Goal: Communication & Community: Answer question/provide support

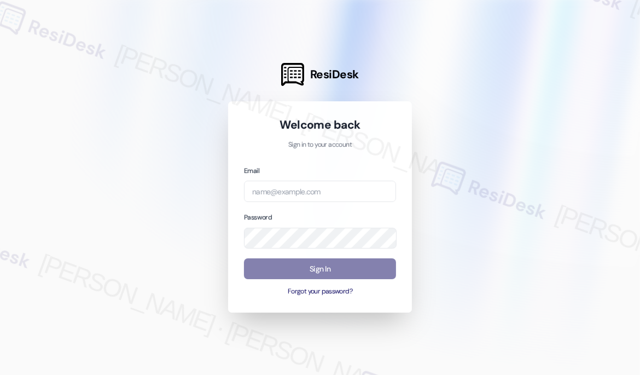
click at [293, 203] on div "Email Password Sign In Forgot your password?" at bounding box center [320, 231] width 152 height 132
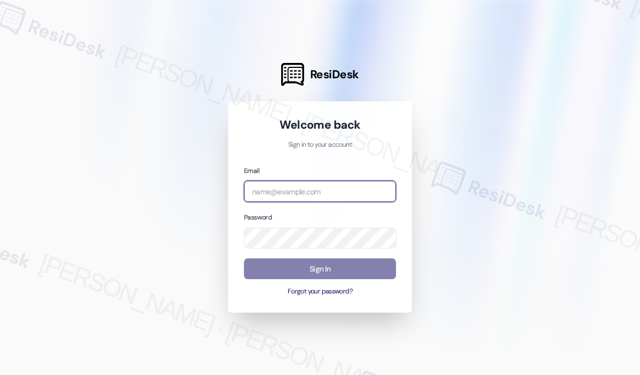
click at [302, 194] on input "email" at bounding box center [320, 190] width 152 height 21
click at [0, 374] on com-1password-button at bounding box center [0, 375] width 0 height 0
type input "automated-surveys-kre-katrina.lopez@kre.com"
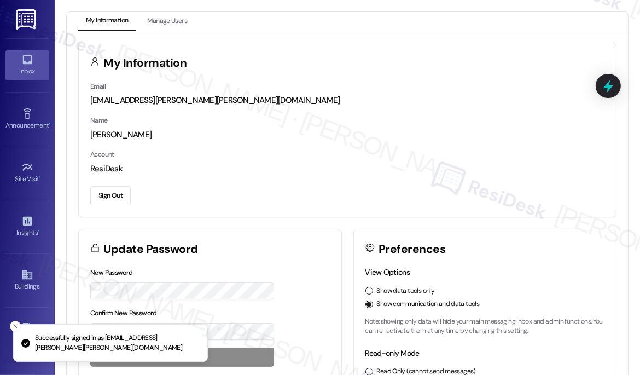
click at [32, 71] on div "Inbox" at bounding box center [27, 71] width 55 height 11
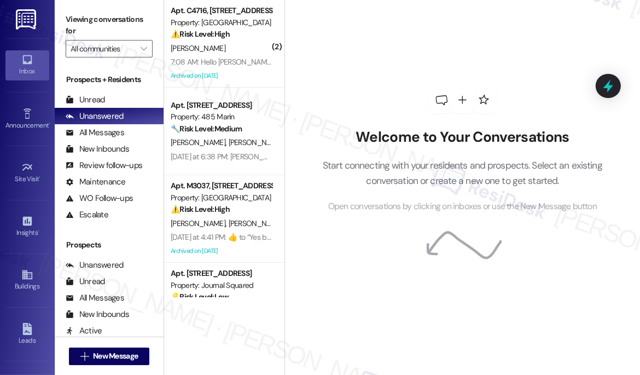
click at [101, 24] on label "Viewing conversations for" at bounding box center [109, 25] width 87 height 29
click at [123, 15] on label "Viewing conversations for" at bounding box center [109, 25] width 87 height 29
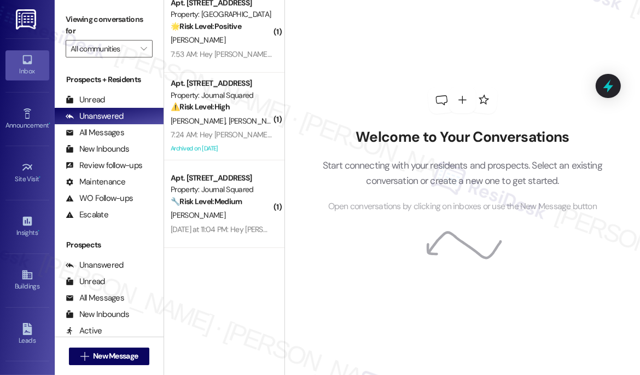
scroll to position [795, 0]
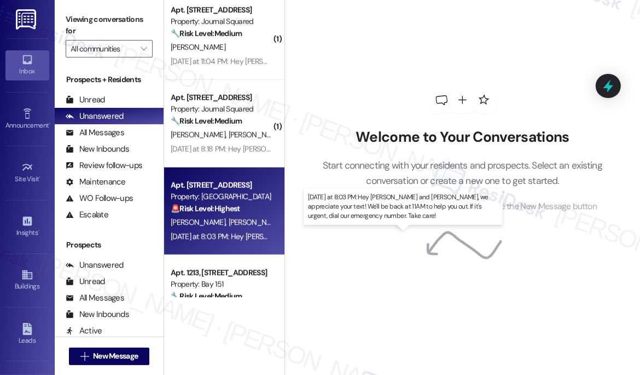
click at [236, 235] on div "Yesterday at 8:03 PM: Hey Katherine and Michael, we appreciate your text! We'll…" at bounding box center [452, 236] width 563 height 10
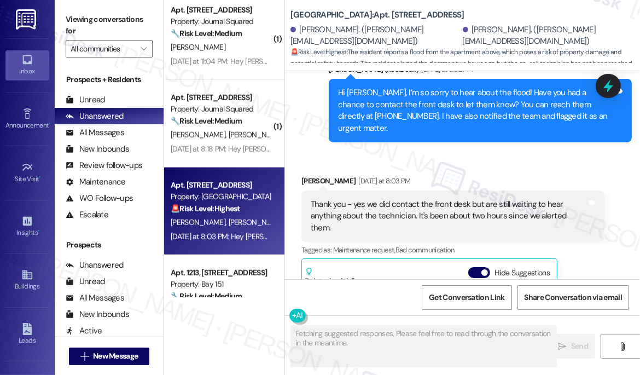
scroll to position [4644, 0]
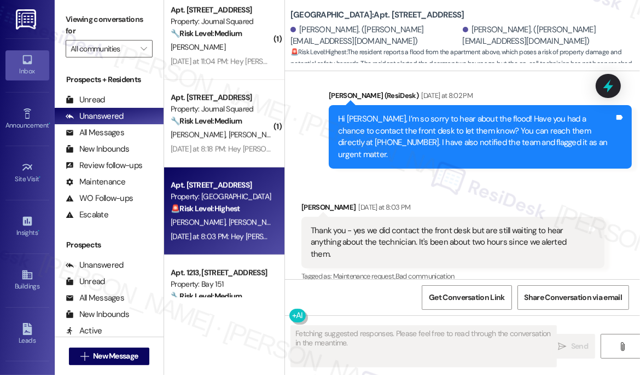
click at [402, 217] on div "Thank you - yes we did contact the front desk but are still waiting to hear any…" at bounding box center [452, 242] width 303 height 51
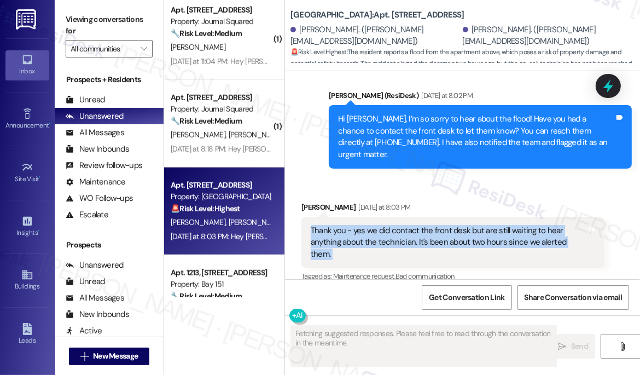
click at [402, 217] on div "Thank you - yes we did contact the front desk but are still waiting to hear any…" at bounding box center [452, 242] width 303 height 51
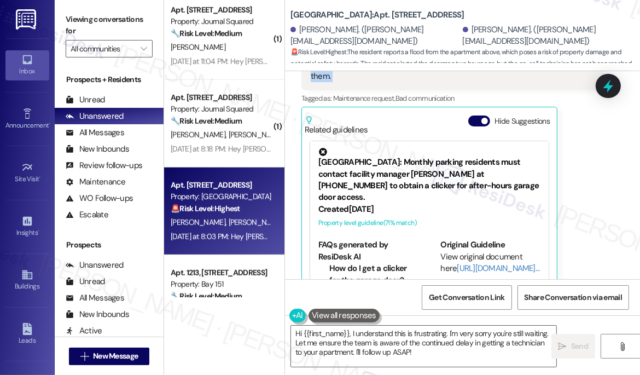
scroll to position [4673, 0]
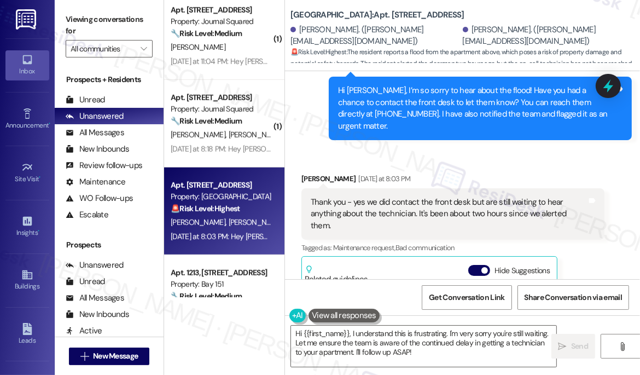
click at [313, 32] on div "[PERSON_NAME]. ([PERSON_NAME][EMAIL_ADDRESS][DOMAIN_NAME])" at bounding box center [375, 36] width 170 height 24
copy div "[PERSON_NAME]"
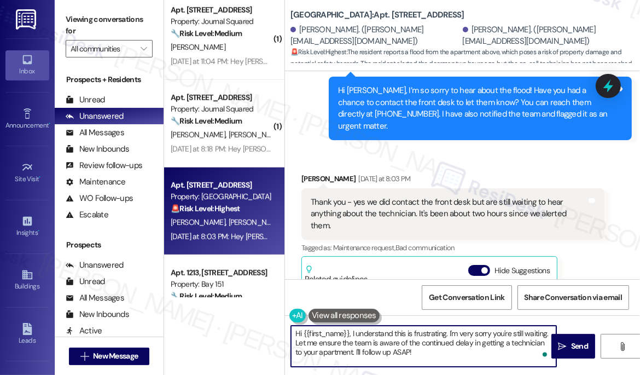
drag, startPoint x: 303, startPoint y: 335, endPoint x: 349, endPoint y: 332, distance: 46.0
click at [349, 332] on textarea "Hi {{first_name}}, I understand this is frustrating. I'm very sorry you're stil…" at bounding box center [423, 345] width 265 height 41
paste textarea "[PERSON_NAME]"
drag, startPoint x: 424, startPoint y: 357, endPoint x: 336, endPoint y: 334, distance: 91.7
click at [336, 334] on textarea "Hi Katherine, I understand this is frustrating. I'm very sorry you're still wai…" at bounding box center [423, 345] width 265 height 41
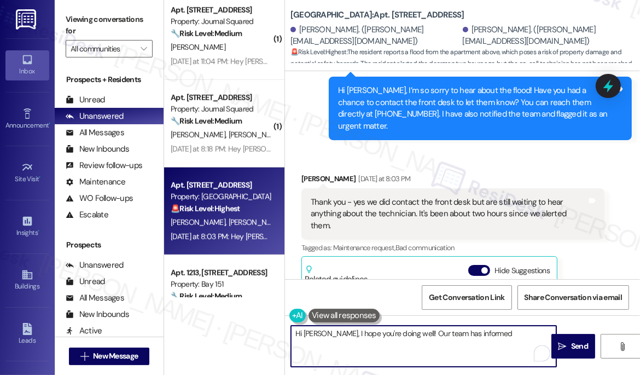
paste textarea "this has been address with the above unit. We will be following up in the morni…"
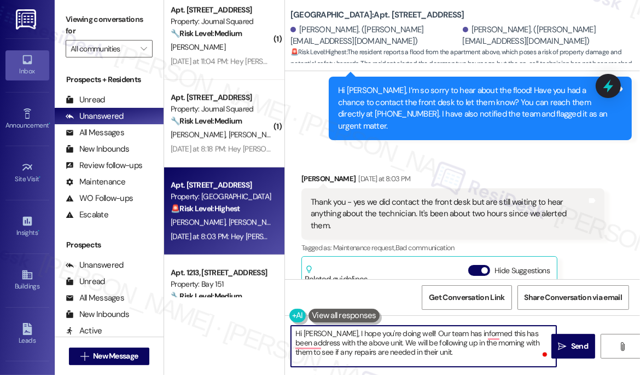
click at [491, 328] on textarea "Hi Katherine, I hope you're doing well! Our team has informed this has been add…" at bounding box center [423, 345] width 265 height 41
click at [400, 343] on textarea "Hi Katherine, I hope you're doing well! Our team has informed that the issue ha…" at bounding box center [423, 345] width 265 height 41
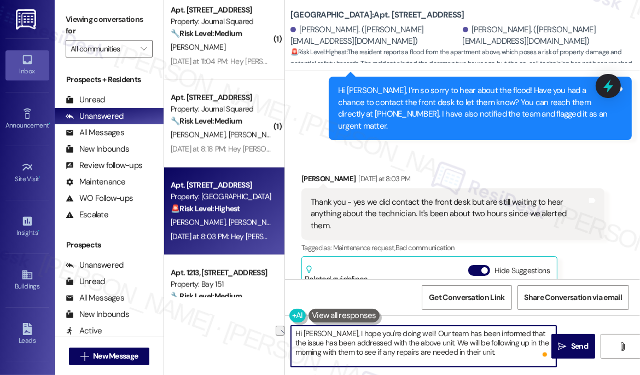
drag, startPoint x: 456, startPoint y: 331, endPoint x: 506, endPoint y: 332, distance: 50.3
click at [506, 332] on textarea "Hi Katherine, I hope you're doing well! Our team has been informed that the iss…" at bounding box center [423, 345] width 265 height 41
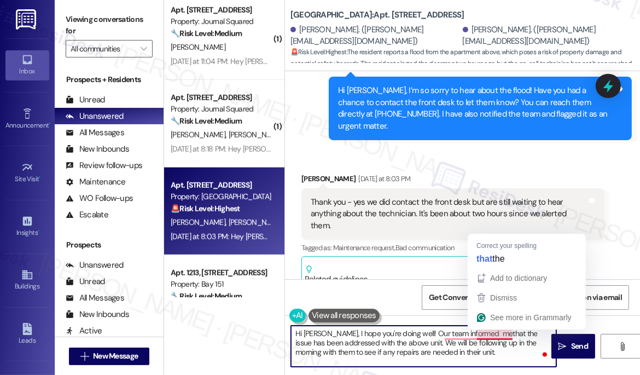
click at [489, 332] on textarea "Hi Katherine, I hope you're doing well! Our team informed methat the issue has …" at bounding box center [423, 345] width 265 height 41
click at [487, 331] on textarea "Hi Katherine, I hope you're doing well! Our team informed methat the issue has …" at bounding box center [423, 345] width 265 height 41
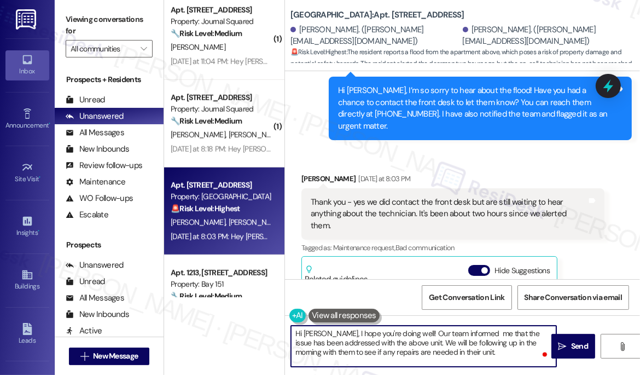
click at [481, 332] on textarea "Hi Katherine, I hope you're doing well! Our team informed me that the issue has…" at bounding box center [423, 345] width 265 height 41
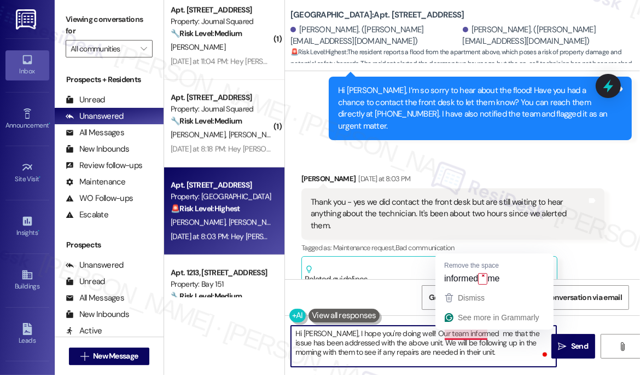
click at [477, 332] on textarea "Hi Katherine, I hope you're doing well! Our team informed me that the issue has…" at bounding box center [423, 345] width 265 height 41
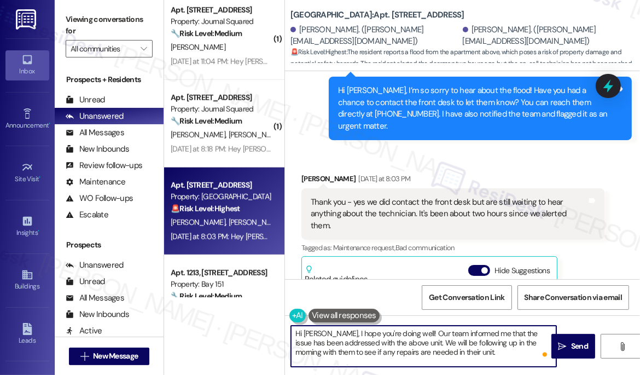
click at [444, 332] on textarea "Hi Katherine, I hope you're doing well! Our team informed me that the issue has…" at bounding box center [423, 345] width 265 height 41
click at [309, 343] on textarea "Hi Katherine, I hope you're doing well! Our team has informed me that the issue…" at bounding box center [423, 345] width 265 height 41
click at [504, 354] on textarea "Hi Katherine, I hope you're doing well! Our team has informed me that the issue…" at bounding box center [423, 345] width 265 height 41
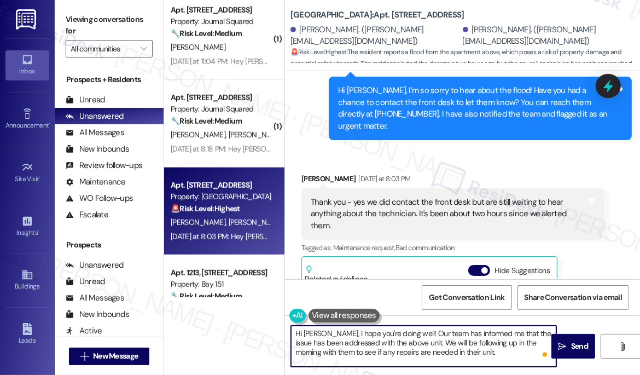
click at [430, 341] on textarea "Hi Katherine, I hope you're doing well! Our team has informed me that the issue…" at bounding box center [423, 345] width 265 height 41
click at [503, 341] on textarea "Hi Katherine, I hope you're doing well! Our team has informed me that the issue…" at bounding box center [423, 345] width 265 height 41
click at [504, 341] on textarea "Hi Katherine, I hope you're doing well! Our team has informed me that the issue…" at bounding box center [423, 345] width 265 height 41
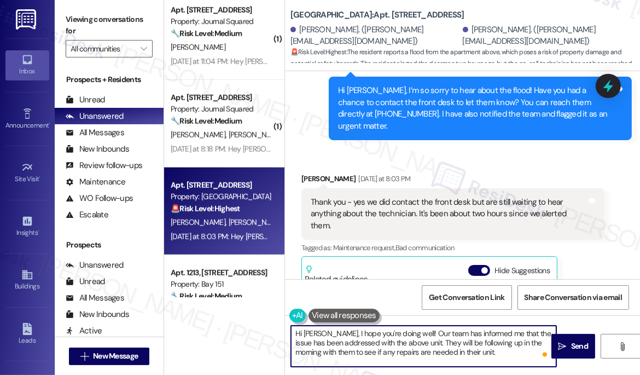
click at [501, 341] on textarea "Hi Katherine, I hope you're doing well! Our team has informed me that the issue…" at bounding box center [423, 345] width 265 height 41
click at [515, 341] on textarea "Hi Katherine, I hope you're doing well! Our team has informed me that the issue…" at bounding box center [423, 345] width 265 height 41
click at [421, 347] on textarea "Hi Katherine, I hope you're doing well! Our team has informed me that the issue…" at bounding box center [423, 345] width 265 height 41
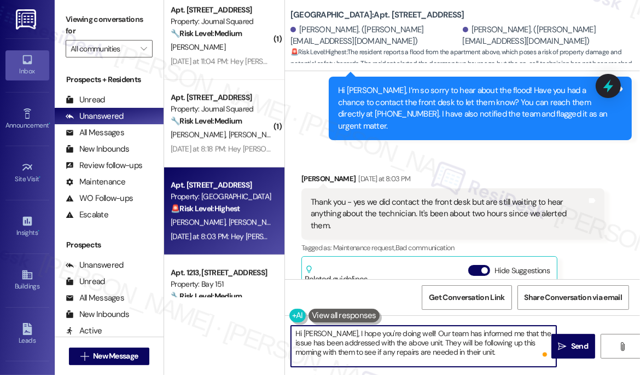
click at [421, 347] on textarea "Hi Katherine, I hope you're doing well! Our team has informed me that the issue…" at bounding box center [423, 345] width 265 height 41
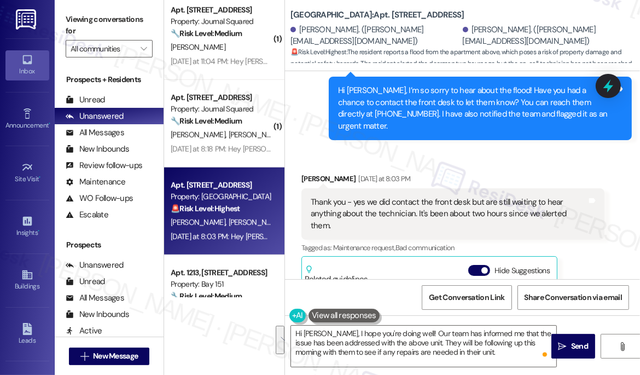
click at [83, 31] on label "Viewing conversations for" at bounding box center [109, 25] width 87 height 29
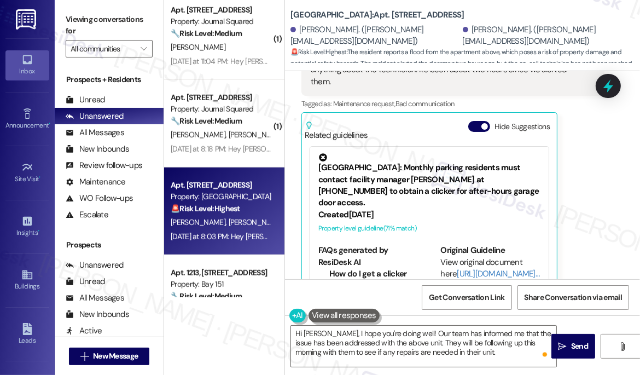
scroll to position [4971, 0]
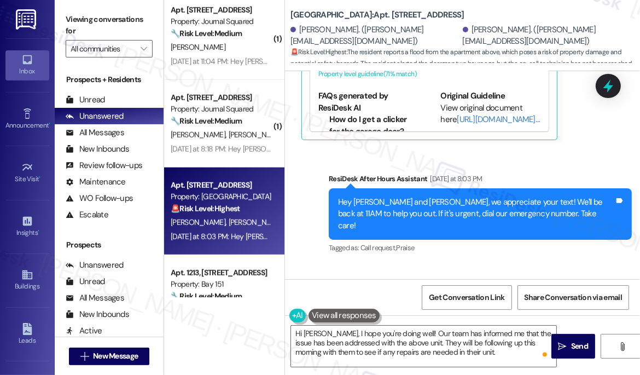
click at [99, 16] on label "Viewing conversations for" at bounding box center [109, 25] width 87 height 29
drag, startPoint x: 115, startPoint y: 29, endPoint x: 153, endPoint y: 69, distance: 55.3
click at [115, 29] on label "Viewing conversations for" at bounding box center [109, 25] width 87 height 29
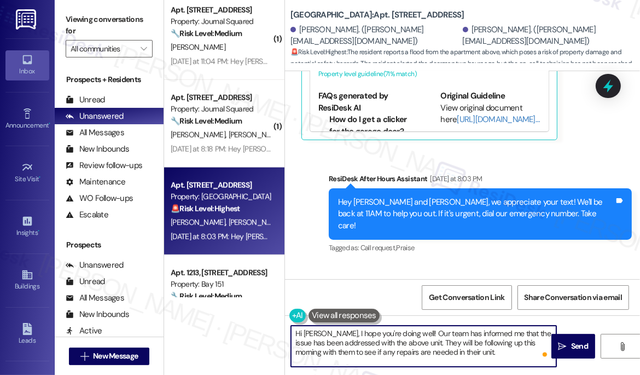
click at [384, 358] on textarea "Hi Katherine, I hope you're doing well! Our team has informed me that the issue…" at bounding box center [423, 345] width 265 height 41
click at [474, 343] on textarea "Hi Katherine, I hope you're doing well! Our team has informed me that the issue…" at bounding box center [423, 345] width 265 height 41
paste textarea "’re doing well! The team let me know that the issue with the unit above has bee…"
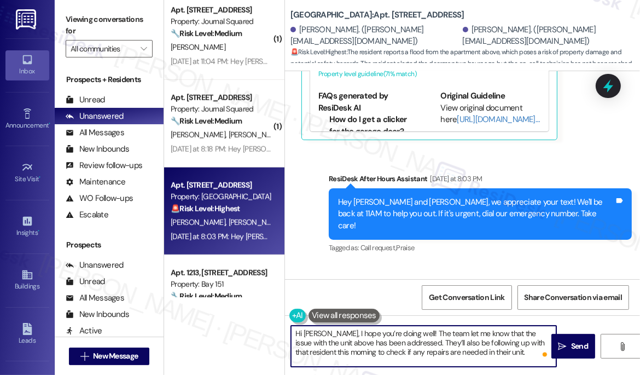
click at [468, 334] on textarea "Hi [PERSON_NAME], I hope you’re doing well! The team let me know that the issue…" at bounding box center [423, 345] width 265 height 41
click at [503, 353] on textarea "Hi [PERSON_NAME], I hope you’re doing well! The team let me know that the issue…" at bounding box center [423, 345] width 265 height 41
click at [421, 340] on textarea "Hi [PERSON_NAME], I hope you’re doing well! The team let me know that the issue…" at bounding box center [423, 345] width 265 height 41
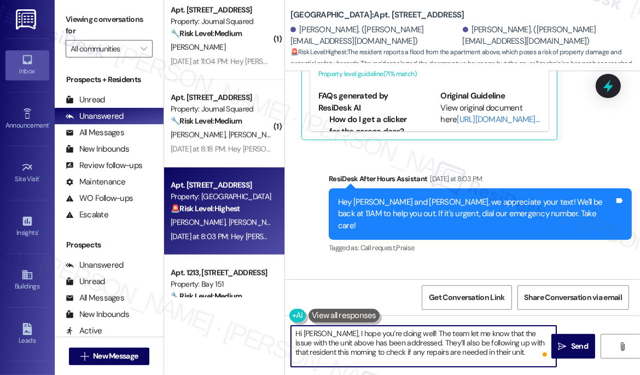
click at [421, 340] on textarea "Hi [PERSON_NAME], I hope you’re doing well! The team let me know that the issue…" at bounding box center [423, 345] width 265 height 41
click at [495, 356] on textarea "Hi [PERSON_NAME], I hope you’re doing well! The team let me know that the issue…" at bounding box center [423, 345] width 265 height 41
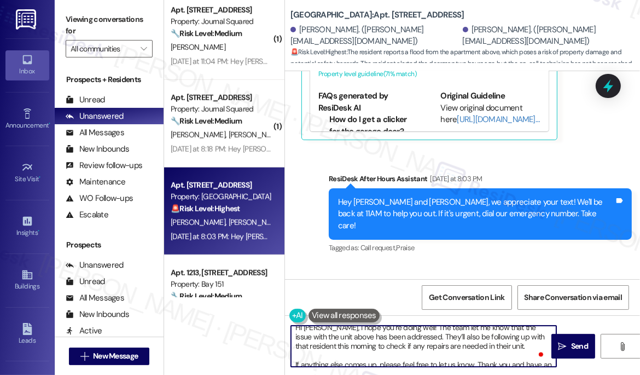
scroll to position [0, 0]
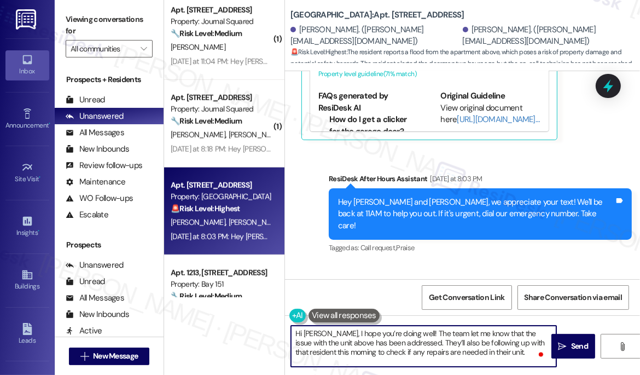
click at [384, 341] on textarea "Hi Katherine, I hope you’re doing well! The team let me know that the issue wit…" at bounding box center [423, 345] width 265 height 41
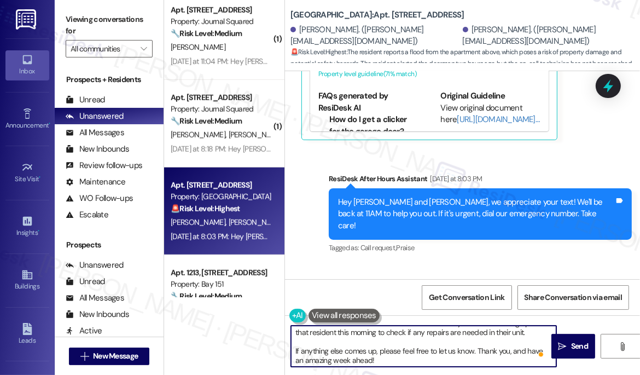
scroll to position [21, 0]
type textarea "Hi Katherine, I hope you’re doing well! The team let me know that the issue wit…"
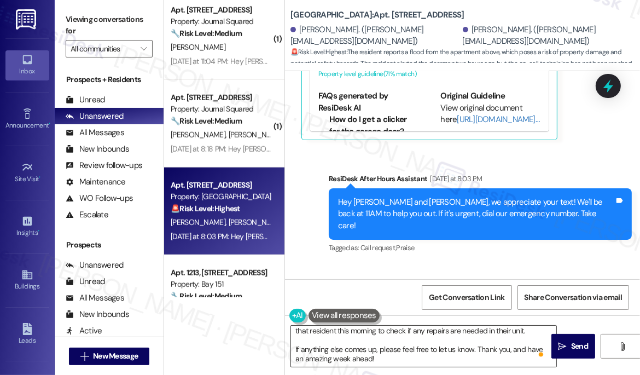
click at [472, 344] on textarea "Hi Katherine, I hope you’re doing well! The team let me know that the issue wit…" at bounding box center [423, 345] width 265 height 41
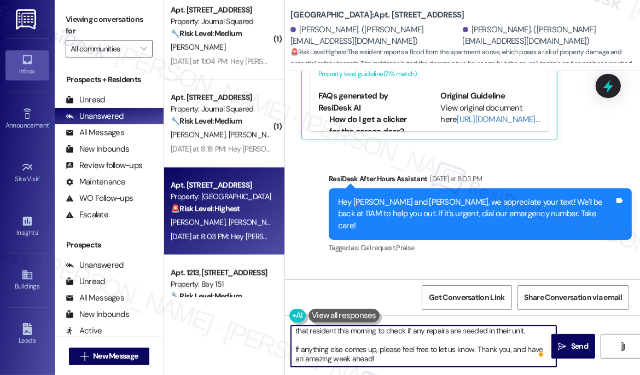
click at [400, 358] on textarea "Hi Katherine, I hope you’re doing well! The team let me know that the issue wit…" at bounding box center [423, 345] width 265 height 41
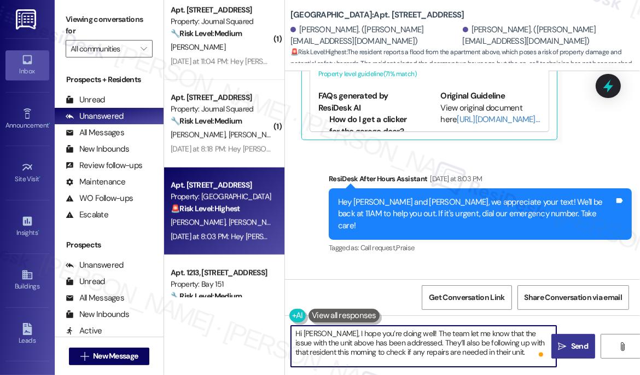
click at [569, 341] on span "Send" at bounding box center [579, 345] width 21 height 11
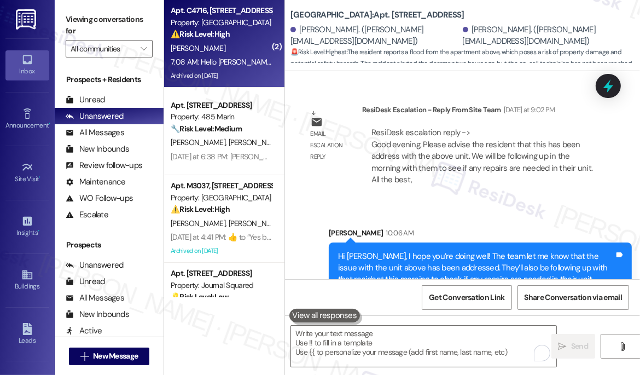
click at [236, 65] on div "7:08 AM: Hello Jane . . . Just an FYI that it seems the smoke detector that was…" at bounding box center [639, 62] width 937 height 10
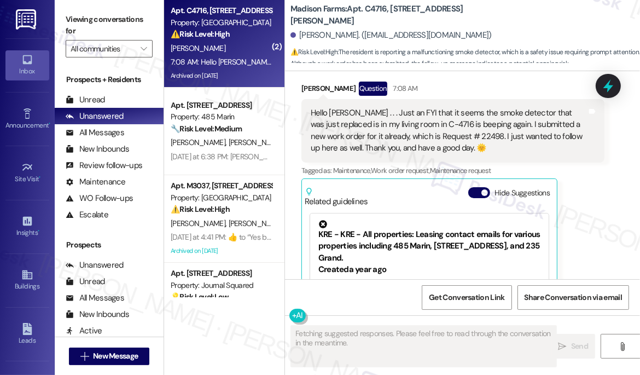
click at [404, 113] on div "Hello Jane . . . Just an FYI that it seems the smoke detector that was just rep…" at bounding box center [449, 130] width 276 height 47
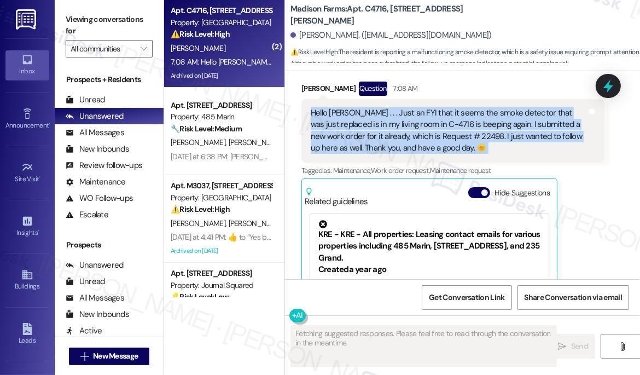
click at [404, 113] on div "Hello Jane . . . Just an FYI that it seems the smoke detector that was just rep…" at bounding box center [449, 130] width 276 height 47
click at [375, 119] on div "Hello Jane . . . Just an FYI that it seems the smoke detector that was just rep…" at bounding box center [449, 130] width 276 height 47
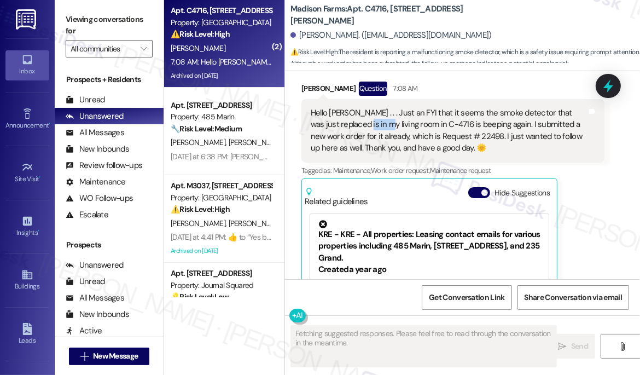
click at [375, 119] on div "Hello Jane . . . Just an FYI that it seems the smoke detector that was just rep…" at bounding box center [449, 130] width 276 height 47
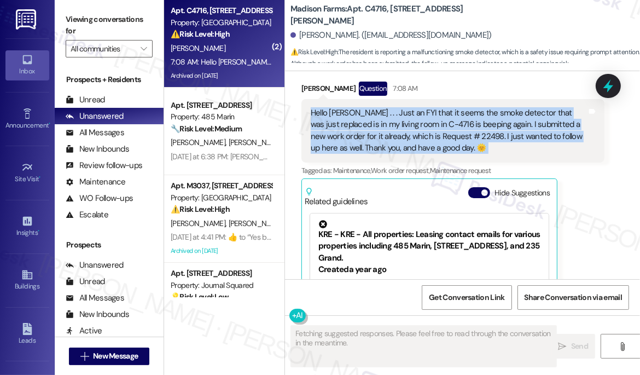
click at [375, 119] on div "Hello Jane . . . Just an FYI that it seems the smoke detector that was just rep…" at bounding box center [449, 130] width 276 height 47
click at [496, 127] on div "Hello Jane . . . Just an FYI that it seems the smoke detector that was just rep…" at bounding box center [449, 130] width 276 height 47
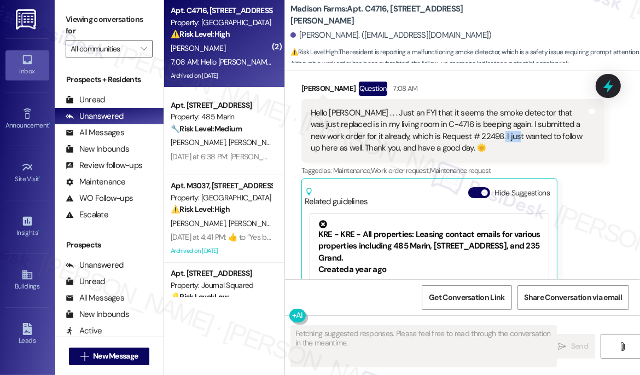
click at [496, 127] on div "Hello Jane . . . Just an FYI that it seems the smoke detector that was just rep…" at bounding box center [449, 130] width 276 height 47
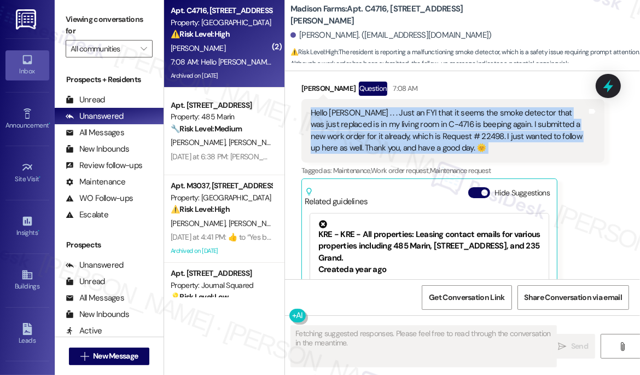
click at [496, 127] on div "Hello Jane . . . Just an FYI that it seems the smoke detector that was just rep…" at bounding box center [449, 130] width 276 height 47
click at [384, 131] on div "Hello Jane . . . Just an FYI that it seems the smoke detector that was just rep…" at bounding box center [449, 130] width 276 height 47
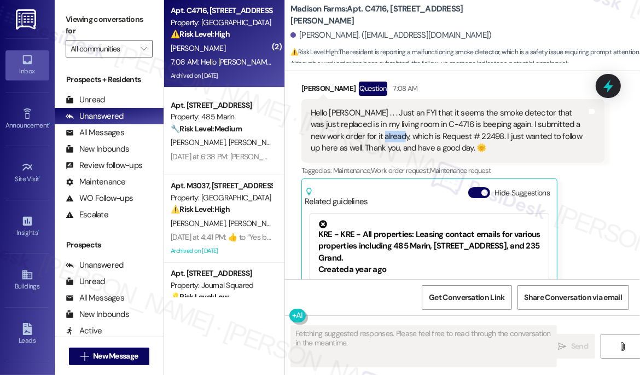
click at [384, 131] on div "Hello Jane . . . Just an FYI that it seems the smoke detector that was just rep…" at bounding box center [449, 130] width 276 height 47
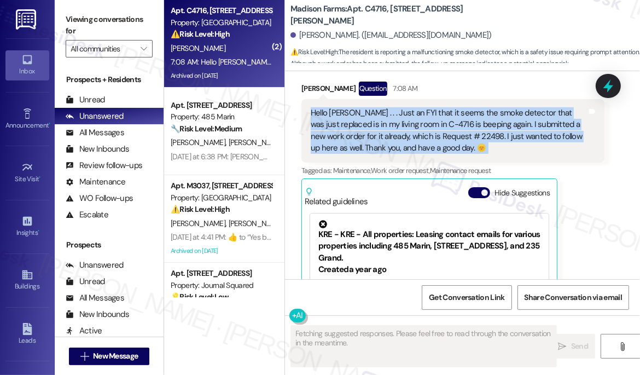
click at [384, 131] on div "Hello Jane . . . Just an FYI that it seems the smoke detector that was just rep…" at bounding box center [449, 130] width 276 height 47
click at [474, 131] on div "Hello Jane . . . Just an FYI that it seems the smoke detector that was just rep…" at bounding box center [449, 130] width 276 height 47
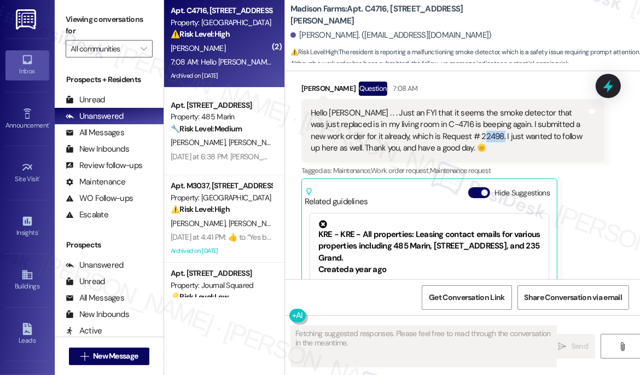
click at [474, 131] on div "Hello Jane . . . Just an FYI that it seems the smoke detector that was just rep…" at bounding box center [449, 130] width 276 height 47
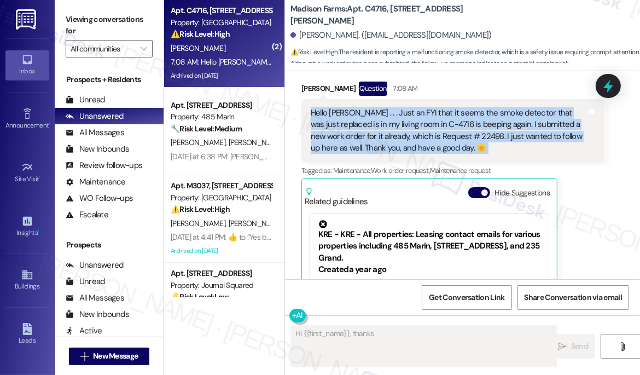
click at [474, 131] on div "Hello Jane . . . Just an FYI that it seems the smoke detector that was just rep…" at bounding box center [449, 130] width 276 height 47
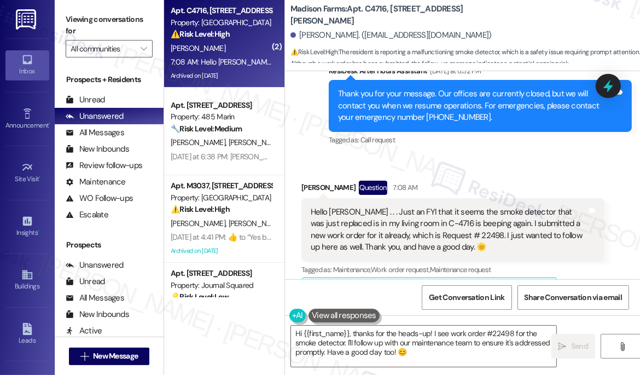
click at [106, 26] on label "Viewing conversations for" at bounding box center [109, 25] width 87 height 29
click at [379, 15] on b "Madison Farms: Apt. C4716, 4883 Riley Road" at bounding box center [399, 15] width 219 height 24
copy b "C4716"
click at [107, 13] on label "Viewing conversations for" at bounding box center [109, 25] width 87 height 29
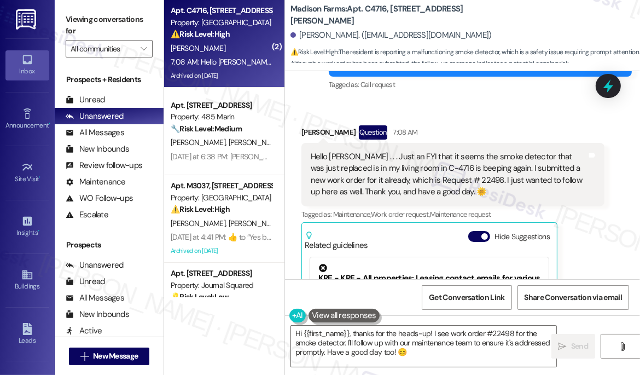
scroll to position [6161, 0]
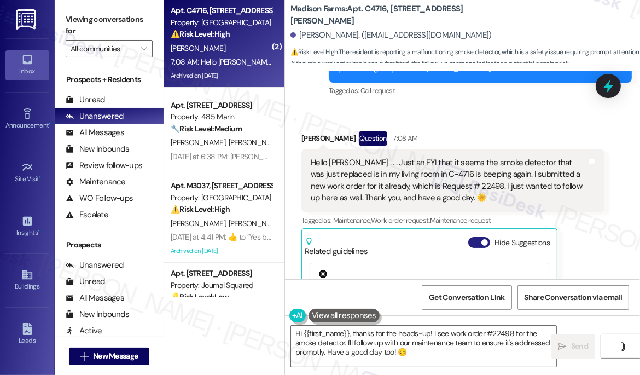
click at [477, 243] on button "Hide Suggestions" at bounding box center [479, 242] width 22 height 11
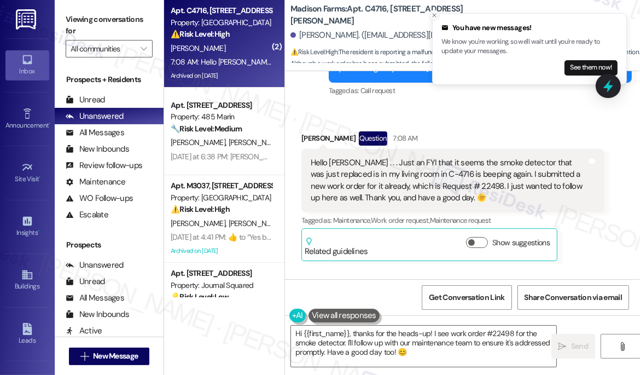
click at [436, 19] on button "Close toast" at bounding box center [434, 15] width 11 height 11
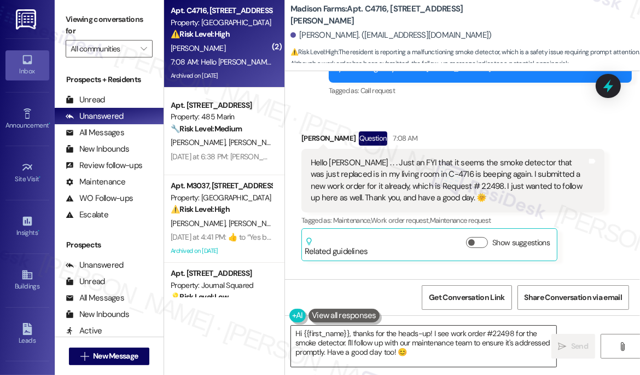
click at [351, 331] on textarea "Hi {{first_name}}, thanks for the heads-up! I see work order #22498 for the smo…" at bounding box center [423, 345] width 265 height 41
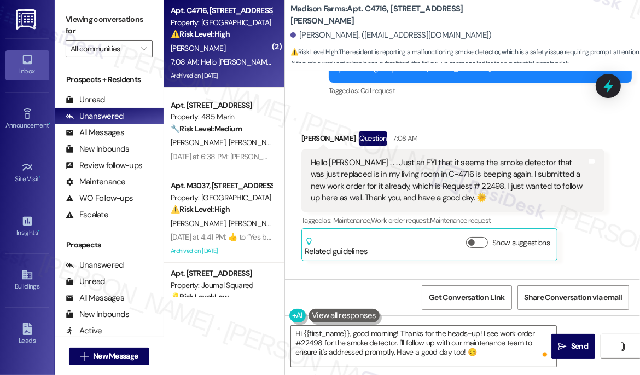
drag, startPoint x: 70, startPoint y: 34, endPoint x: 130, endPoint y: 30, distance: 59.7
click at [70, 34] on label "Viewing conversations for" at bounding box center [109, 25] width 87 height 29
click at [366, 11] on b "Madison Farms: Apt. C4716, 4883 Riley Road" at bounding box center [399, 15] width 219 height 24
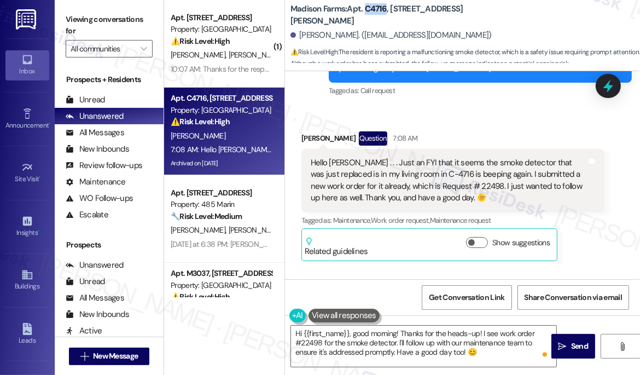
click at [366, 11] on b "Madison Farms: Apt. C4716, 4883 Riley Road" at bounding box center [399, 15] width 219 height 24
copy b "C4716"
click at [109, 16] on label "Viewing conversations for" at bounding box center [109, 25] width 87 height 29
click at [101, 23] on label "Viewing conversations for" at bounding box center [109, 25] width 87 height 29
click at [314, 135] on div "Margaret Hahola Question 7:08 AM" at bounding box center [452, 139] width 303 height 17
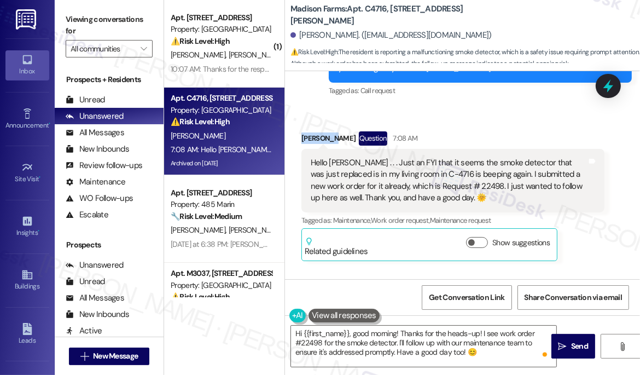
click at [314, 135] on div "Margaret Hahola Question 7:08 AM" at bounding box center [452, 139] width 303 height 17
click at [66, 20] on label "Viewing conversations for" at bounding box center [109, 25] width 87 height 29
click at [96, 15] on label "Viewing conversations for" at bounding box center [109, 25] width 87 height 29
click at [485, 334] on textarea "Hi {{first_name}}, good morning! Thanks for the heads-up! I see work order #224…" at bounding box center [423, 345] width 265 height 41
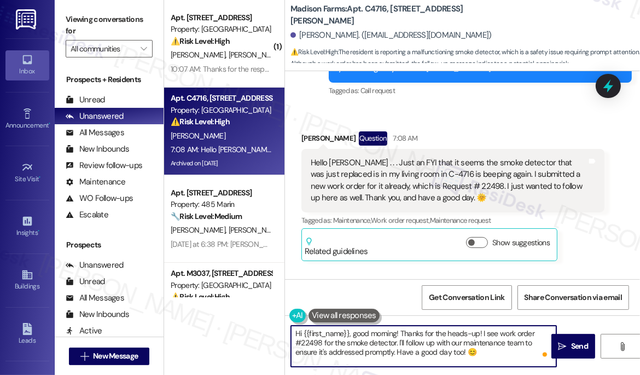
drag, startPoint x: 399, startPoint y: 341, endPoint x: 488, endPoint y: 345, distance: 88.7
click at [488, 345] on textarea "Hi {{first_name}}, good morning! Thanks for the heads-up! I see work order #224…" at bounding box center [423, 345] width 265 height 41
drag, startPoint x: 393, startPoint y: 352, endPoint x: 390, endPoint y: 345, distance: 6.9
click at [390, 345] on textarea "Hi {{first_name}}, good morning! Thanks for the heads-up! I see work order #224…" at bounding box center [423, 345] width 265 height 41
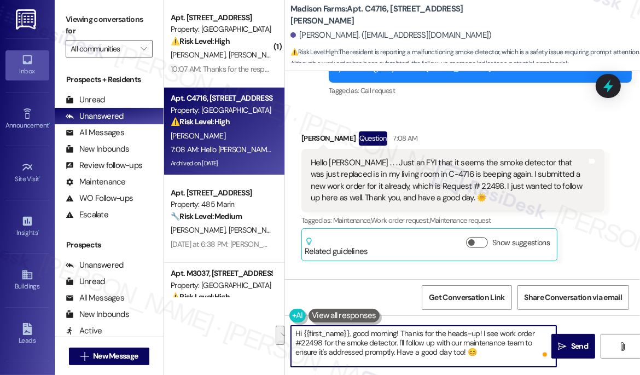
click at [394, 342] on textarea "Hi {{first_name}}, good morning! Thanks for the heads-up! I see work order #224…" at bounding box center [423, 345] width 265 height 41
click at [376, 348] on textarea "Hi {{first_name}}, good morning! Thanks for the heads-up! I see work order #224…" at bounding box center [423, 345] width 265 height 41
click at [423, 351] on textarea "Hi {{first_name}}, good morning! Thanks for the heads-up! I see work order #224…" at bounding box center [423, 345] width 265 height 41
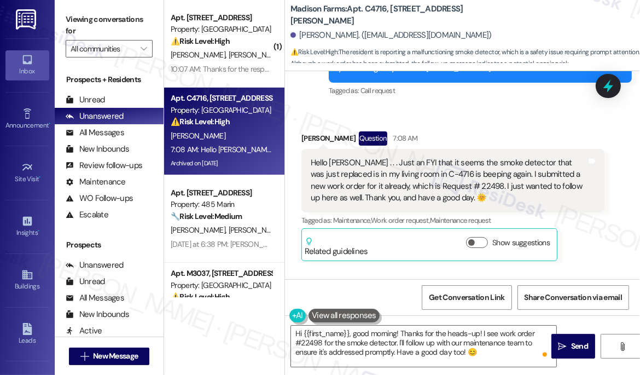
click at [81, 34] on label "Viewing conversations for" at bounding box center [109, 25] width 87 height 29
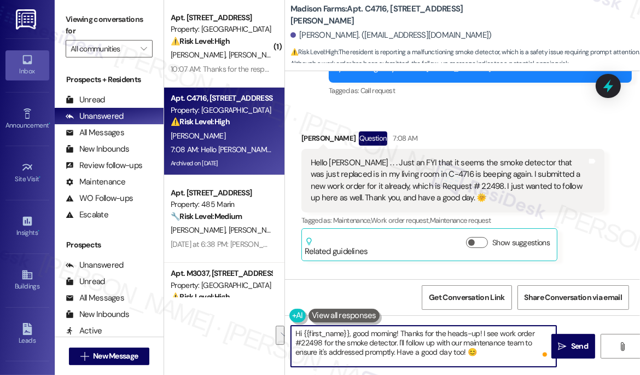
drag, startPoint x: 398, startPoint y: 341, endPoint x: 395, endPoint y: 353, distance: 13.0
click at [395, 353] on textarea "Hi {{first_name}}, good morning! Thanks for the heads-up! I see work order #224…" at bounding box center [423, 345] width 265 height 41
click at [498, 332] on textarea "Hi {{first_name}}, good morning! Thanks for the heads-up! I see work order #224…" at bounding box center [423, 345] width 265 height 41
drag, startPoint x: 395, startPoint y: 342, endPoint x: 480, endPoint y: 330, distance: 85.1
click at [480, 330] on textarea "Hi {{first_name}}, good morning! Thanks for the heads-up! I see work order #224…" at bounding box center [423, 345] width 265 height 41
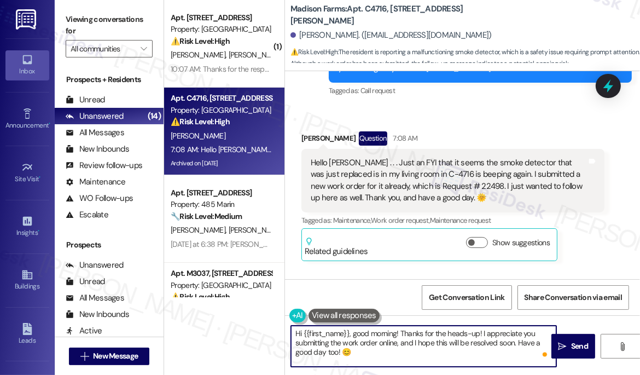
click at [376, 351] on textarea "Hi {{first_name}}, good morning! Thanks for the heads-up! I appreciate you subm…" at bounding box center [423, 345] width 265 height 41
click at [364, 331] on textarea "Hi {{first_name}}, good morning! Thanks for the heads-up! I appreciate you subm…" at bounding box center [423, 345] width 265 height 41
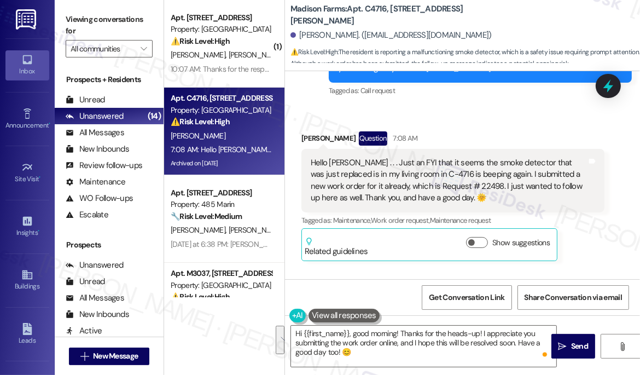
click at [90, 23] on label "Viewing conversations for" at bounding box center [109, 25] width 87 height 29
click at [490, 177] on div "Hello Jane . . . Just an FYI that it seems the smoke detector that was just rep…" at bounding box center [449, 180] width 276 height 47
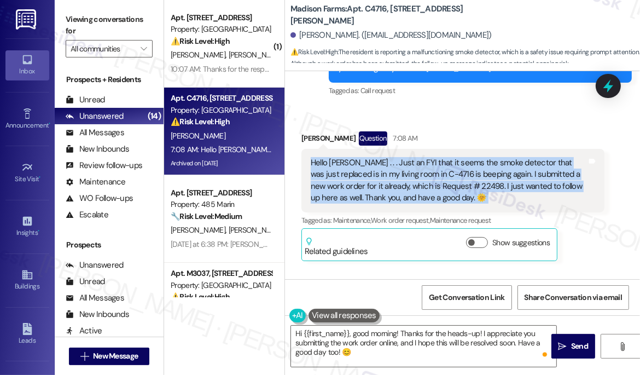
click at [490, 177] on div "Hello Jane . . . Just an FYI that it seems the smoke detector that was just rep…" at bounding box center [449, 180] width 276 height 47
click at [389, 177] on div "Hello Jane . . . Just an FYI that it seems the smoke detector that was just rep…" at bounding box center [449, 180] width 276 height 47
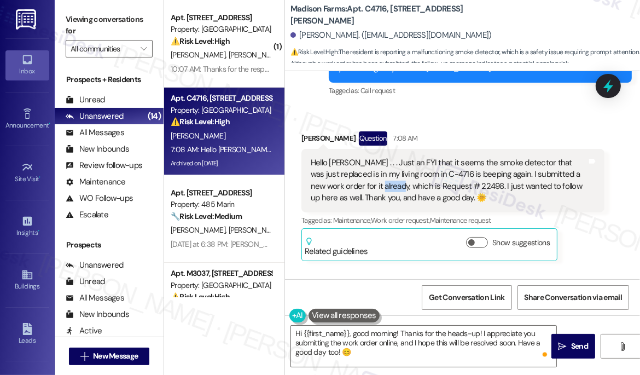
click at [389, 177] on div "Hello Jane . . . Just an FYI that it seems the smoke detector that was just rep…" at bounding box center [449, 180] width 276 height 47
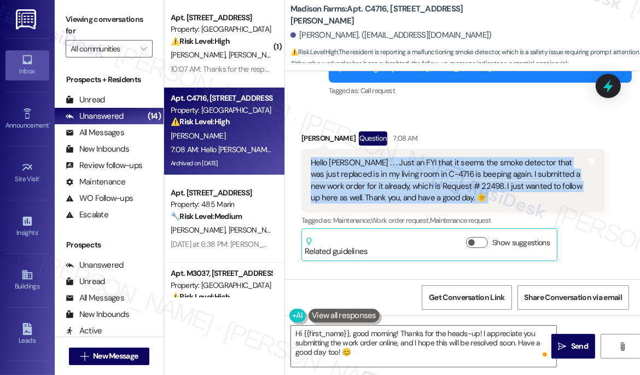
click at [389, 177] on div "Hello Jane . . . Just an FYI that it seems the smoke detector that was just rep…" at bounding box center [449, 180] width 276 height 47
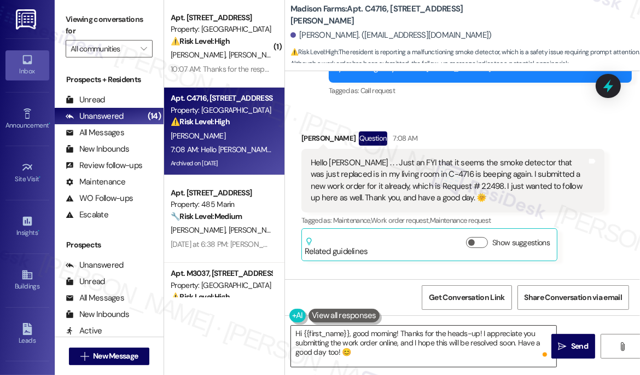
click at [427, 343] on textarea "Hi {{first_name}}, good morning! Thanks for the heads-up! I appreciate you subm…" at bounding box center [423, 345] width 265 height 41
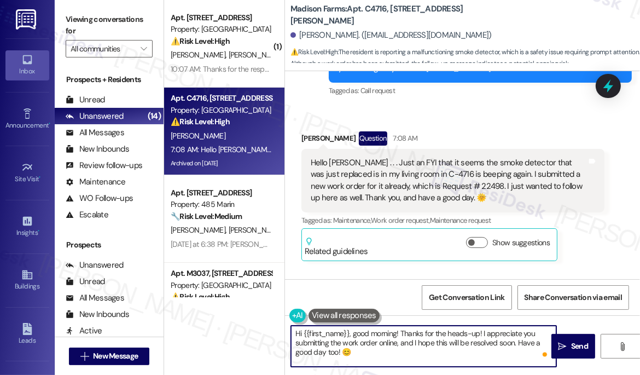
click at [342, 313] on button at bounding box center [343, 315] width 71 height 14
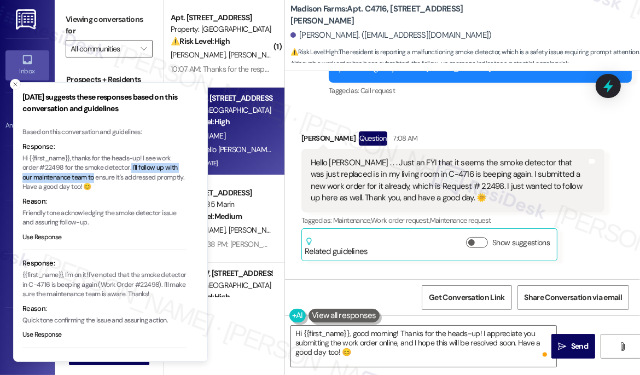
drag, startPoint x: 130, startPoint y: 168, endPoint x: 92, endPoint y: 177, distance: 38.9
click at [92, 177] on p "Hi {{first_name}}, thanks for the heads-up! I see work order #22498 for the smo…" at bounding box center [104, 173] width 164 height 38
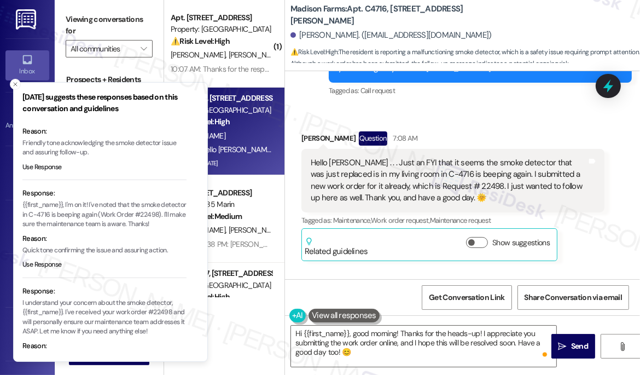
scroll to position [130, 0]
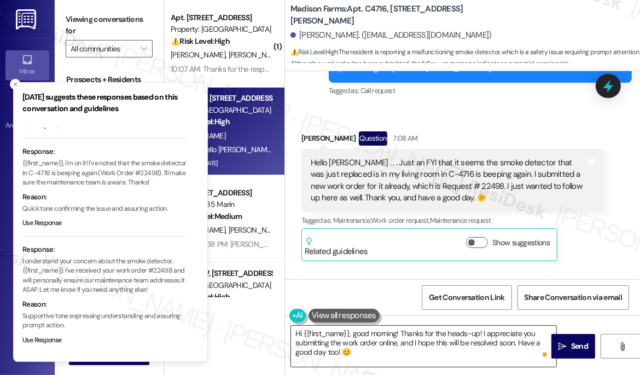
drag, startPoint x: 418, startPoint y: 342, endPoint x: 509, endPoint y: 343, distance: 90.2
click at [509, 343] on textarea "Hi {{first_name}}, good morning! Thanks for the heads-up! I appreciate you subm…" at bounding box center [423, 345] width 265 height 41
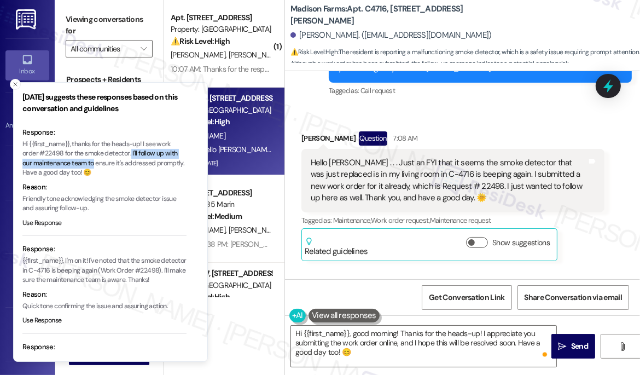
scroll to position [0, 0]
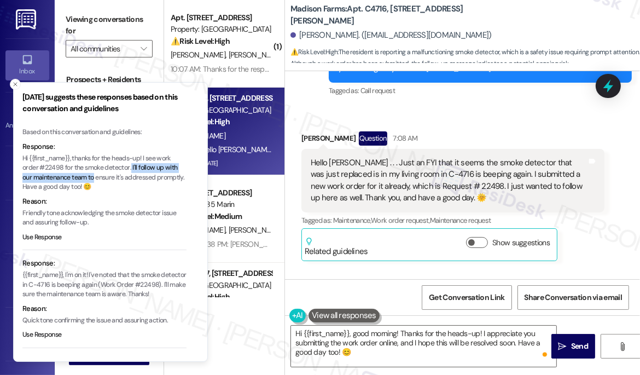
copy p "I'll follow up with our maintenance team to"
click at [463, 348] on textarea "Hi {{first_name}}, good morning! Thanks for the heads-up! I appreciate you subm…" at bounding box center [423, 345] width 265 height 41
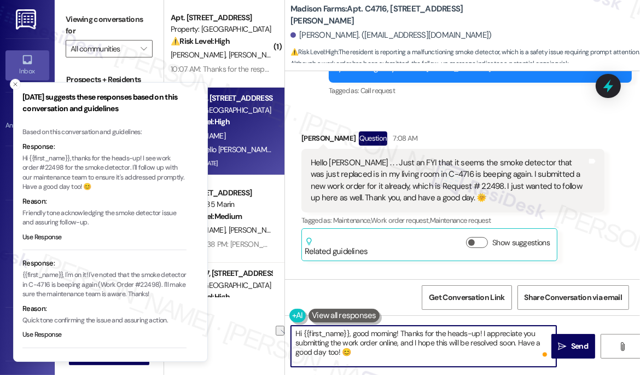
drag, startPoint x: 417, startPoint y: 342, endPoint x: 516, endPoint y: 347, distance: 99.6
click at [516, 347] on textarea "Hi {{first_name}}, good morning! Thanks for the heads-up! I appreciate you subm…" at bounding box center [423, 345] width 265 height 41
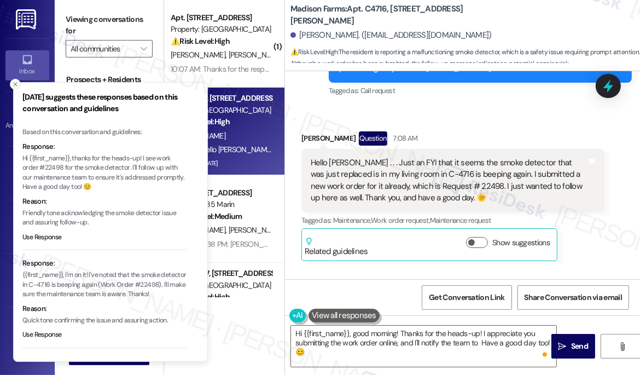
click at [10, 83] on button "Close toast" at bounding box center [15, 84] width 11 height 11
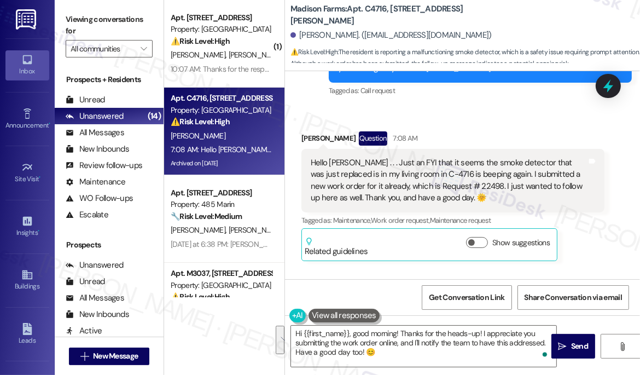
click at [73, 10] on div "Viewing conversations for All communities " at bounding box center [109, 34] width 109 height 68
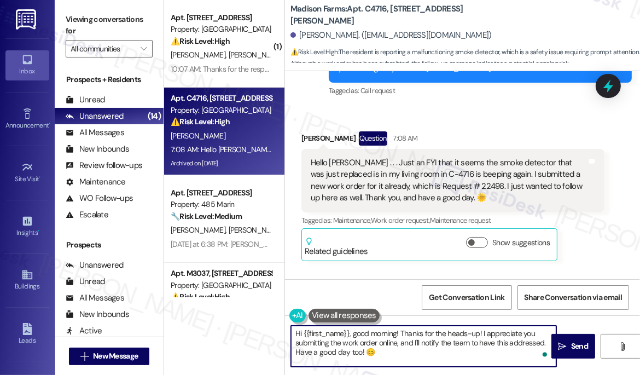
click at [394, 341] on textarea "Hi {{first_name}}, good morning! Thanks for the heads-up! I appreciate you subm…" at bounding box center [423, 345] width 265 height 41
paste textarea "so much for the heads-up and for submitting the work order online. I’ll make su…"
click at [455, 349] on textarea "Hi {{first_name}}, good morning! Thanks so much for the heads-up and for submit…" at bounding box center [423, 345] width 265 height 41
type textarea "Hi {{first_name}}, good morning! Thanks so much for the heads-up and for submit…"
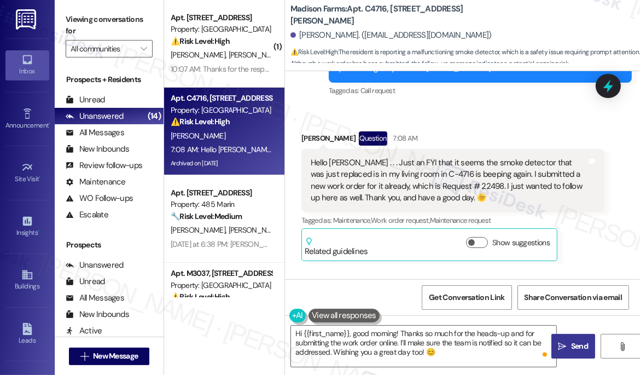
click at [573, 349] on span "Send" at bounding box center [579, 345] width 17 height 11
click at [472, 177] on div "Hello Jane . . . Just an FYI that it seems the smoke detector that was just rep…" at bounding box center [449, 180] width 276 height 47
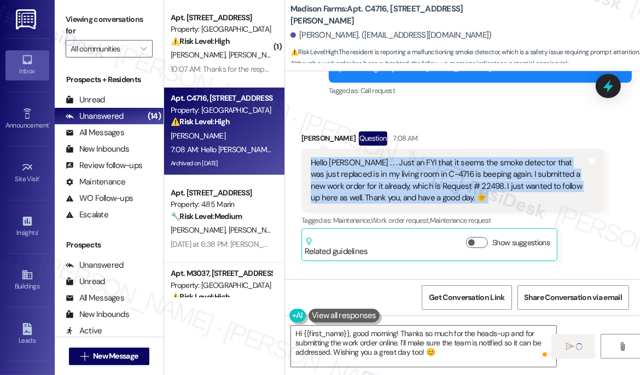
click at [472, 177] on div "Hello Jane . . . Just an FYI that it seems the smoke detector that was just rep…" at bounding box center [449, 180] width 276 height 47
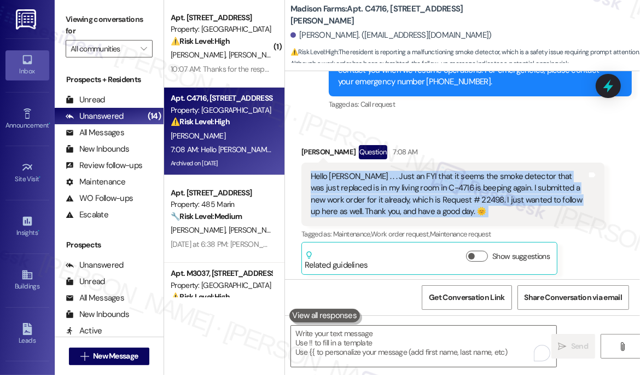
scroll to position [6359, 0]
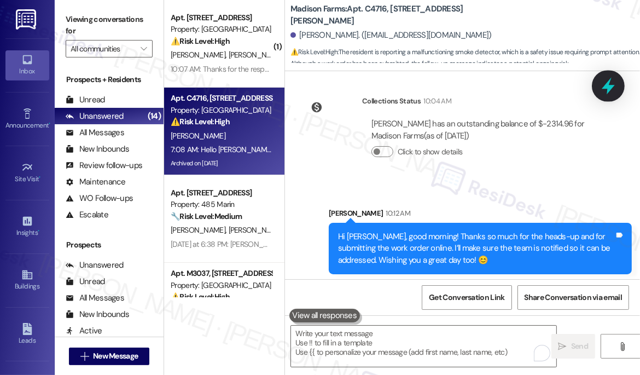
click at [612, 88] on icon at bounding box center [608, 86] width 19 height 19
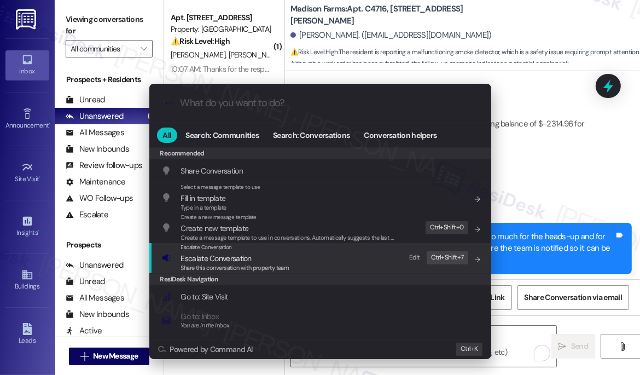
click at [281, 253] on span "Escalate Conversation" at bounding box center [235, 258] width 108 height 12
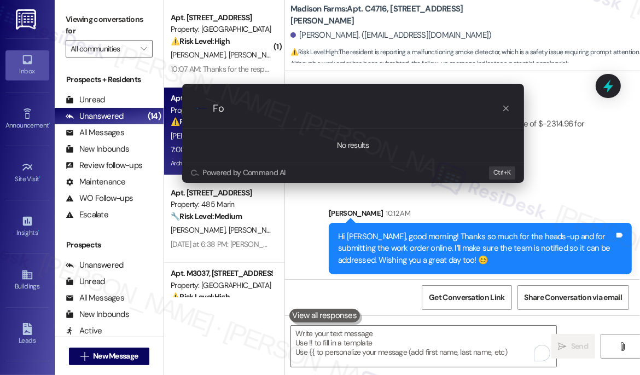
type input "F"
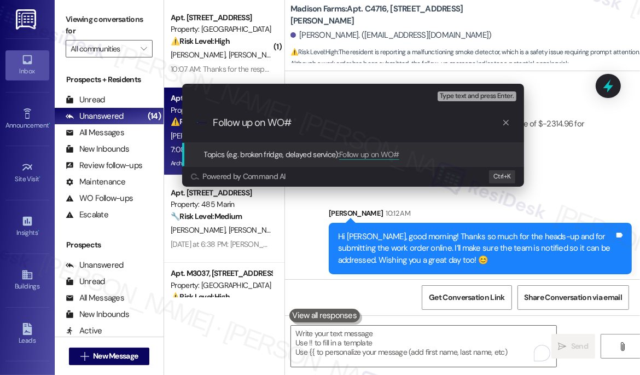
paste input "22498"
type input "Follow up on WO#22498 - Smoke detector issue"
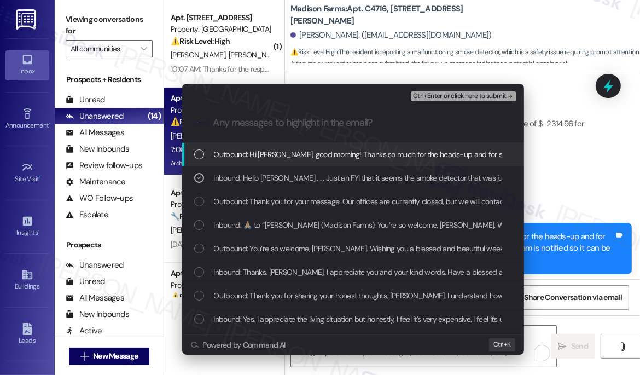
click at [455, 94] on span "Ctrl+Enter or click here to submit" at bounding box center [460, 96] width 94 height 8
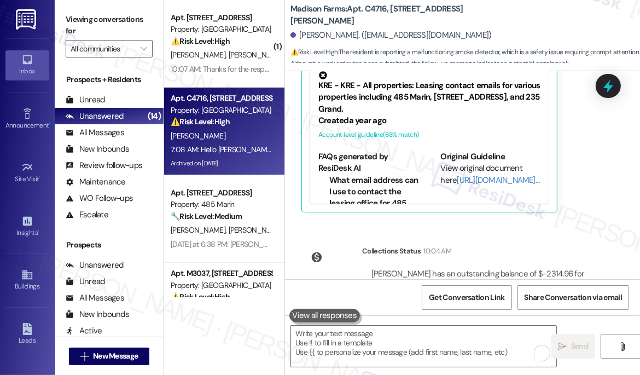
scroll to position [6509, 0]
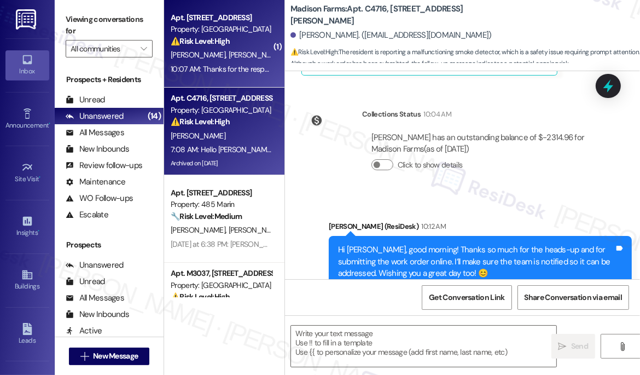
type textarea "Fetching suggested responses. Please feel free to read through the conversation…"
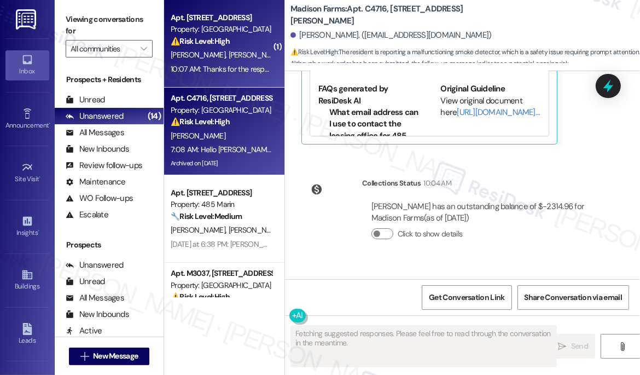
scroll to position [6308, 0]
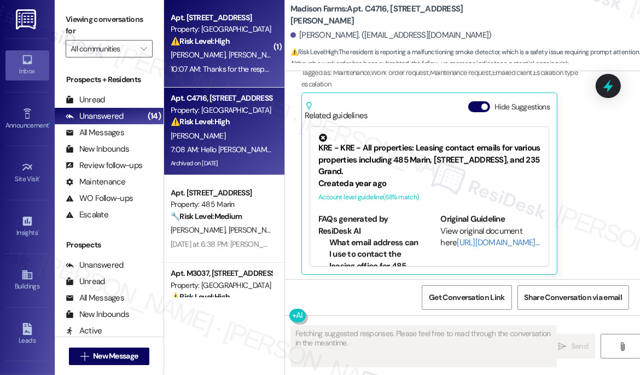
click at [235, 77] on div "Apt. 2917, 100 C. Columbus Drive Property: Grove Pointe ⚠️ Risk Level: High The…" at bounding box center [224, 43] width 120 height 87
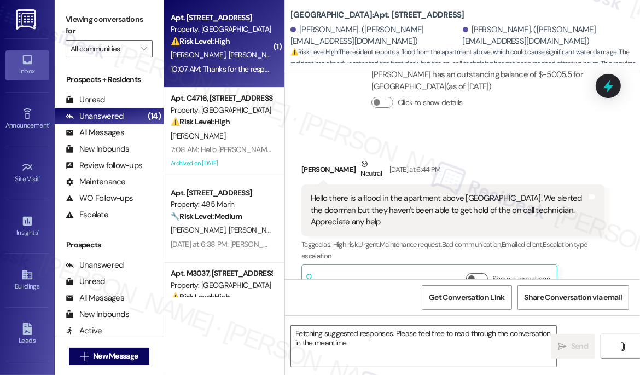
scroll to position [5114, 0]
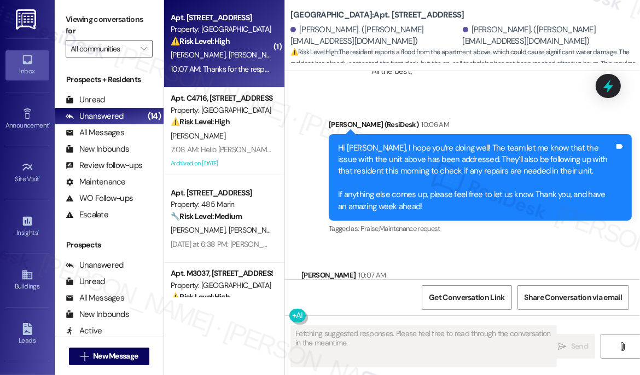
click at [367, 293] on div "Thanks for the response!" at bounding box center [354, 298] width 87 height 11
click at [414, 142] on div "Hi Katherine, I hope you’re doing well! The team let me know that the issue wit…" at bounding box center [476, 177] width 276 height 71
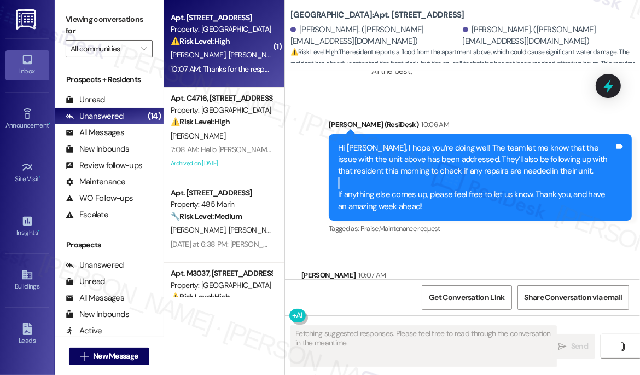
click at [414, 142] on div "Hi Katherine, I hope you’re doing well! The team let me know that the issue wit…" at bounding box center [476, 177] width 276 height 71
click at [415, 156] on div "Hi Katherine, I hope you’re doing well! The team let me know that the issue wit…" at bounding box center [480, 177] width 303 height 87
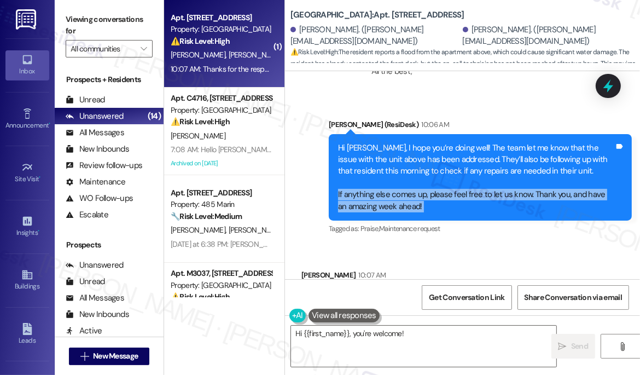
click at [415, 156] on div "Hi Katherine, I hope you’re doing well! The team let me know that the issue wit…" at bounding box center [480, 177] width 303 height 87
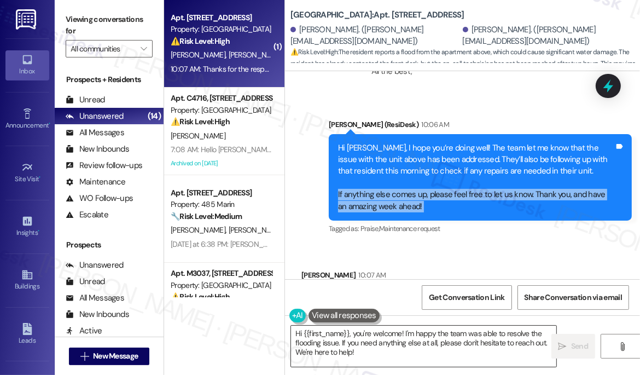
click at [369, 330] on textarea "Hi {{first_name}}, you're welcome! I'm happy the team was able to resolve the f…" at bounding box center [423, 345] width 265 height 41
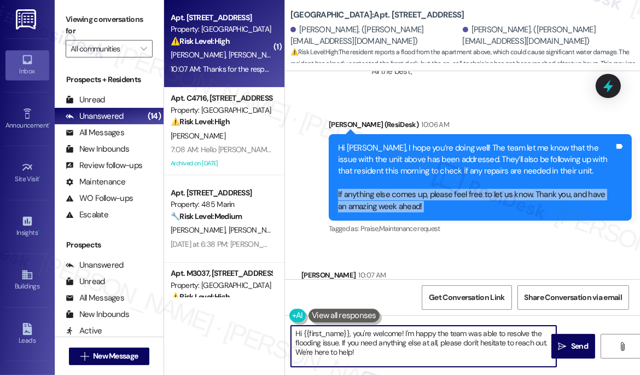
click at [369, 330] on textarea "Hi {{first_name}}, you're welcome! I'm happy the team was able to resolve the f…" at bounding box center [423, 345] width 265 height 41
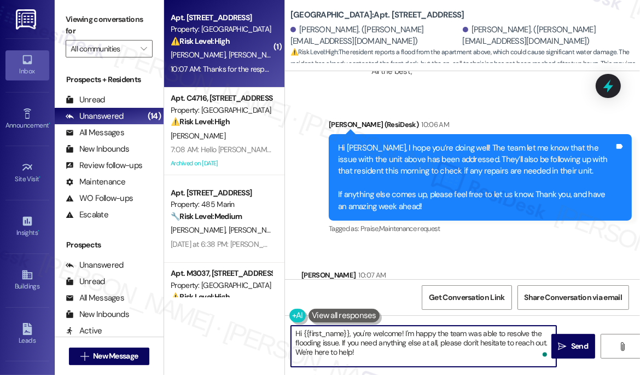
drag, startPoint x: 354, startPoint y: 334, endPoint x: 288, endPoint y: 332, distance: 66.7
click at [287, 334] on div "Hi {{first_name}}, you're welcome! I'm happy the team was able to resolve the f…" at bounding box center [418, 346] width 266 height 42
drag, startPoint x: 481, startPoint y: 343, endPoint x: 348, endPoint y: 329, distance: 134.2
click at [348, 329] on textarea "You're welcome! I'm happy the team was able to resolve the flooding issue. If y…" at bounding box center [423, 345] width 265 height 41
click at [315, 329] on textarea "You're welcome! I'm happy the team was able to resolve the flooding issue. If y…" at bounding box center [423, 345] width 265 height 41
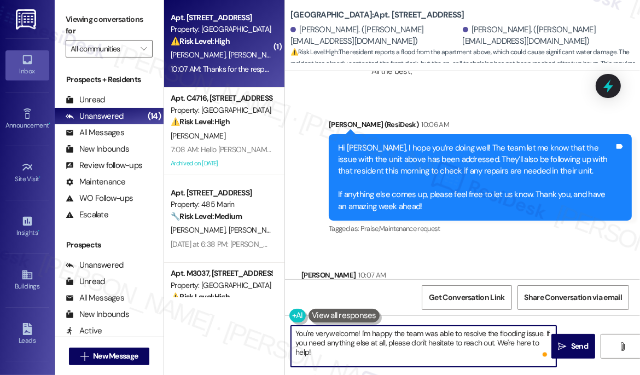
type textarea "You're very welcome! I'm happy the team was able to resolve the flooding issue.…"
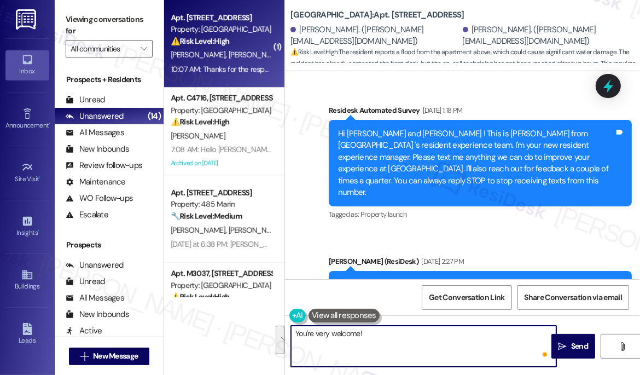
scroll to position [5114, 0]
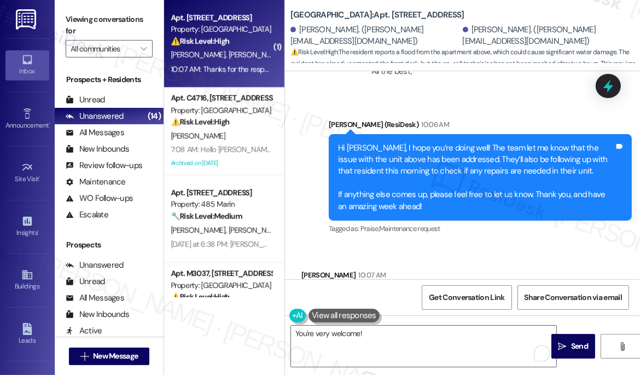
click at [314, 269] on div "[PERSON_NAME] 10:07 AM" at bounding box center [358, 276] width 114 height 15
copy div "[PERSON_NAME]"
click at [359, 332] on textarea "You're very welcome!" at bounding box center [423, 345] width 265 height 41
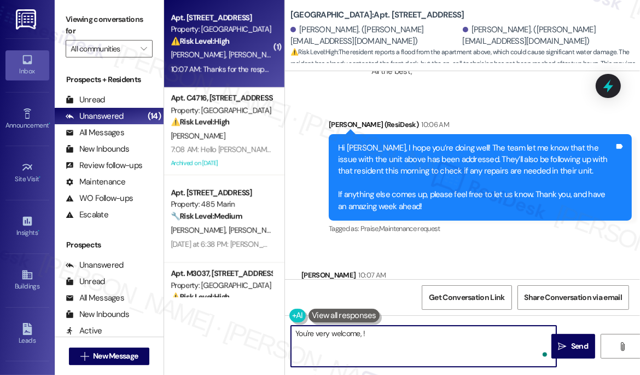
paste textarea "[PERSON_NAME]"
click at [415, 337] on textarea "You're very welcome, [PERSON_NAME]!" at bounding box center [423, 345] width 265 height 41
drag, startPoint x: 418, startPoint y: 332, endPoint x: 406, endPoint y: 335, distance: 12.5
click at [406, 335] on textarea "You're very welcome, [PERSON_NAME]!" at bounding box center [423, 345] width 265 height 41
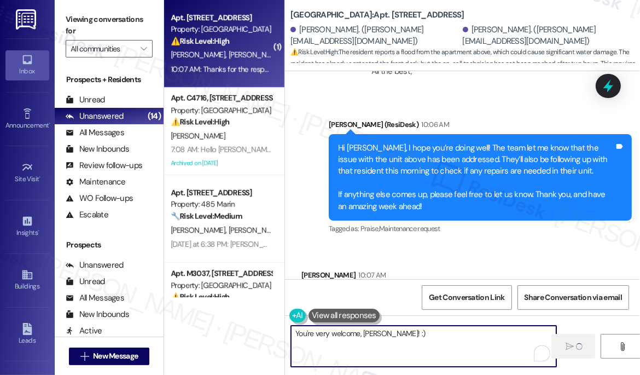
type textarea "You're very welcome, [PERSON_NAME]! :)"
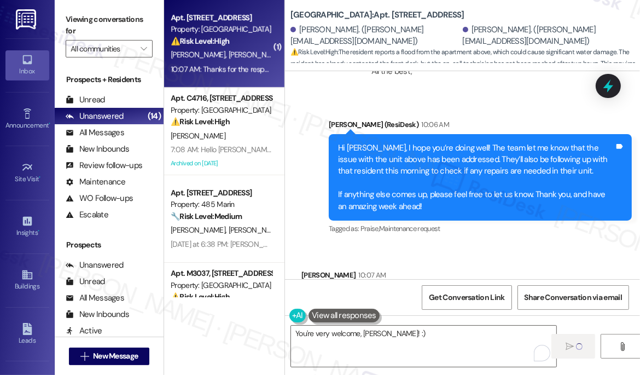
click at [102, 21] on label "Viewing conversations for" at bounding box center [109, 25] width 87 height 29
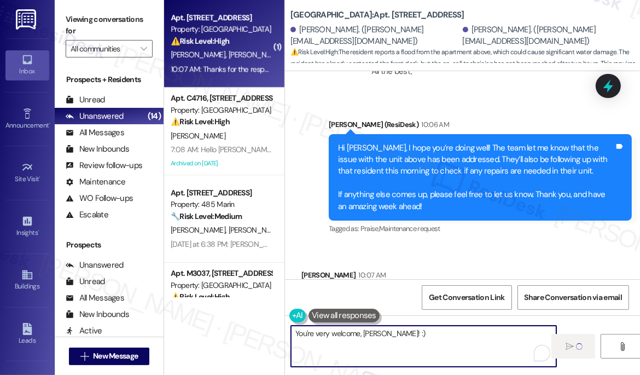
click at [433, 329] on textarea "You're very welcome, [PERSON_NAME]! :)" at bounding box center [423, 345] width 265 height 41
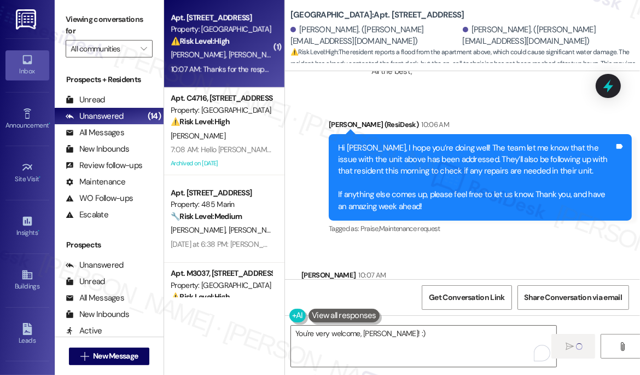
click at [91, 16] on label "Viewing conversations for" at bounding box center [109, 25] width 87 height 29
click at [499, 244] on div "Received via SMS [PERSON_NAME] 10:07 AM Thanks for the response! Tags and notes…" at bounding box center [462, 290] width 355 height 92
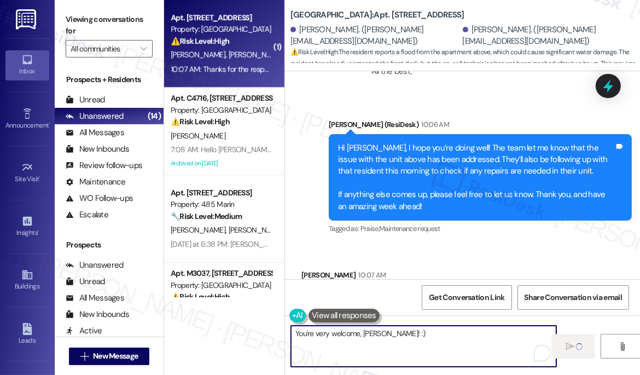
click at [445, 342] on textarea "You're very welcome, [PERSON_NAME]! :)" at bounding box center [423, 345] width 265 height 41
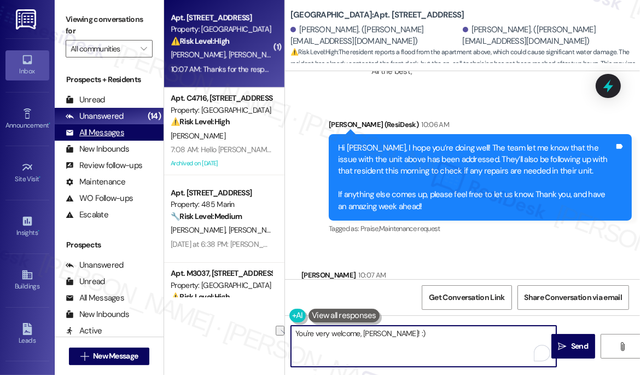
click at [125, 124] on div "All Messages (undefined)" at bounding box center [109, 132] width 109 height 16
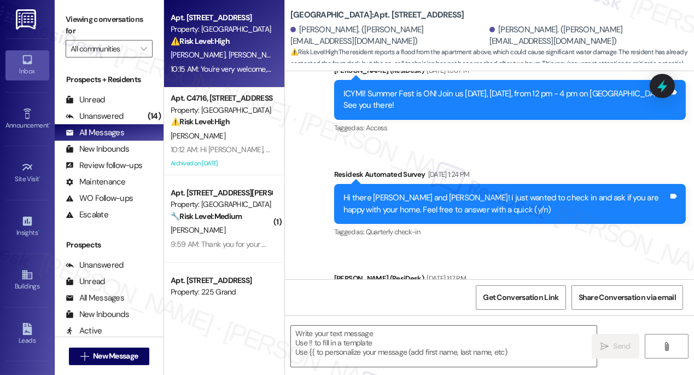
type textarea "Fetching suggested responses. Please feel free to read through the conversation…"
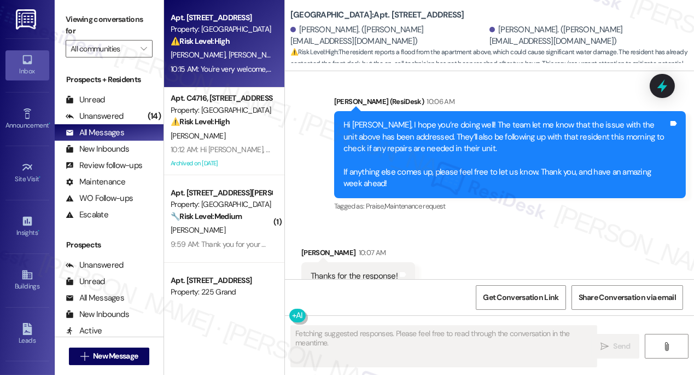
scroll to position [4979, 0]
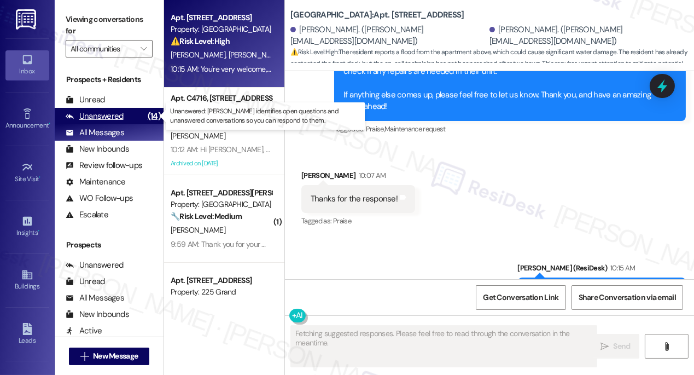
click at [145, 122] on div "(14)" at bounding box center [154, 116] width 19 height 17
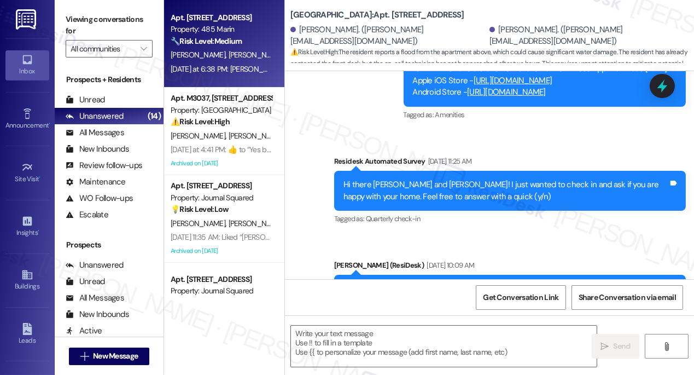
type textarea "Fetching suggested responses. Please feel free to read through the conversation…"
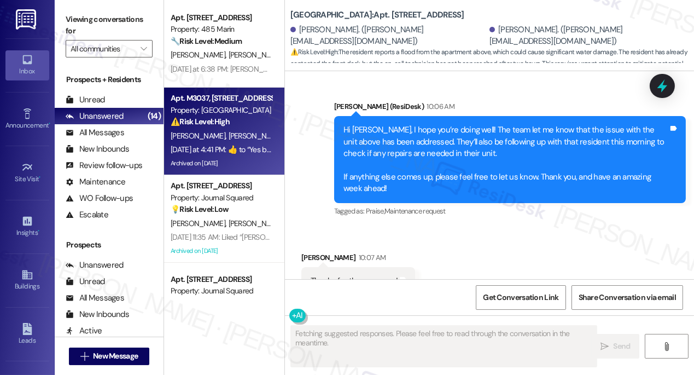
scroll to position [4902, 0]
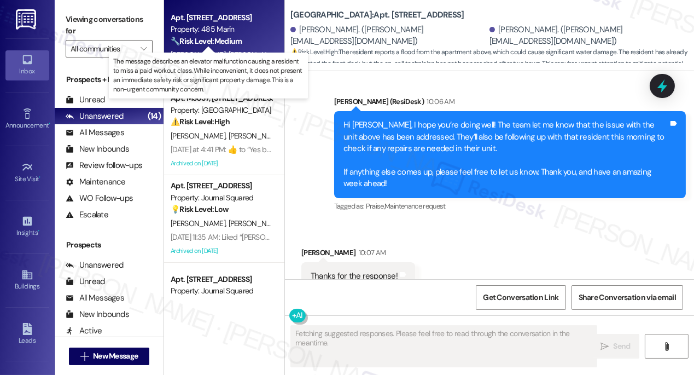
click at [221, 43] on strong "🔧 Risk Level: Medium" at bounding box center [206, 41] width 71 height 10
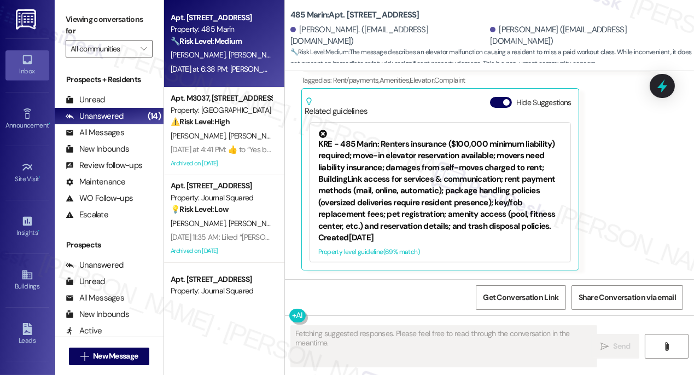
scroll to position [5552, 0]
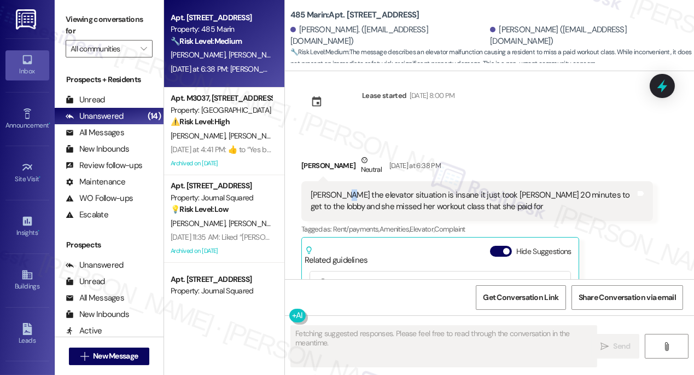
click at [344, 192] on div "[PERSON_NAME] the elevator situation is insane it just took [PERSON_NAME] 20 mi…" at bounding box center [473, 201] width 325 height 24
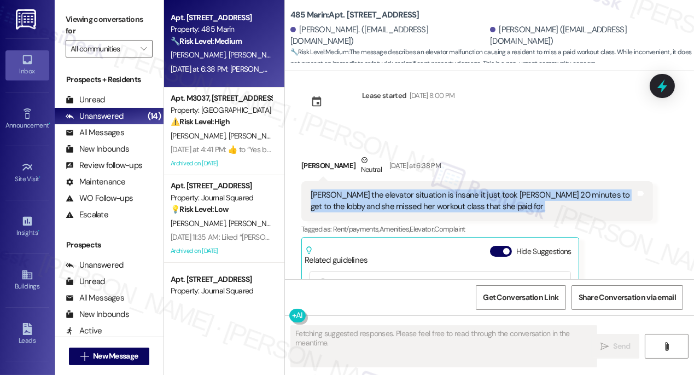
click at [344, 192] on div "[PERSON_NAME] the elevator situation is insane it just took [PERSON_NAME] 20 mi…" at bounding box center [473, 201] width 325 height 24
copy div "[PERSON_NAME] the elevator situation is insane it just took [PERSON_NAME] 20 mi…"
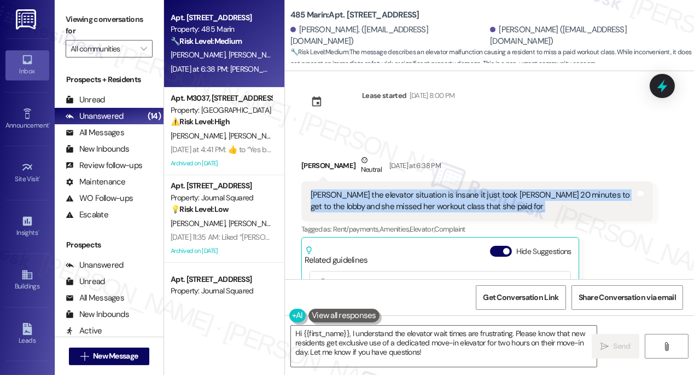
copy div "[PERSON_NAME] the elevator situation is insane it just took [PERSON_NAME] 20 mi…"
click at [107, 22] on label "Viewing conversations for" at bounding box center [109, 25] width 87 height 29
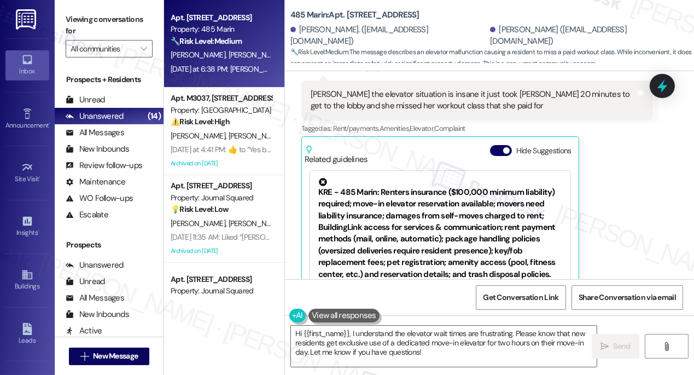
scroll to position [5553, 0]
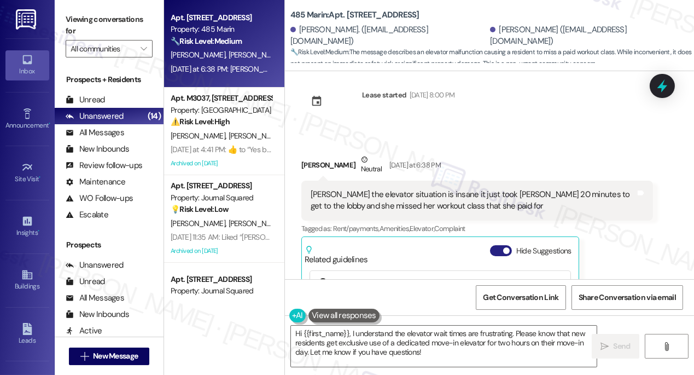
click at [501, 249] on button "Hide Suggestions" at bounding box center [501, 250] width 22 height 11
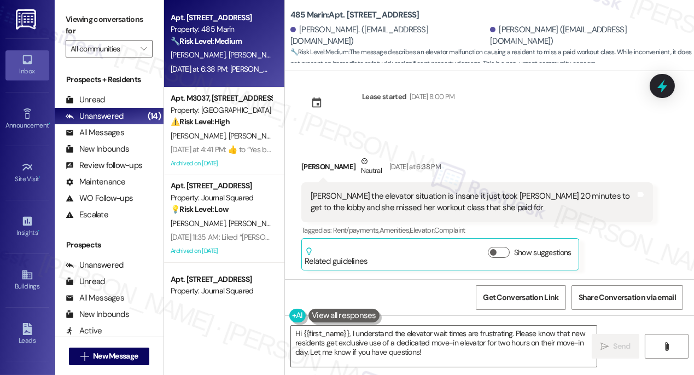
click at [414, 198] on div "[PERSON_NAME] the elevator situation is insane it just took [PERSON_NAME] 20 mi…" at bounding box center [473, 202] width 325 height 24
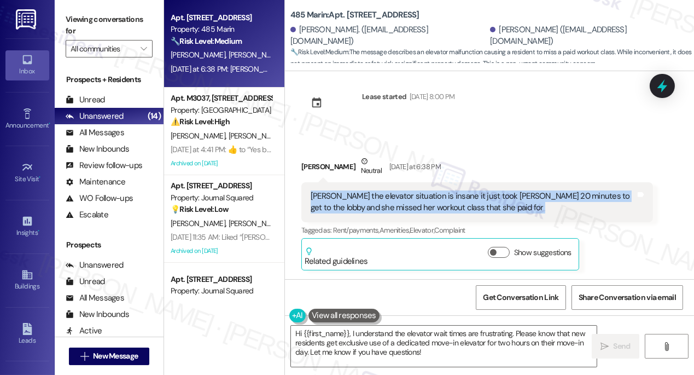
click at [414, 198] on div "[PERSON_NAME] the elevator situation is insane it just took [PERSON_NAME] 20 mi…" at bounding box center [473, 202] width 325 height 24
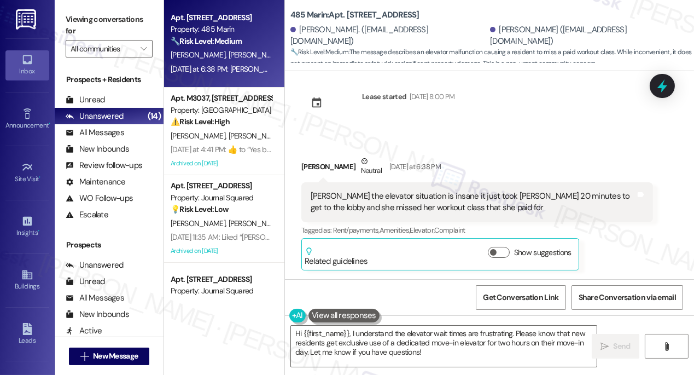
click at [320, 164] on div "[PERSON_NAME] Neutral [DATE] at 6:38 PM" at bounding box center [477, 168] width 352 height 27
copy div "[PERSON_NAME]"
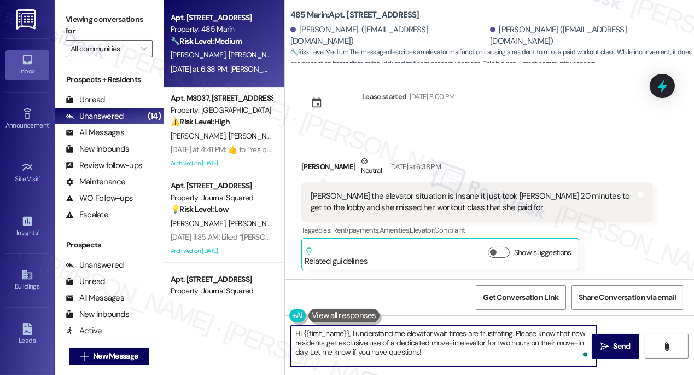
drag, startPoint x: 305, startPoint y: 330, endPoint x: 351, endPoint y: 330, distance: 45.9
click at [351, 330] on textarea "Hi {{first_name}}, I understand the elevator wait times are frustrating. Please…" at bounding box center [444, 345] width 306 height 41
paste textarea "[PERSON_NAME]"
click at [305, 330] on textarea "Hi {[PERSON_NAME] understand the elevator wait times are frustrating. Please kn…" at bounding box center [444, 345] width 306 height 41
click at [331, 335] on textarea "Hi [PERSON_NAME] I understand the elevator wait times are frustrating. Please k…" at bounding box center [444, 345] width 306 height 41
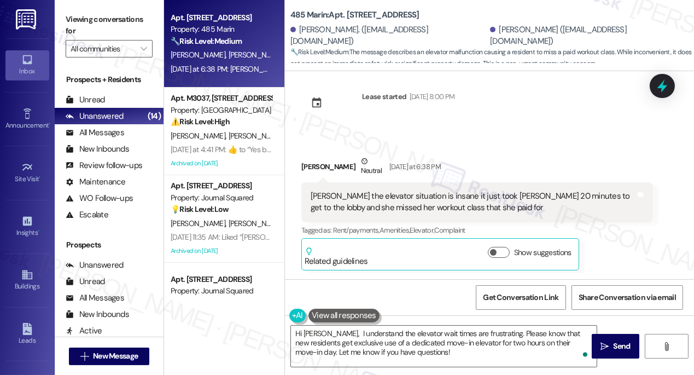
click at [80, 10] on div "Viewing conversations for All communities " at bounding box center [109, 34] width 109 height 68
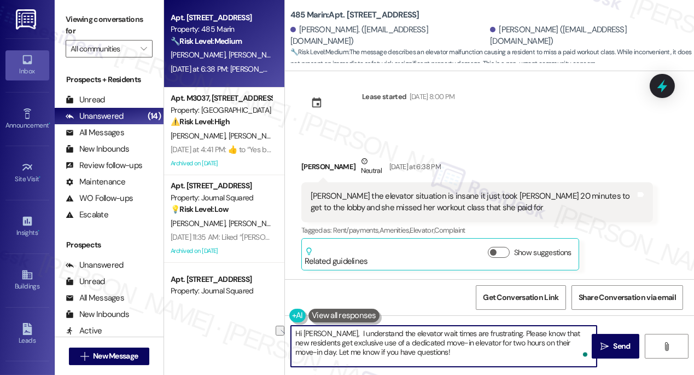
drag, startPoint x: 335, startPoint y: 332, endPoint x: 493, endPoint y: 332, distance: 157.5
click at [493, 332] on textarea "Hi [PERSON_NAME], I understand the elevator wait times are frustrating. Please …" at bounding box center [444, 345] width 306 height 41
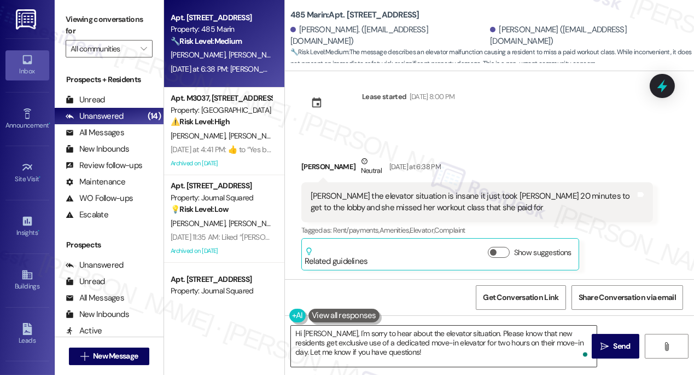
click at [393, 336] on textarea "Hi [PERSON_NAME], I'm sorry to hear about the elevator situation. Please know t…" at bounding box center [444, 345] width 306 height 41
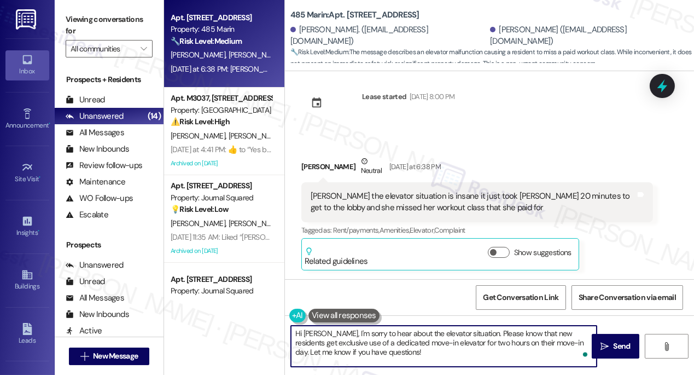
click at [393, 336] on textarea "Hi [PERSON_NAME], I'm sorry to hear about the elevator situation. Please know t…" at bounding box center [444, 345] width 306 height 41
click at [508, 343] on textarea "Hi [PERSON_NAME], I'm sorry to hear about the elevator situation. Please know t…" at bounding box center [444, 345] width 306 height 41
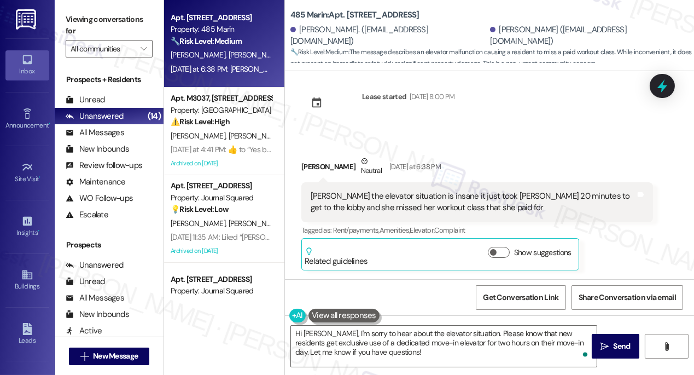
click at [83, 21] on label "Viewing conversations for" at bounding box center [109, 25] width 87 height 29
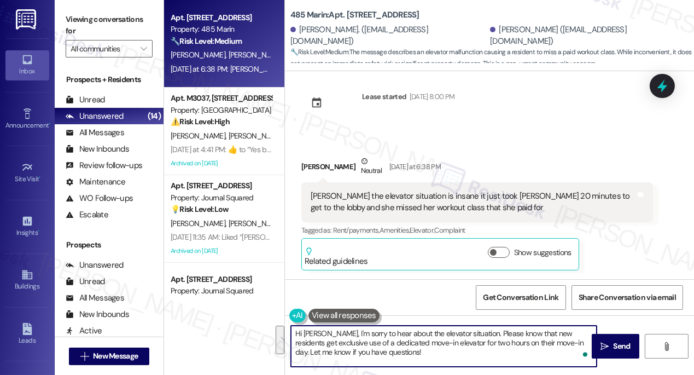
drag, startPoint x: 445, startPoint y: 356, endPoint x: 476, endPoint y: 334, distance: 38.0
click at [476, 334] on textarea "Hi [PERSON_NAME], I'm sorry to hear about the elevator situation. Please know t…" at bounding box center [444, 345] width 306 height 41
paste textarea "I can understand how frustrating it must have been for [PERSON_NAME] to wait so…"
click at [486, 329] on textarea "Hi [PERSON_NAME], I'm sorry to hear about the elevator situation. I can underst…" at bounding box center [444, 345] width 306 height 41
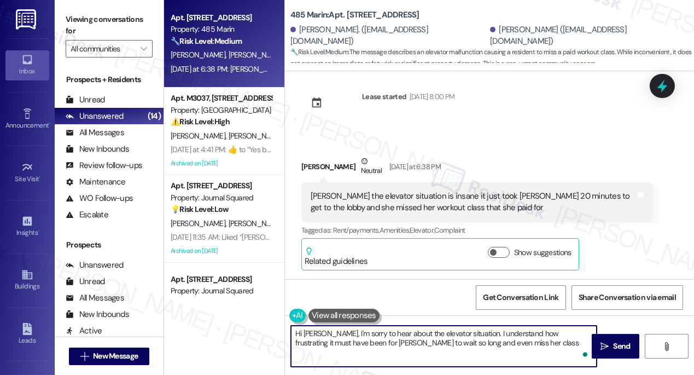
click at [539, 333] on textarea "Hi [PERSON_NAME], I'm sorry to hear about the elevator situation. I understand …" at bounding box center [444, 345] width 306 height 41
click at [396, 332] on textarea "Hi [PERSON_NAME], I'm sorry to hear about the elevator situation. I understand …" at bounding box center [444, 345] width 306 height 41
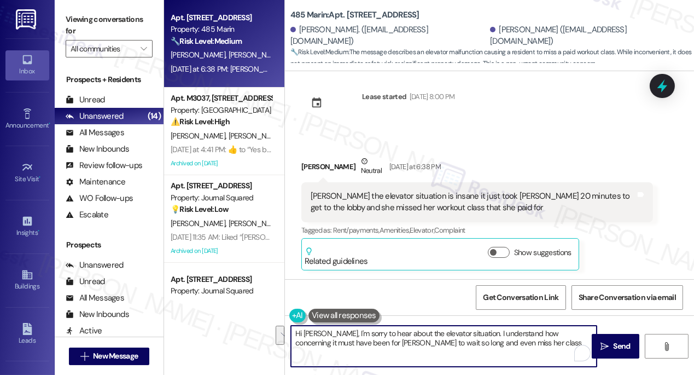
click at [517, 343] on textarea "Hi [PERSON_NAME], I'm sorry to hear about the elevator situation. I understand …" at bounding box center [444, 345] width 306 height 41
drag, startPoint x: 488, startPoint y: 345, endPoint x: 391, endPoint y: 346, distance: 97.3
click at [391, 346] on textarea "Hi [PERSON_NAME], I'm sorry to hear about the elevator situation. I understand …" at bounding box center [444, 345] width 306 height 41
click at [393, 347] on textarea "Hi [PERSON_NAME], I'm sorry to hear about the elevator situation. I understand …" at bounding box center [444, 345] width 306 height 41
click at [493, 344] on textarea "Hi [PERSON_NAME], I'm sorry to hear about the elevator situation. I understand …" at bounding box center [444, 345] width 306 height 41
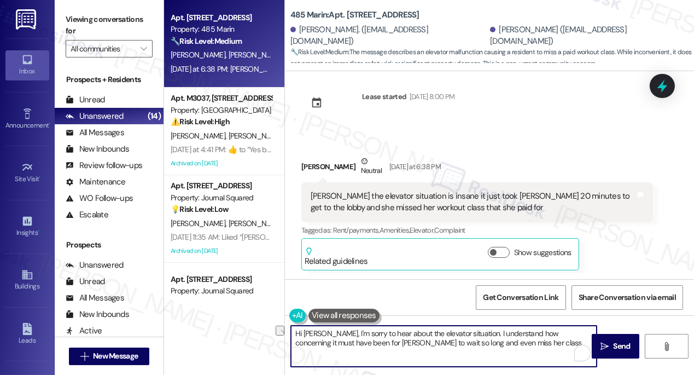
drag, startPoint x: 509, startPoint y: 346, endPoint x: 430, endPoint y: 343, distance: 79.3
click at [430, 343] on textarea "Hi [PERSON_NAME], I'm sorry to hear about the elevator situation. I understand …" at bounding box center [444, 345] width 306 height 41
click at [521, 345] on textarea "Hi [PERSON_NAME], I'm sorry to hear about the elevator situation. I understand …" at bounding box center [444, 345] width 306 height 41
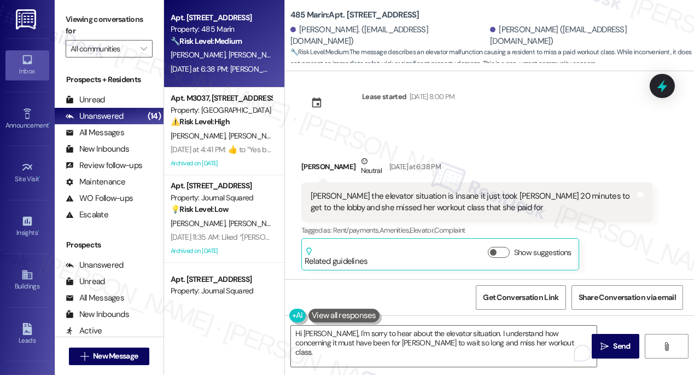
click at [99, 14] on label "Viewing conversations for" at bounding box center [109, 25] width 87 height 29
click at [523, 344] on textarea "Hi [PERSON_NAME], I'm sorry to hear about the elevator situation. I understand …" at bounding box center [444, 345] width 306 height 41
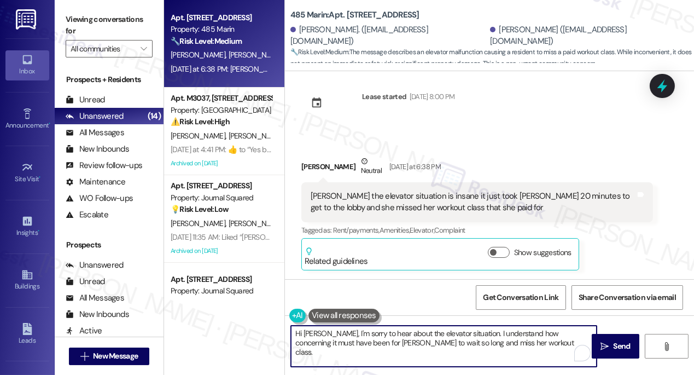
paste textarea "To help me pass this along clearly to the team, could you let me know:"
click at [311, 353] on textarea "Hi [PERSON_NAME], I'm sorry to hear about the elevator situation. I understand …" at bounding box center [444, 345] width 306 height 41
click at [412, 354] on textarea "Hi [PERSON_NAME], I'm sorry to hear about the elevator situation. I understand …" at bounding box center [444, 345] width 306 height 41
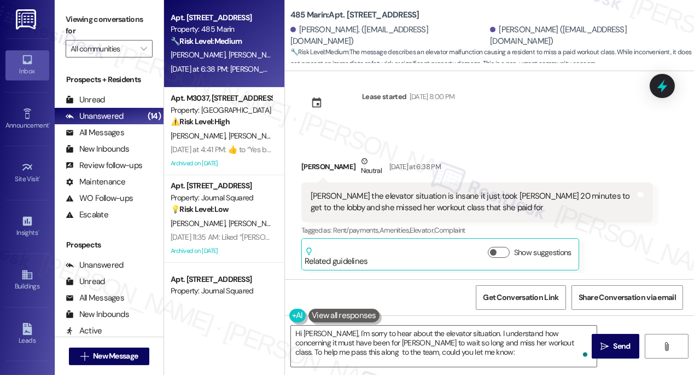
click at [74, 9] on div "Viewing conversations for All communities " at bounding box center [109, 34] width 109 height 68
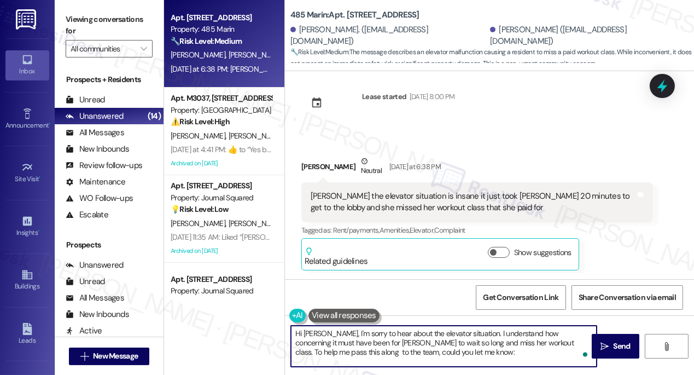
click at [434, 353] on textarea "Hi [PERSON_NAME], I'm sorry to hear about the elevator situation. I understand …" at bounding box center [444, 345] width 306 height 41
paste textarea "Have you noticed this happening daily, or only at certain times?"
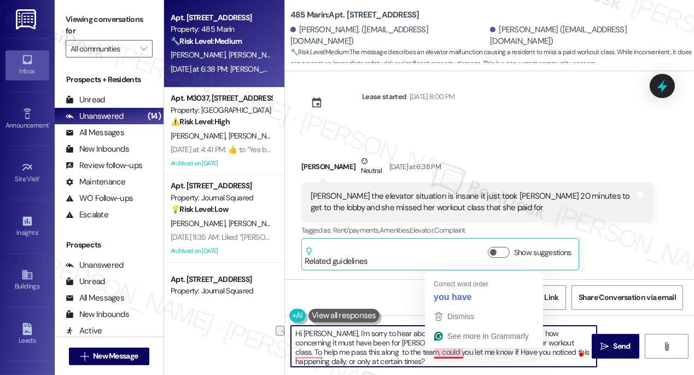
drag, startPoint x: 491, startPoint y: 352, endPoint x: 435, endPoint y: 352, distance: 55.8
click at [435, 352] on textarea "Hi [PERSON_NAME], I'm sorry to hear about the elevator situation. I understand …" at bounding box center [444, 345] width 306 height 41
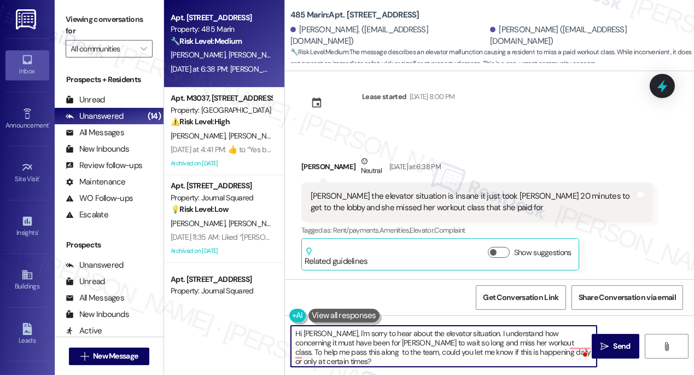
click at [573, 351] on textarea "Hi [PERSON_NAME], I'm sorry to hear about the elevator situation. I understand …" at bounding box center [444, 345] width 306 height 41
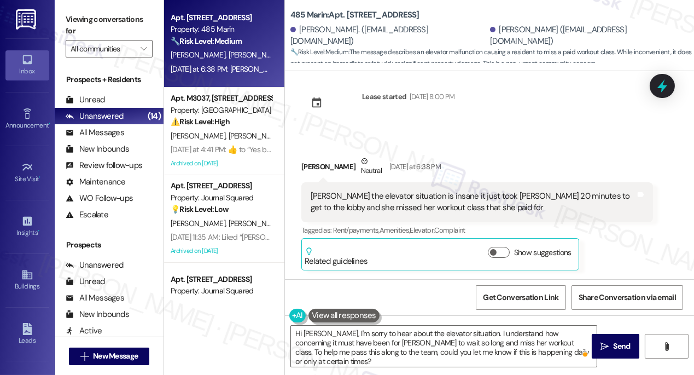
drag, startPoint x: 96, startPoint y: 25, endPoint x: 159, endPoint y: 68, distance: 75.8
click at [96, 25] on label "Viewing conversations for" at bounding box center [109, 25] width 87 height 29
click at [568, 351] on textarea "Hi [PERSON_NAME], I'm sorry to hear about the elevator situation. I understand …" at bounding box center [444, 345] width 306 height 41
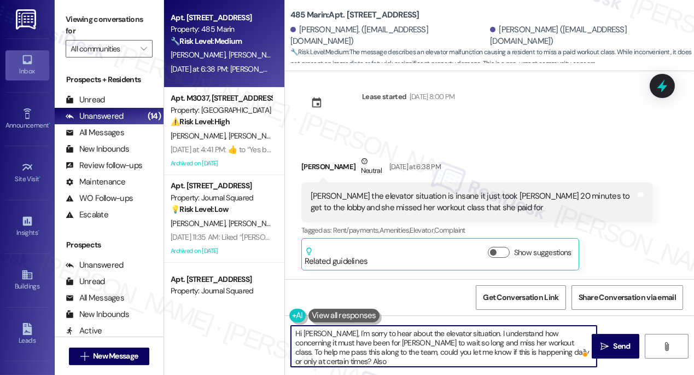
paste textarea "Around what time did this happen [DATE]?"
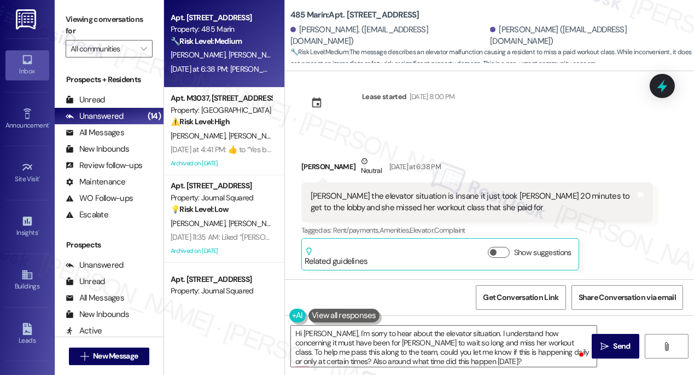
click at [460, 368] on div "Hi [PERSON_NAME], I'm sorry to hear about the elevator situation. I understand …" at bounding box center [489, 356] width 409 height 82
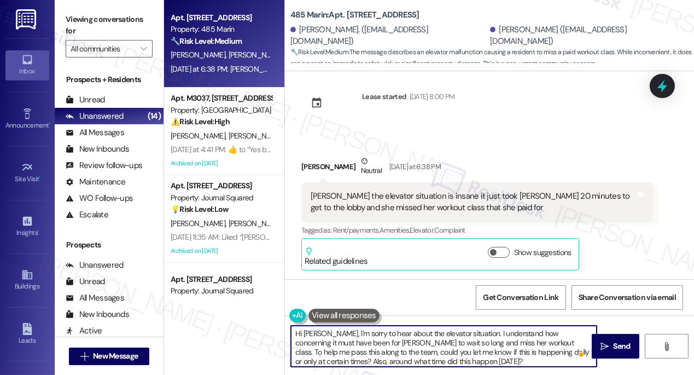
click at [387, 361] on textarea "Hi [PERSON_NAME], I'm sorry to hear about the elevator situation. I understand …" at bounding box center [444, 345] width 306 height 41
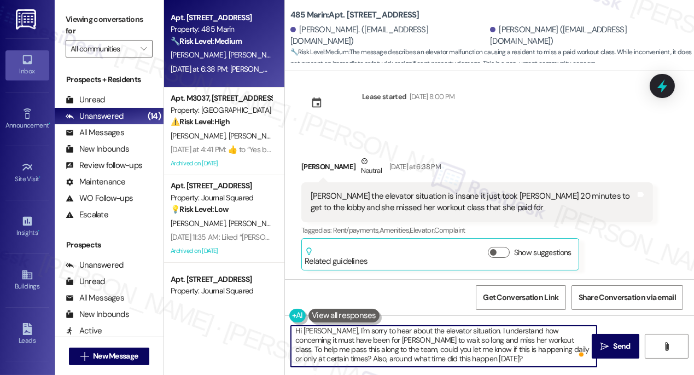
scroll to position [3, 0]
click at [413, 355] on textarea "Hi [PERSON_NAME], I'm sorry to hear about the elevator situation. I understand …" at bounding box center [444, 345] width 306 height 41
click at [404, 349] on textarea "Hi [PERSON_NAME], I'm sorry to hear about the elevator situation. I understand …" at bounding box center [444, 345] width 306 height 41
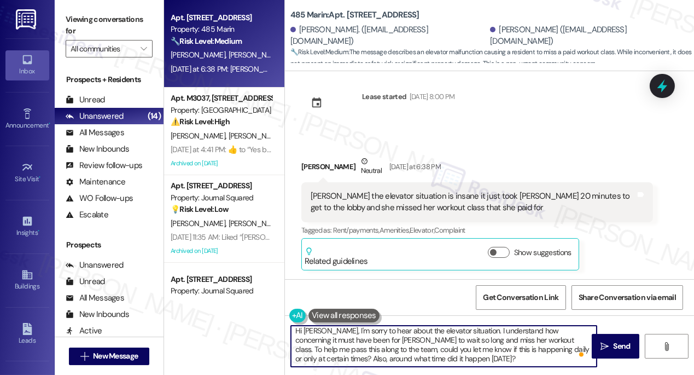
click at [404, 349] on textarea "Hi [PERSON_NAME], I'm sorry to hear about the elevator situation. I understand …" at bounding box center [444, 345] width 306 height 41
click at [474, 354] on textarea "Hi [PERSON_NAME], I'm sorry to hear about the elevator situation. I understand …" at bounding box center [444, 345] width 306 height 41
drag, startPoint x: 501, startPoint y: 348, endPoint x: 539, endPoint y: 348, distance: 37.2
click at [539, 348] on textarea "Hi [PERSON_NAME], I'm sorry to hear about the elevator situation. I understand …" at bounding box center [444, 345] width 306 height 41
click at [515, 348] on textarea "Hi [PERSON_NAME], I'm sorry to hear about the elevator situation. I understand …" at bounding box center [444, 345] width 306 height 41
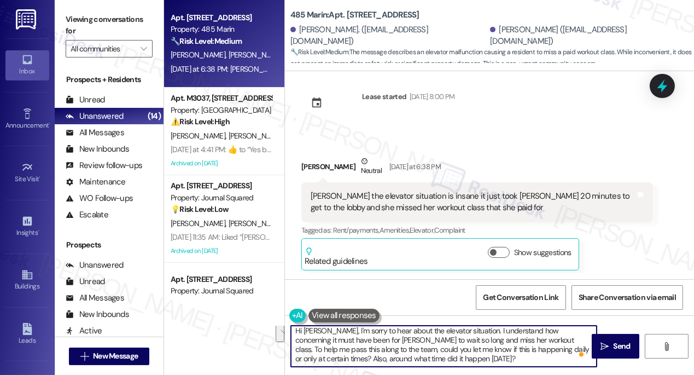
drag, startPoint x: 501, startPoint y: 349, endPoint x: 577, endPoint y: 348, distance: 76.0
click at [577, 348] on div "Hi [PERSON_NAME], I'm sorry to hear about the elevator situation. I understand …" at bounding box center [443, 346] width 307 height 42
click at [577, 348] on span at bounding box center [582, 354] width 10 height 14
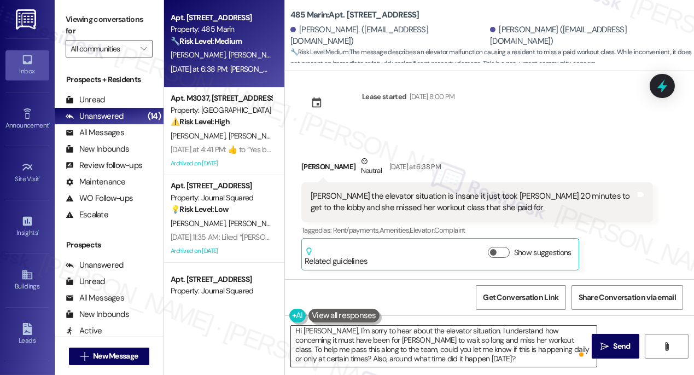
drag, startPoint x: 576, startPoint y: 348, endPoint x: 504, endPoint y: 348, distance: 71.6
click at [504, 348] on div "Hi [PERSON_NAME], I'm sorry to hear about the elevator situation. I understand …" at bounding box center [443, 346] width 307 height 42
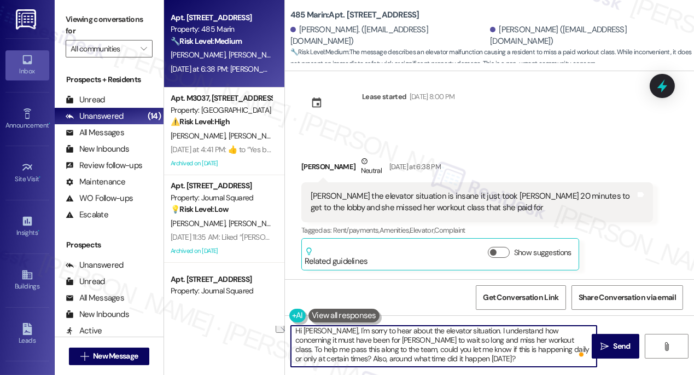
drag, startPoint x: 501, startPoint y: 348, endPoint x: 576, endPoint y: 348, distance: 74.4
click at [576, 348] on textarea "Hi [PERSON_NAME], I'm sorry to hear about the elevator situation. I understand …" at bounding box center [444, 345] width 306 height 41
click at [377, 347] on textarea "Hi [PERSON_NAME], I'm sorry to hear about the elevator situation. I understand …" at bounding box center [444, 345] width 306 height 41
type textarea "Hi [PERSON_NAME], I'm sorry to hear about the elevator situation. I understand …"
click at [609, 343] on span " Send" at bounding box center [615, 345] width 34 height 11
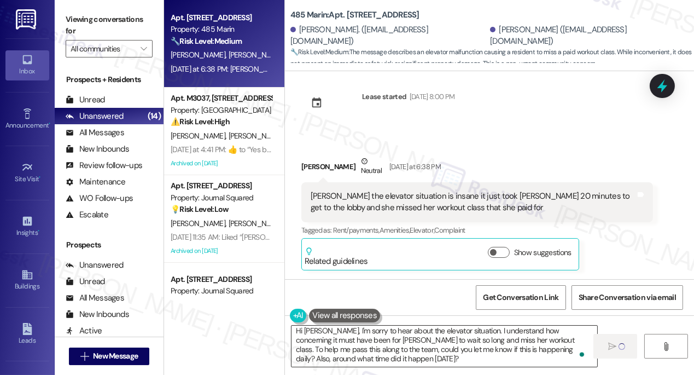
click at [387, 336] on textarea "Hi [PERSON_NAME], I'm sorry to hear about the elevator situation. I understand …" at bounding box center [444, 345] width 306 height 41
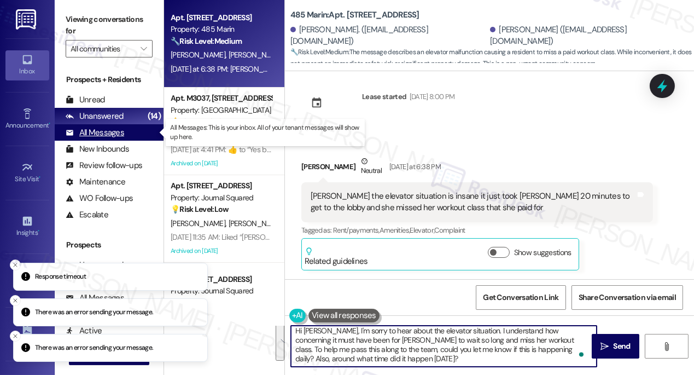
click at [109, 131] on div "All Messages" at bounding box center [95, 132] width 59 height 11
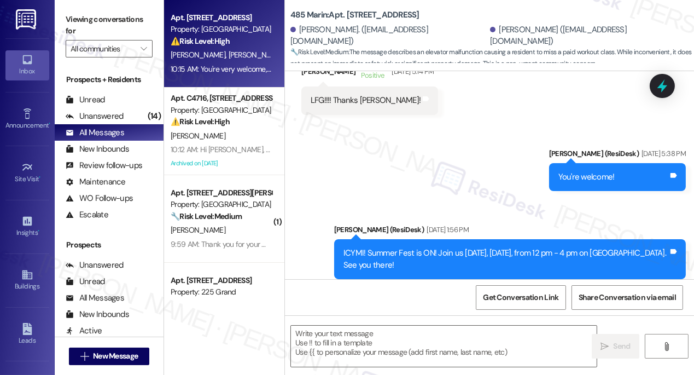
click at [260, 69] on div "10:15 AM: You're very welcome, [PERSON_NAME]! :) 10:15 AM: You're very welcome,…" at bounding box center [251, 69] width 160 height 10
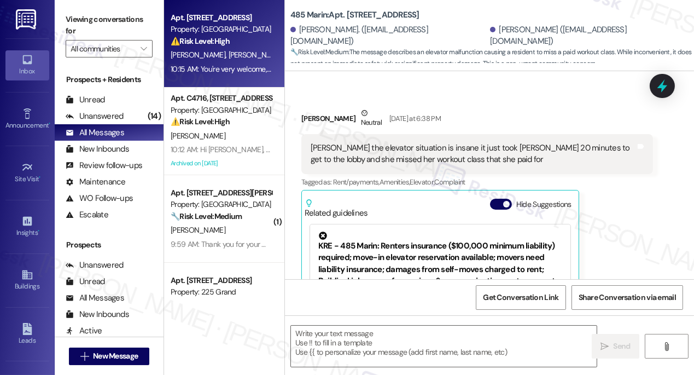
scroll to position [5701, 0]
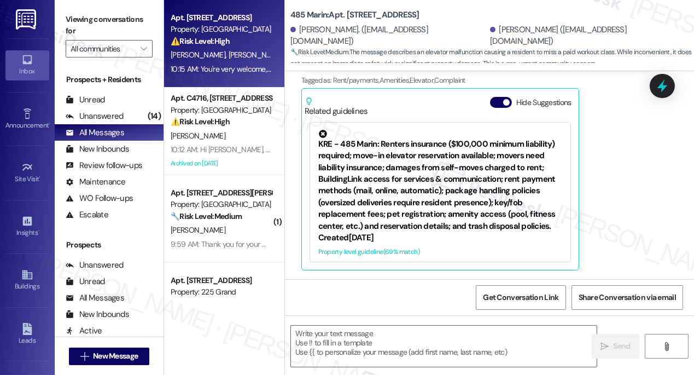
type textarea "Fetching suggested responses. Please feel free to read through the conversation…"
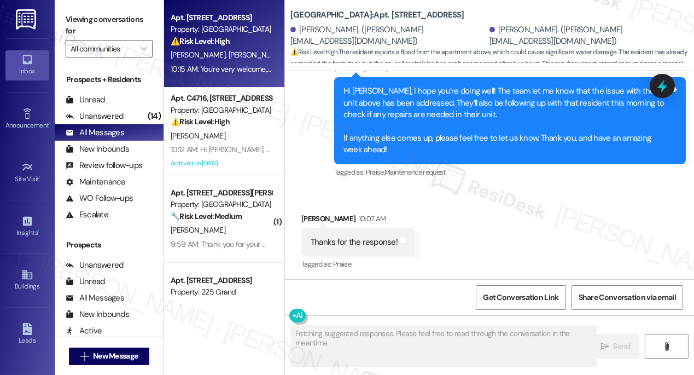
scroll to position [4995, 0]
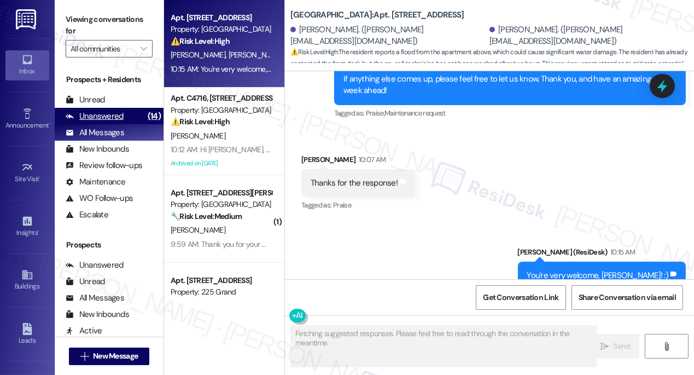
click at [112, 115] on div "Unanswered" at bounding box center [95, 115] width 58 height 11
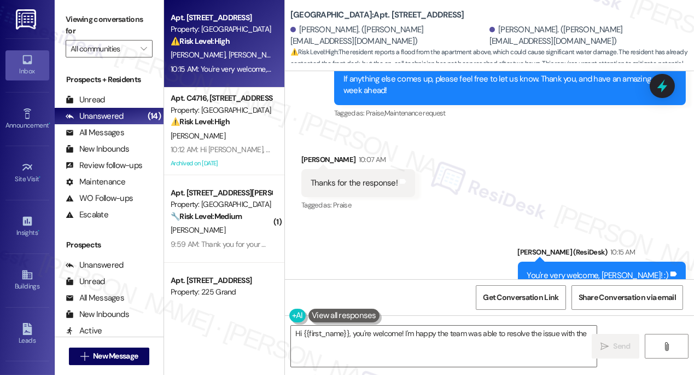
type textarea "Hi {{first_name}}, you're welcome! I'm happy the team was able to resolve the i…"
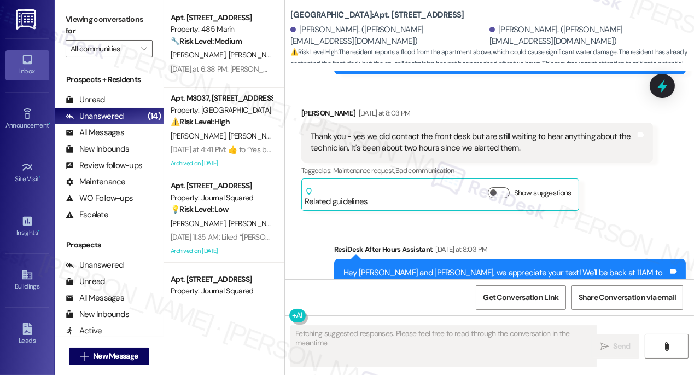
scroll to position [4902, 0]
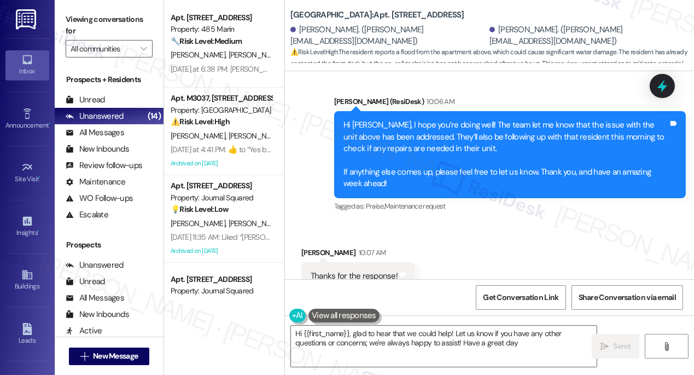
type textarea "Hi {{first_name}}, glad to hear that we could help! Let us know if you have any…"
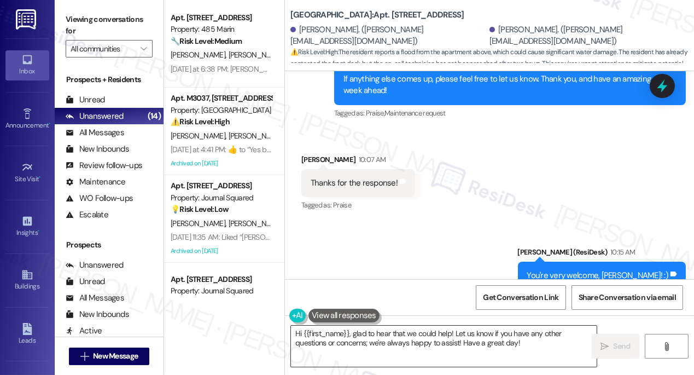
click at [437, 341] on textarea "Hi {{first_name}}, glad to hear that we could help! Let us know if you have any…" at bounding box center [444, 345] width 306 height 41
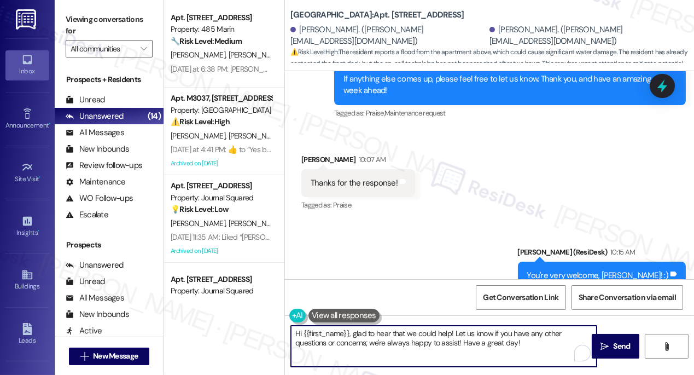
click at [437, 341] on textarea "Hi {{first_name}}, glad to hear that we could help! Let us know if you have any…" at bounding box center [444, 345] width 306 height 41
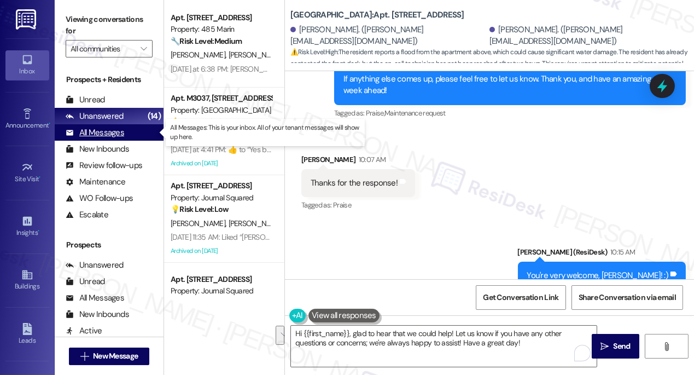
click at [125, 131] on div "All Messages (undefined)" at bounding box center [109, 132] width 109 height 16
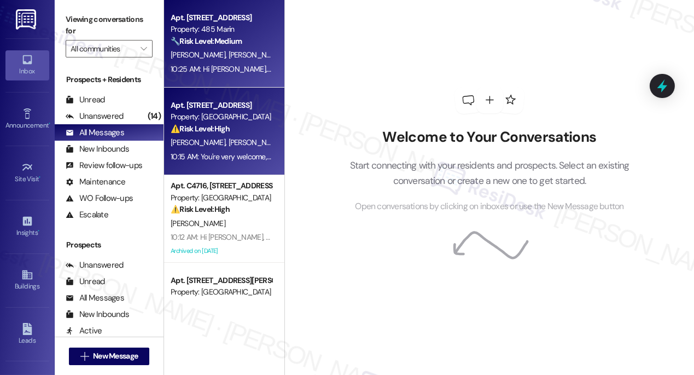
click at [249, 46] on div "🔧 Risk Level: Medium The message describes an elevator malfunction causing a re…" at bounding box center [221, 41] width 101 height 11
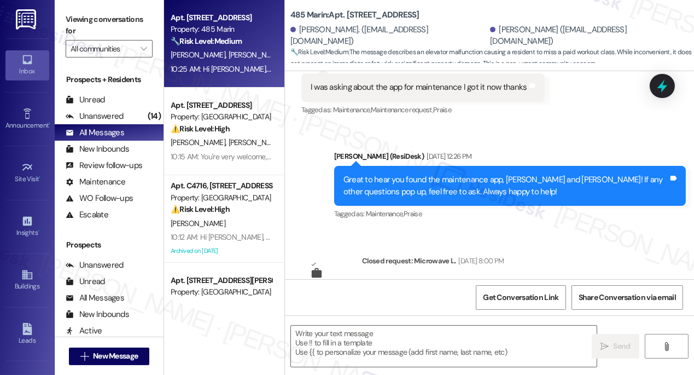
type textarea "Fetching suggested responses. Please feel free to read through the conversation…"
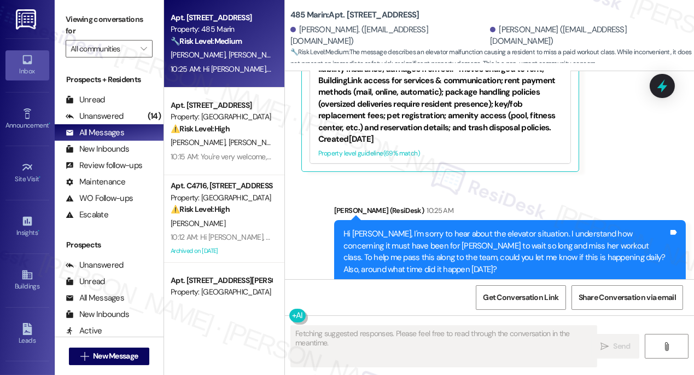
scroll to position [5829, 0]
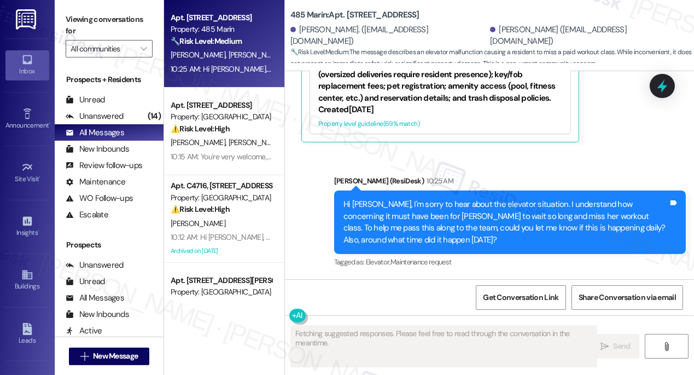
click at [423, 224] on div "Hi [PERSON_NAME], I'm sorry to hear about the elevator situation. I understand …" at bounding box center [505, 222] width 325 height 47
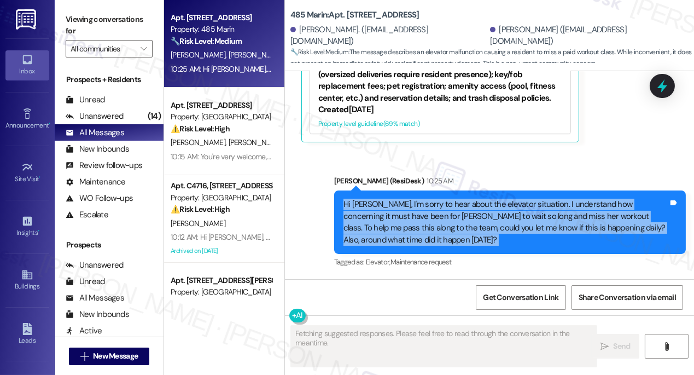
click at [423, 224] on div "Hi [PERSON_NAME], I'm sorry to hear about the elevator situation. I understand …" at bounding box center [505, 222] width 325 height 47
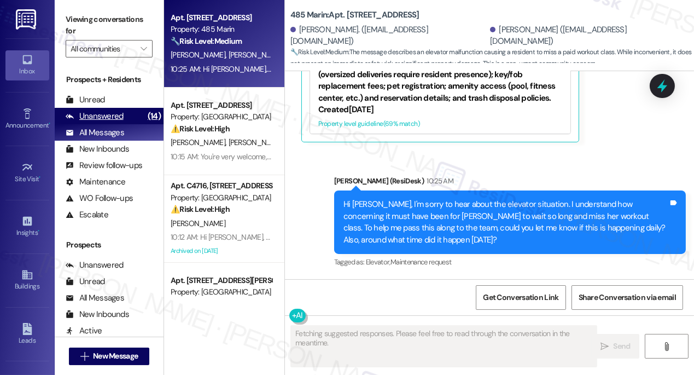
click at [132, 118] on div "Unanswered (14)" at bounding box center [109, 116] width 109 height 16
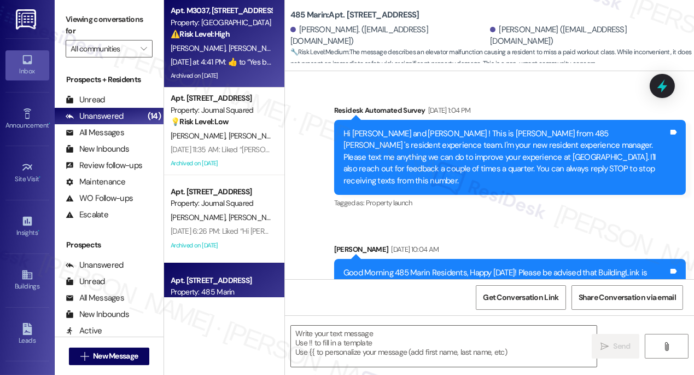
type textarea "Fetching suggested responses. Please feel free to read through the conversation…"
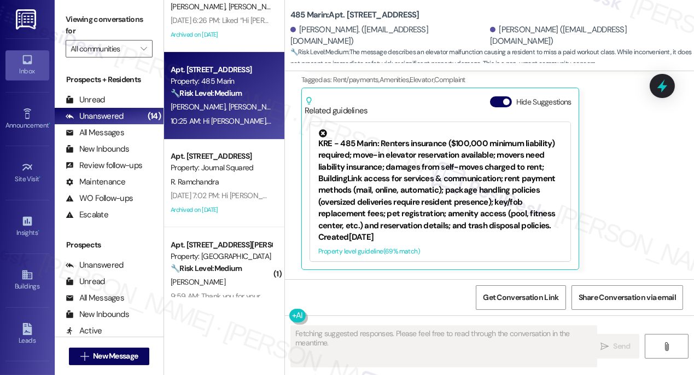
scroll to position [298, 0]
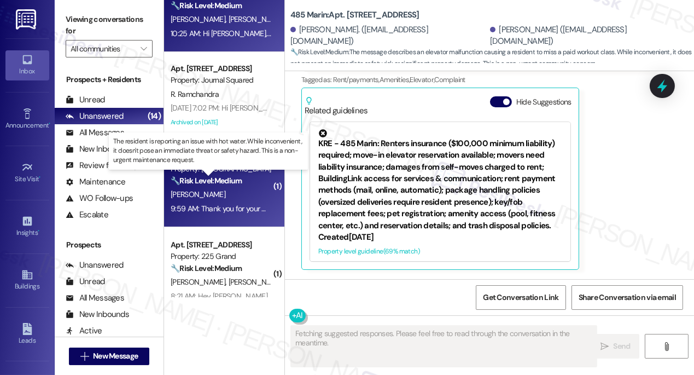
click at [235, 182] on strong "🔧 Risk Level: Medium" at bounding box center [206, 181] width 71 height 10
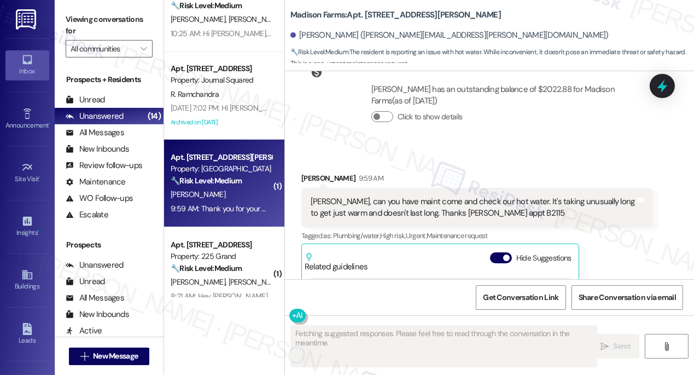
scroll to position [2066, 0]
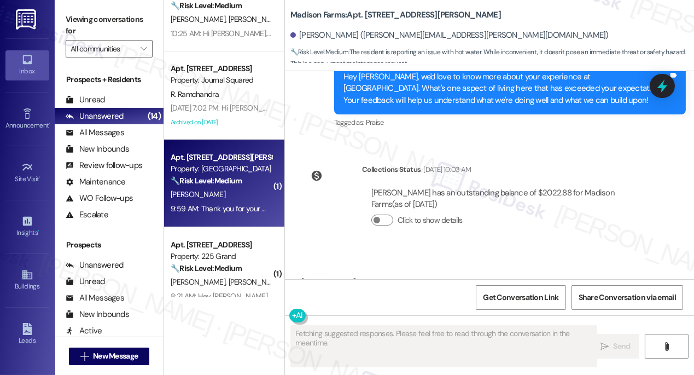
click at [372, 291] on div "[PERSON_NAME], can you have maint come and check our hot water. It's taking unu…" at bounding box center [477, 311] width 352 height 40
click at [402, 299] on div "[PERSON_NAME], can you have maint come and check our hot water. It's taking unu…" at bounding box center [473, 311] width 325 height 24
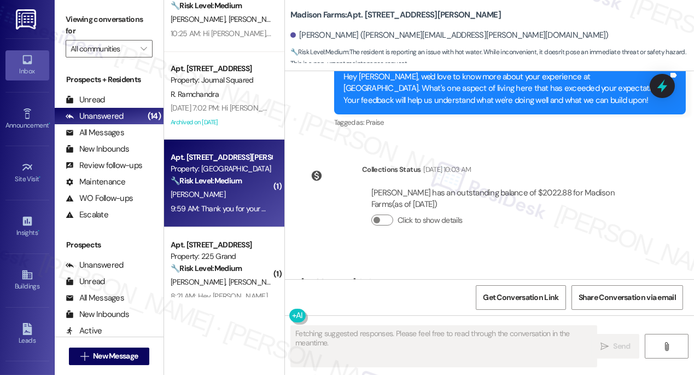
click at [402, 299] on div "[PERSON_NAME], can you have maint come and check our hot water. It's taking unu…" at bounding box center [473, 311] width 325 height 24
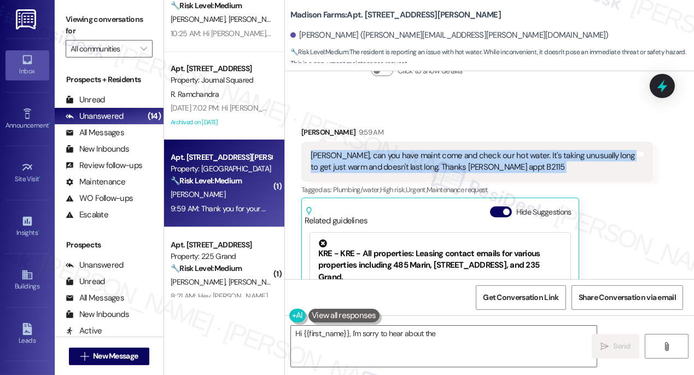
scroll to position [2116, 0]
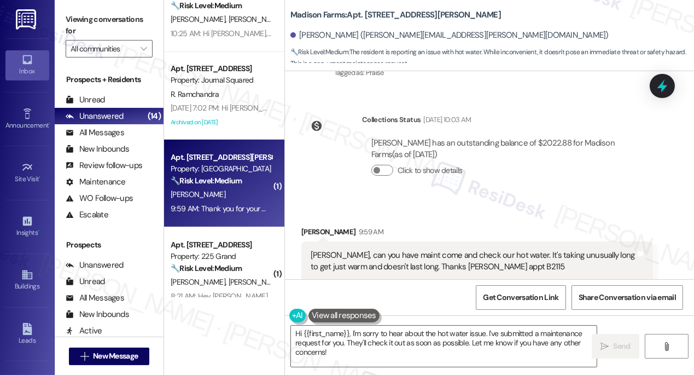
click at [306, 218] on div "Received via SMS [PERSON_NAME] 9:59 AM [PERSON_NAME], can you have maint come a…" at bounding box center [477, 353] width 368 height 270
click at [397, 249] on div "[PERSON_NAME], can you have maint come and check our hot water. It's taking unu…" at bounding box center [473, 261] width 325 height 24
click at [395, 249] on div "[PERSON_NAME], can you have maint come and check our hot water. It's taking unu…" at bounding box center [473, 261] width 325 height 24
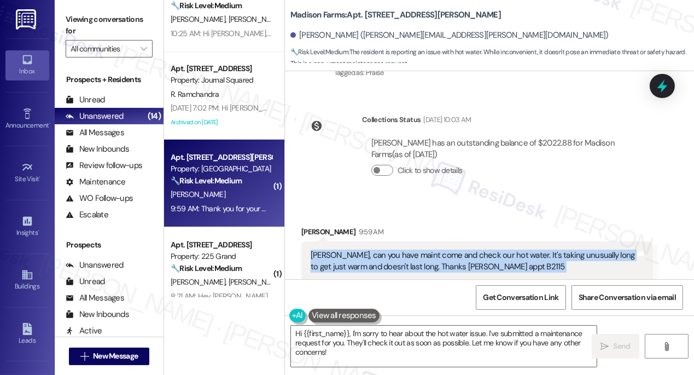
click at [395, 249] on div "[PERSON_NAME], can you have maint come and check our hot water. It's taking unu…" at bounding box center [473, 261] width 325 height 24
copy div "[PERSON_NAME], can you have maint come and check our hot water. It's taking unu…"
click at [82, 17] on label "Viewing conversations for" at bounding box center [109, 25] width 87 height 29
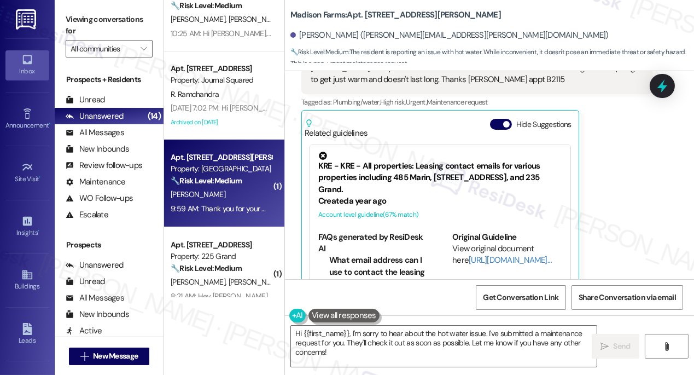
scroll to position [2369, 0]
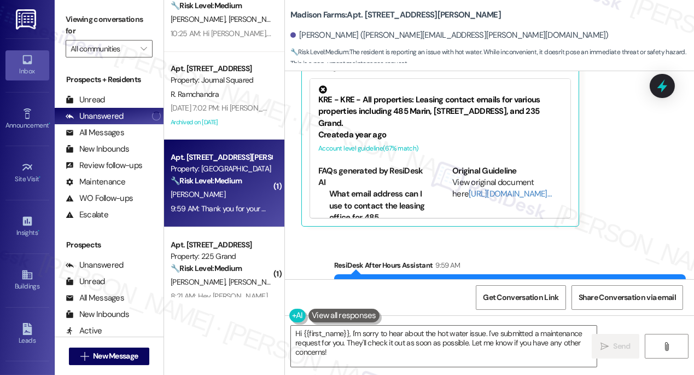
click at [116, 19] on label "Viewing conversations for" at bounding box center [109, 25] width 87 height 29
click at [413, 343] on textarea "Hi {{first_name}}, I'm sorry to hear about the hot water issue. I've submitted …" at bounding box center [444, 345] width 306 height 41
click at [110, 27] on label "Viewing conversations for" at bounding box center [109, 25] width 87 height 29
click at [396, 332] on textarea "Hi {{first_name}}, I'm sorry to hear about the hot water issue. I've submitted …" at bounding box center [444, 345] width 306 height 41
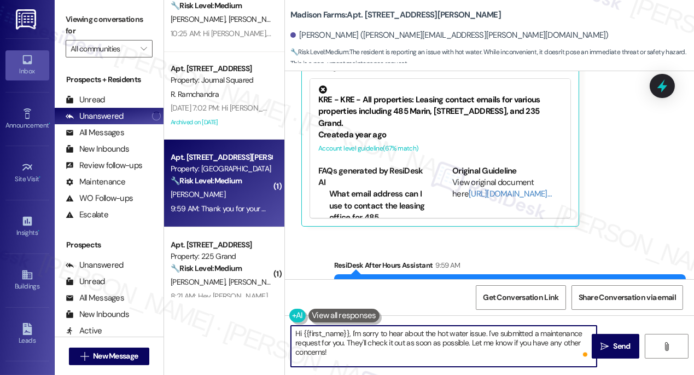
click at [396, 332] on textarea "Hi {{first_name}}, I'm sorry to hear about the hot water issue. I've submitted …" at bounding box center [444, 345] width 306 height 41
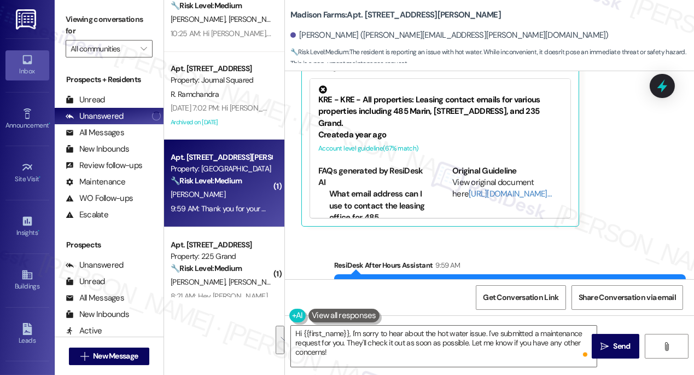
click at [104, 19] on label "Viewing conversations for" at bounding box center [109, 25] width 87 height 29
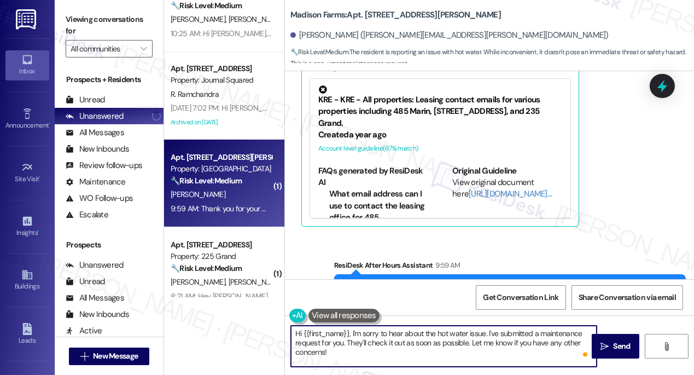
click at [350, 331] on textarea "Hi {{first_name}}, I'm sorry to hear about the hot water issue. I've submitted …" at bounding box center [444, 345] width 306 height 41
drag, startPoint x: 433, startPoint y: 352, endPoint x: 582, endPoint y: 323, distance: 151.5
click at [582, 323] on div "Hi {{first_name}}, thank you for letting us know. I'm sorry to hear about the h…" at bounding box center [489, 356] width 409 height 82
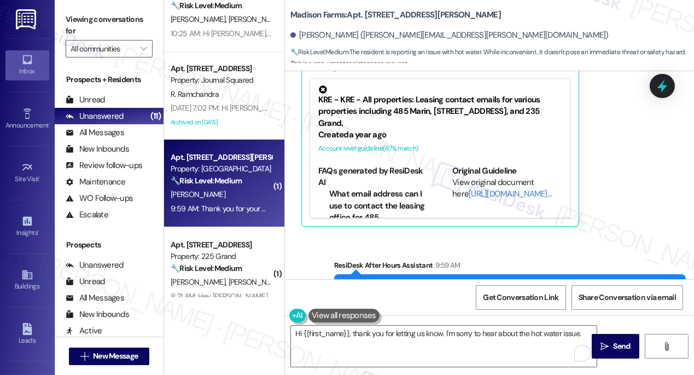
click at [92, 12] on label "Viewing conversations for" at bounding box center [109, 25] width 87 height 29
click at [585, 331] on textarea "Hi {{first_name}}, thank you for letting us know. I'm sorry to hear about the h…" at bounding box center [444, 345] width 306 height 41
click at [84, 13] on label "Viewing conversations for" at bounding box center [109, 25] width 87 height 29
click at [588, 331] on textarea "Hi {{first_name}}, thank you for letting us know. I'm sorry to hear about the h…" at bounding box center [444, 345] width 306 height 41
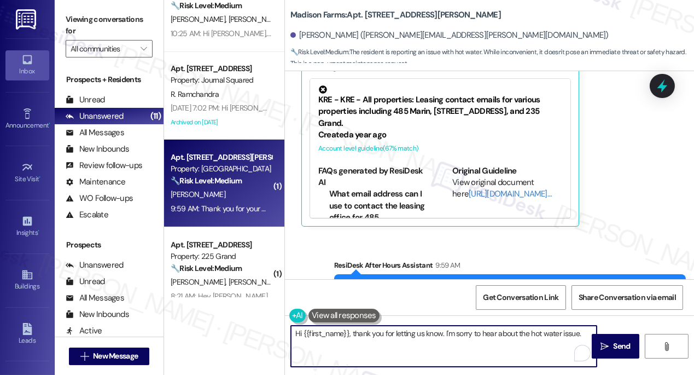
paste textarea "Just to help them prepare, can you tell me:"
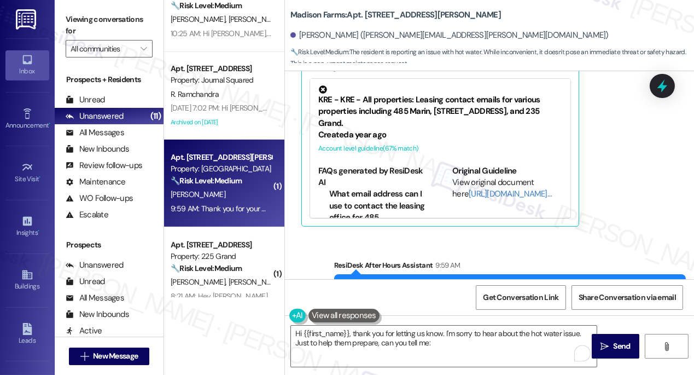
click at [74, 9] on div "Viewing conversations for All communities " at bounding box center [109, 34] width 109 height 68
click at [446, 341] on textarea "Hi {{first_name}}, thank you for letting us know. I'm sorry to hear about the h…" at bounding box center [444, 345] width 306 height 41
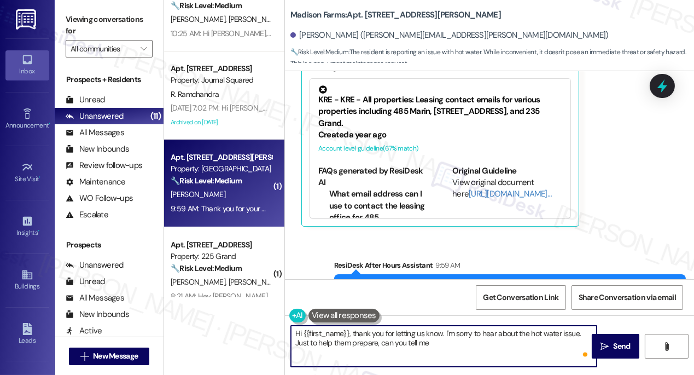
paste textarea "When did you first start noticing the problem?"
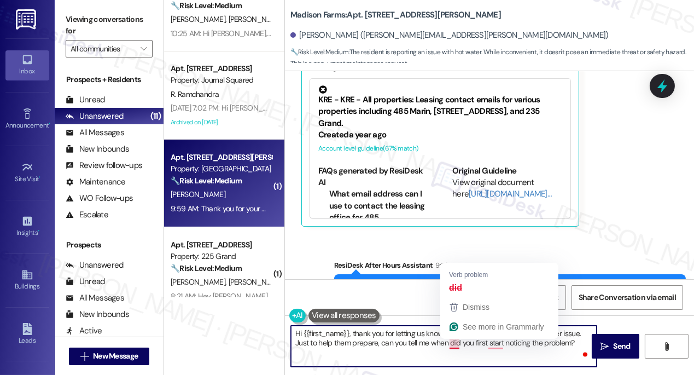
click at [449, 343] on textarea "Hi {{first_name}}, thank you for letting us know. I'm sorry to hear about the h…" at bounding box center [444, 345] width 306 height 41
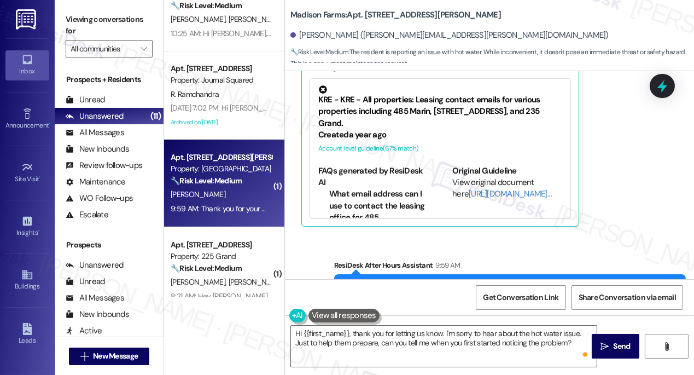
click at [98, 25] on label "Viewing conversations for" at bounding box center [109, 25] width 87 height 29
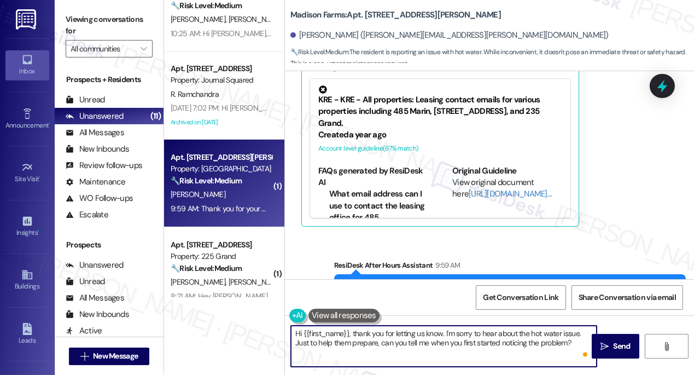
click at [575, 345] on textarea "Hi {{first_name}}, thank you for letting us know. I'm sorry to hear about the h…" at bounding box center [444, 345] width 306 height 41
type textarea "Hi {{first_name}}, thank you for letting us know. I'm sorry to hear about the h…"
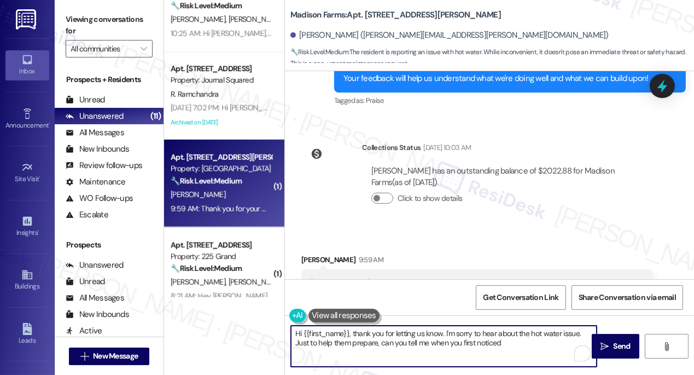
scroll to position [2071, 0]
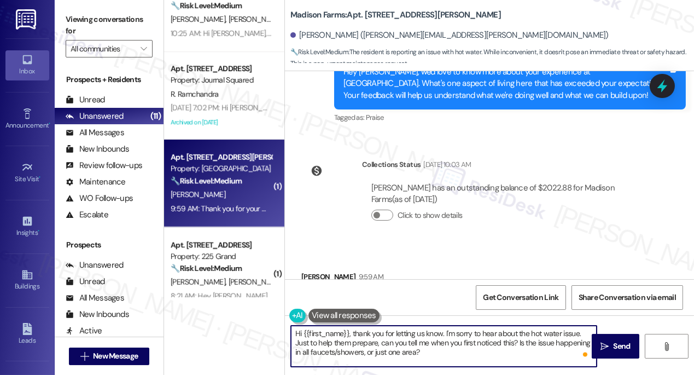
drag, startPoint x: 516, startPoint y: 342, endPoint x: 522, endPoint y: 341, distance: 6.1
click at [516, 342] on textarea "Hi {{first_name}}, thank you for letting us know. I'm sorry to hear about the h…" at bounding box center [444, 345] width 306 height 41
drag, startPoint x: 370, startPoint y: 351, endPoint x: 392, endPoint y: 347, distance: 21.7
click at [370, 351] on textarea "Hi {{first_name}}, thank you for letting us know. I'm sorry to hear about the h…" at bounding box center [444, 345] width 306 height 41
click at [410, 345] on textarea "Hi {{first_name}}, thank you for letting us know. I'm sorry to hear about the h…" at bounding box center [444, 345] width 306 height 41
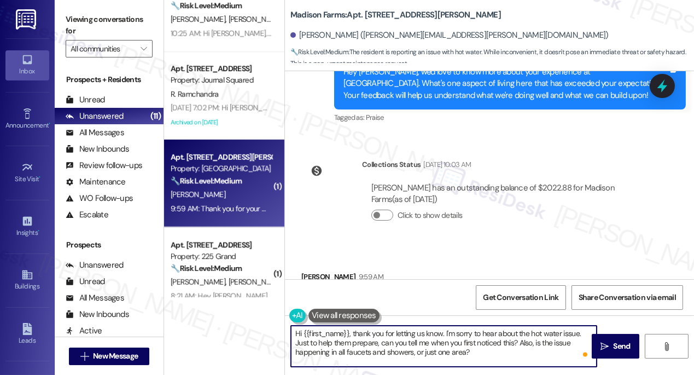
click at [410, 345] on textarea "Hi {{first_name}}, thank you for letting us know. I'm sorry to hear about the h…" at bounding box center [444, 345] width 306 height 41
click at [465, 346] on textarea "Hi {{first_name}}, thank you for letting us know. I'm sorry to hear about the h…" at bounding box center [444, 345] width 306 height 41
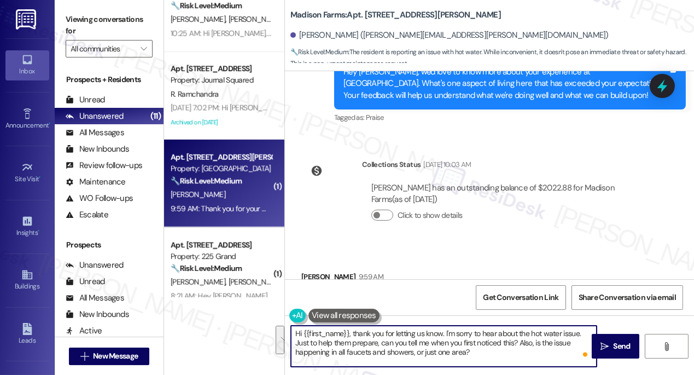
click at [503, 353] on textarea "Hi {{first_name}}, thank you for letting us know. I'm sorry to hear about the h…" at bounding box center [444, 345] width 306 height 41
type textarea "Hi {{first_name}}, thank you for letting us know. I'm sorry to hear about the h…"
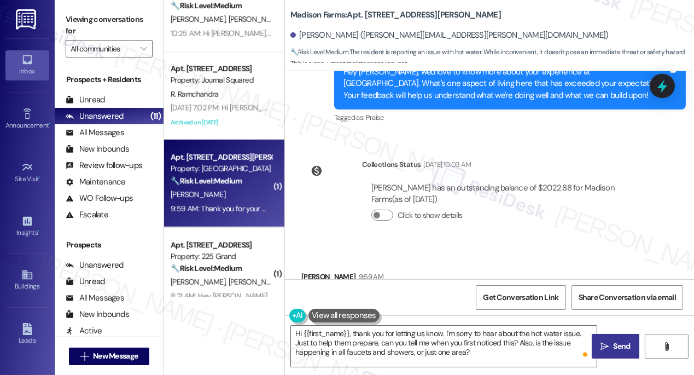
click at [617, 348] on span "Send" at bounding box center [622, 345] width 17 height 11
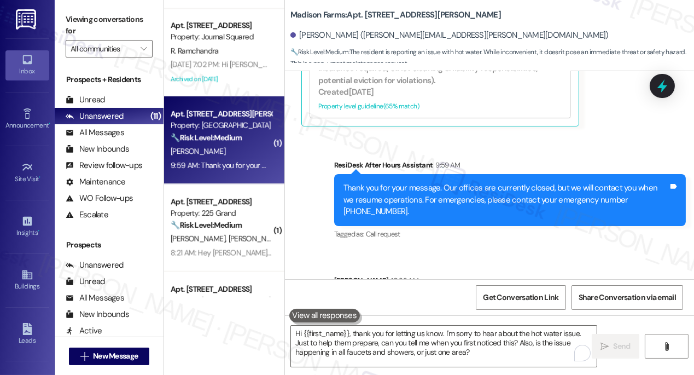
scroll to position [398, 0]
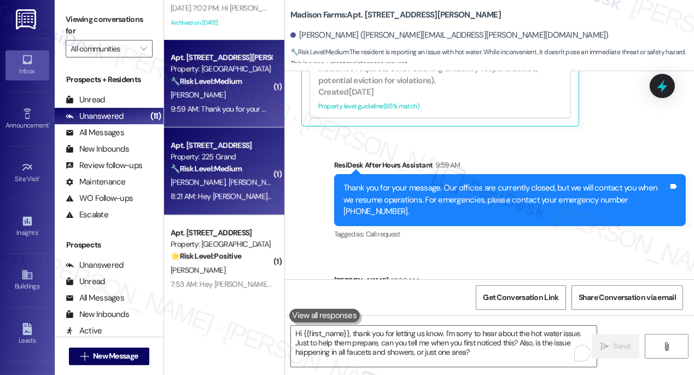
click at [231, 194] on div "8:21 AM: Hey Sunil and Priya, we appreciate your text! We'll be back at 11AM to…" at bounding box center [436, 196] width 530 height 10
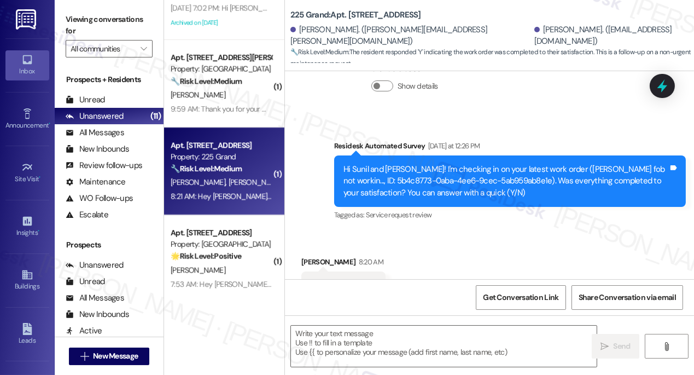
scroll to position [1172, 0]
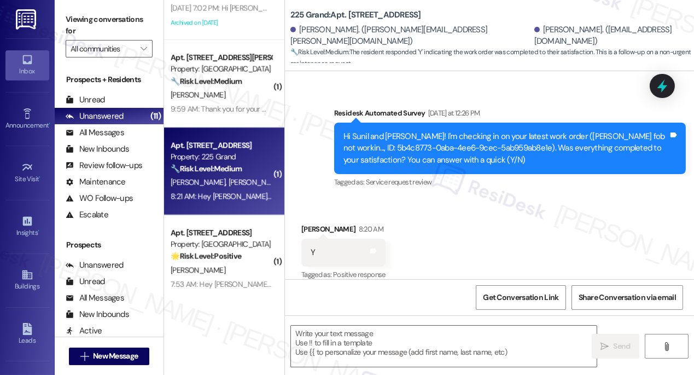
click at [443, 142] on div "Hi Sunil and Priya! I'm checking in on your latest work order (Priya Parekh fob…" at bounding box center [505, 148] width 325 height 35
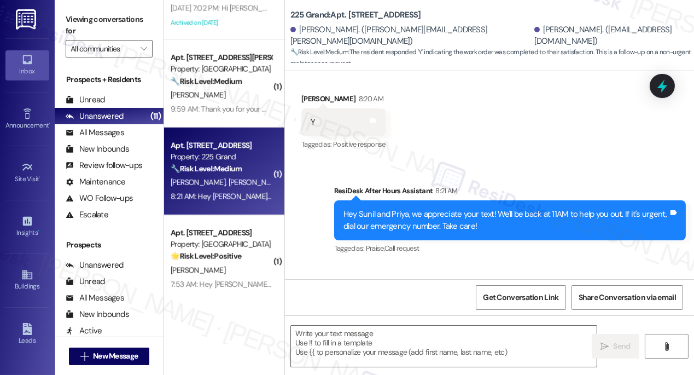
scroll to position [1388, 0]
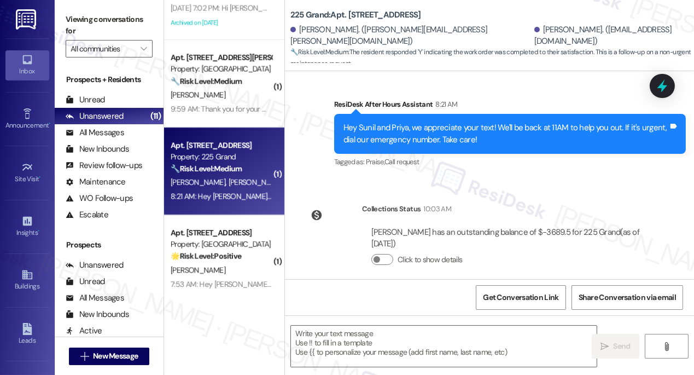
type textarea "Fetching suggested responses. Please feel free to read through the conversation…"
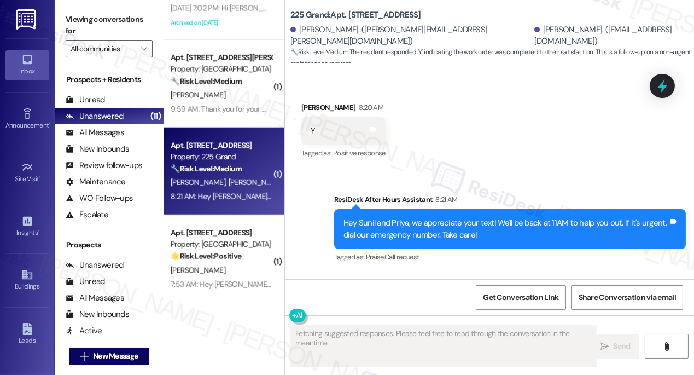
scroll to position [1190, 0]
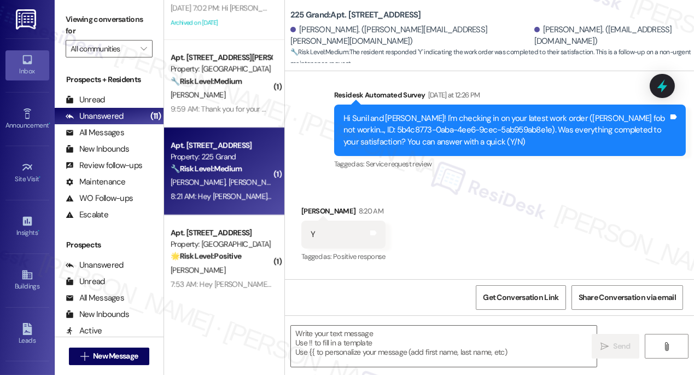
click at [87, 8] on div "Viewing conversations for All communities " at bounding box center [109, 34] width 109 height 68
click at [390, 346] on textarea at bounding box center [444, 345] width 306 height 41
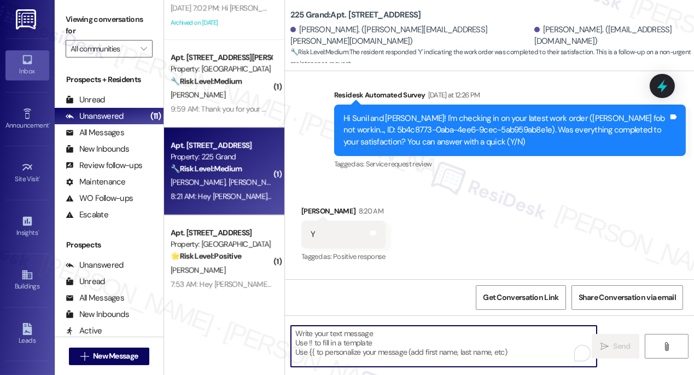
paste textarea "Hi {{first_name}}! I'm glad to hear that the latest work order was completed to…"
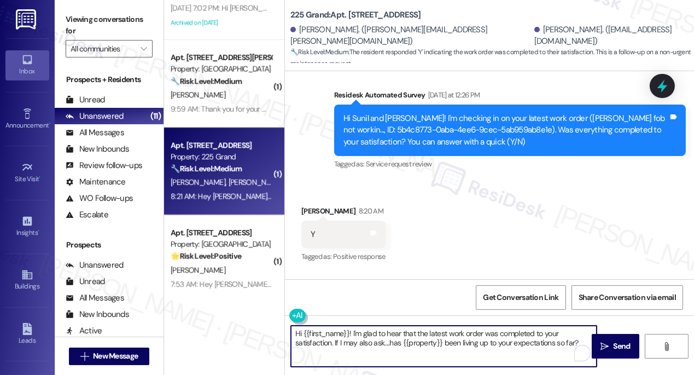
click at [307, 205] on div "Priya Parekh 8:20 AM" at bounding box center [343, 212] width 84 height 15
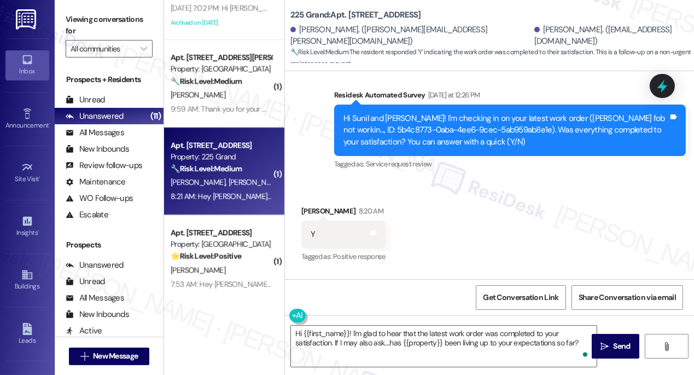
click at [307, 205] on div "Priya Parekh 8:20 AM" at bounding box center [343, 212] width 84 height 15
copy div "Priya"
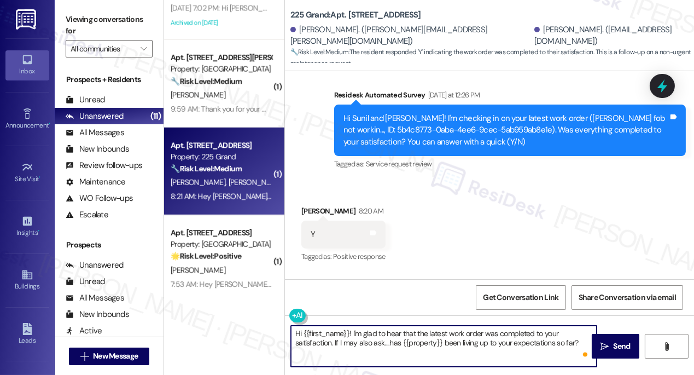
drag, startPoint x: 303, startPoint y: 331, endPoint x: 347, endPoint y: 325, distance: 43.7
click at [349, 325] on div "Hi {{first_name}}! I'm glad to hear that the latest work order was completed to…" at bounding box center [443, 346] width 307 height 42
paste textarea "Priya"
type textarea "Hi Priya! I'm glad to hear that the latest work order was completed to your sat…"
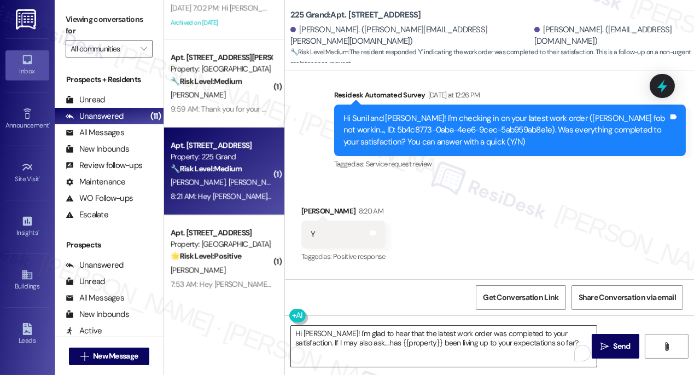
click at [534, 336] on textarea "Hi Priya! I'm glad to hear that the latest work order was completed to your sat…" at bounding box center [444, 345] width 306 height 41
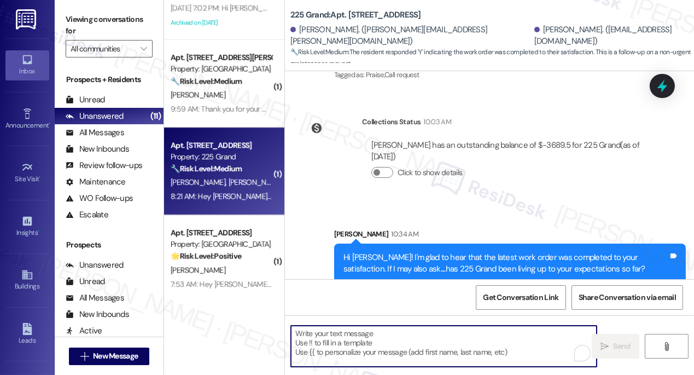
scroll to position [1476, 0]
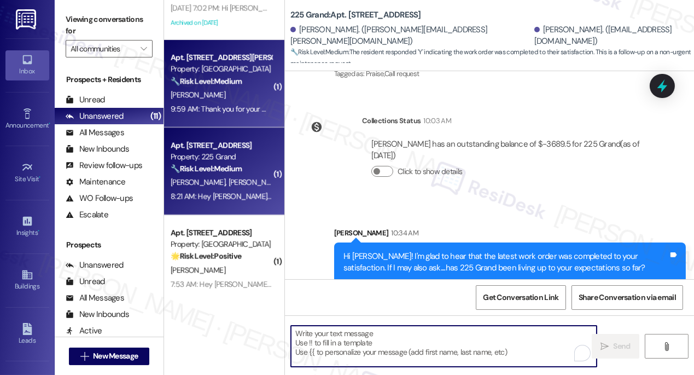
click at [240, 113] on div "9:59 AM: Thank you for your message. Our offices are currently closed, but we w…" at bounding box center [492, 109] width 642 height 10
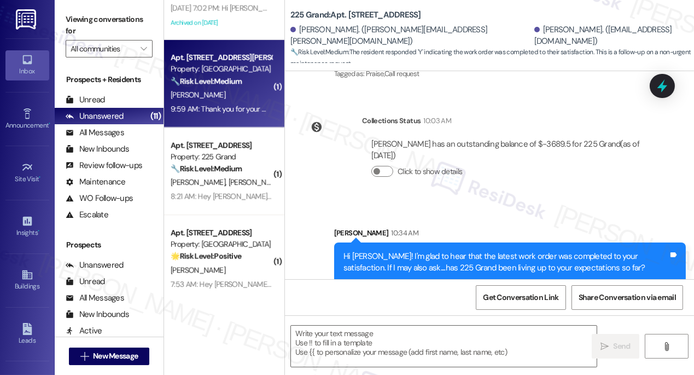
type textarea "Fetching suggested responses. Please feel free to read through the conversation…"
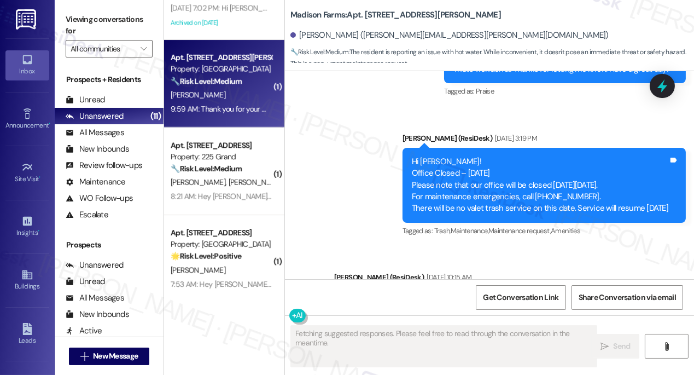
type textarea "Fetching suggested responses. Please feel free to read through the conversation…"
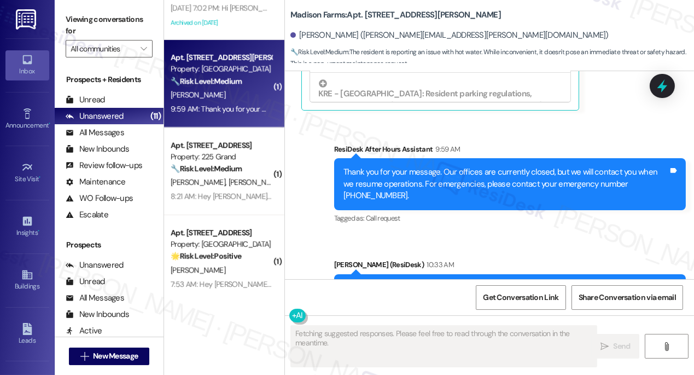
scroll to position [2336, 0]
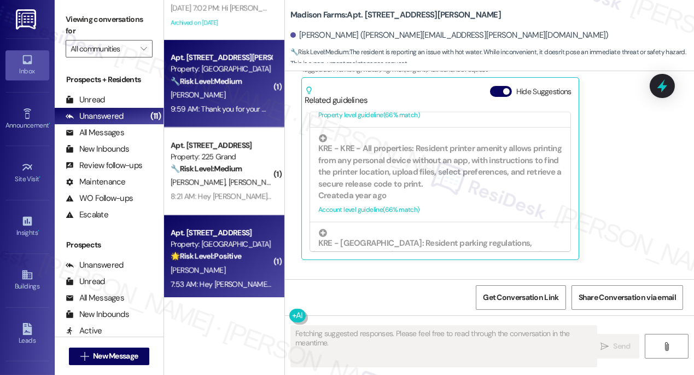
click at [238, 242] on div "Property: [GEOGRAPHIC_DATA]" at bounding box center [221, 243] width 101 height 11
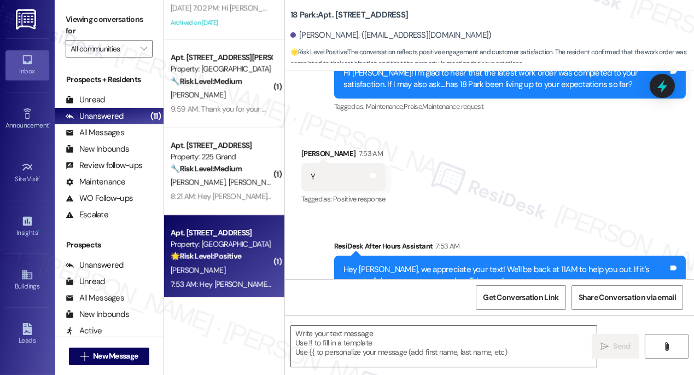
scroll to position [506, 0]
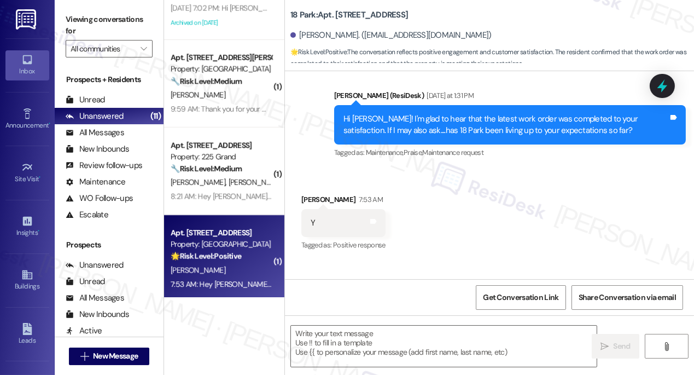
click at [426, 109] on div "Hi Eunice Hazzel! I'm glad to hear that the latest work order was completed to …" at bounding box center [510, 125] width 352 height 40
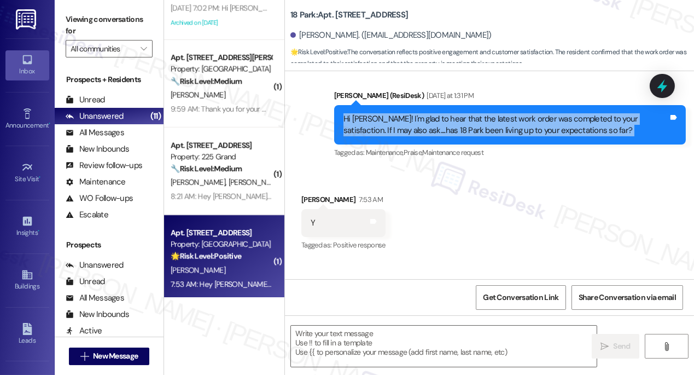
click at [426, 109] on div "Hi Eunice Hazzel! I'm glad to hear that the latest work order was completed to …" at bounding box center [510, 125] width 352 height 40
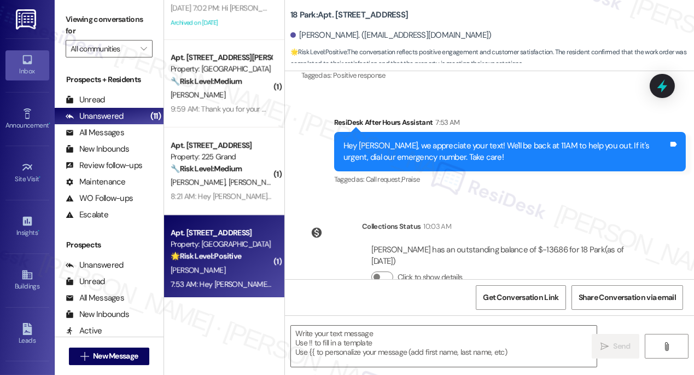
scroll to position [705, 0]
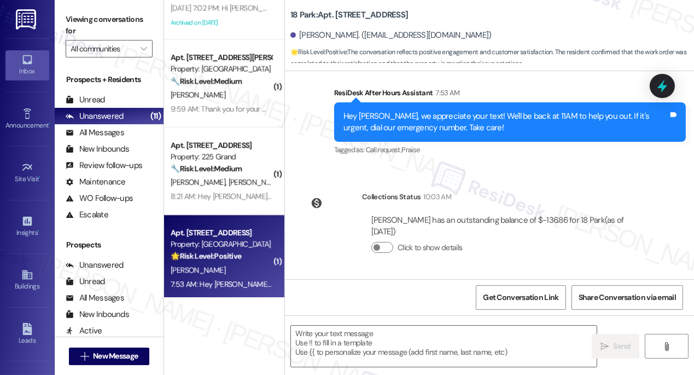
click at [91, 19] on label "Viewing conversations for" at bounding box center [109, 25] width 87 height 29
click at [388, 342] on textarea at bounding box center [444, 345] width 306 height 41
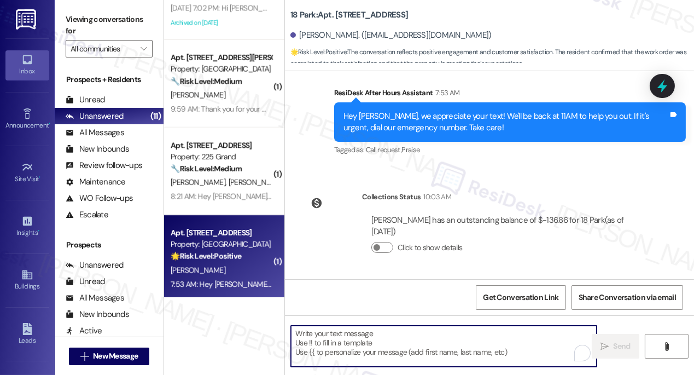
paste textarea "That’s awesome to hear, Emma! Thank you! If you don’t mind, would you be willin…"
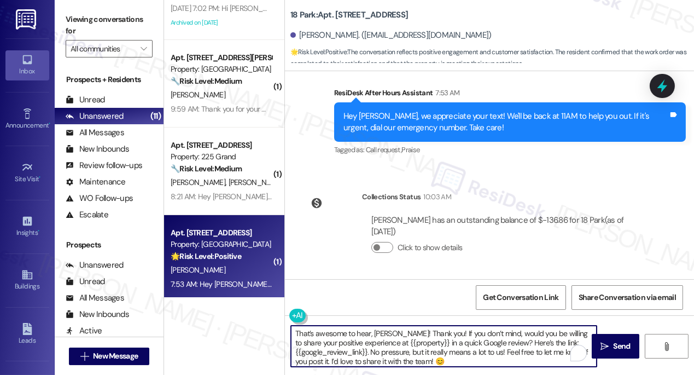
scroll to position [457, 0]
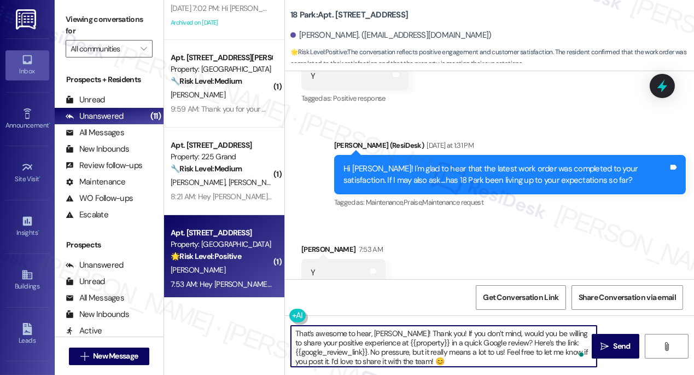
click at [296, 330] on textarea "That’s awesome to hear, Emma! Thank you! If you don’t mind, would you be willin…" at bounding box center [444, 345] width 306 height 41
drag, startPoint x: 431, startPoint y: 332, endPoint x: 328, endPoint y: 328, distance: 104.0
click at [328, 328] on textarea "Hi Eunice, That’s awesome to hear, Emma! Thank you! If you don’t mind, would yo…" at bounding box center [444, 345] width 306 height 41
click at [394, 326] on textarea "Hi Eunice, thank you! If you don’t mind, would you be willing to share your pos…" at bounding box center [444, 345] width 306 height 41
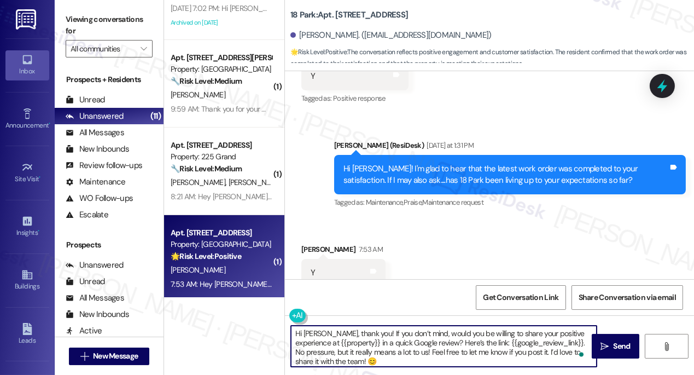
click at [394, 326] on textarea "Hi Eunice, thank you! If you don’t mind, would you be willing to share your pos…" at bounding box center [444, 345] width 306 height 41
click at [439, 268] on div "Received via SMS Eunice Hazzel Relucio 7:53 AM Y Tags and notes Tagged as: Posi…" at bounding box center [489, 265] width 409 height 92
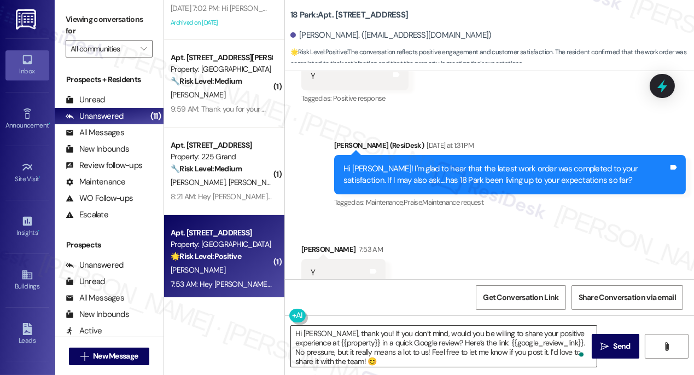
click at [358, 332] on textarea "Hi Eunice, thank you! If you don’t mind, would you be willing to share your pos…" at bounding box center [444, 345] width 306 height 41
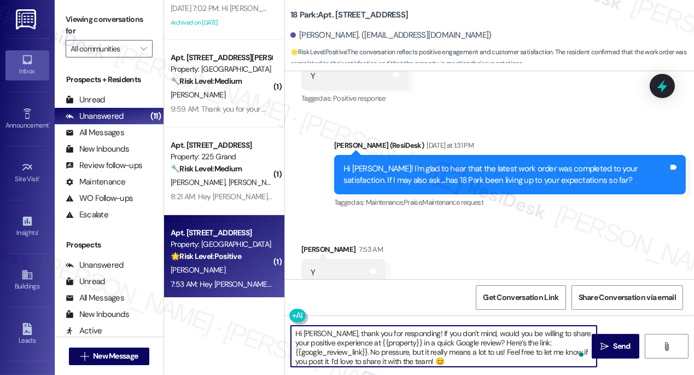
click at [436, 247] on div "Received via SMS Eunice Hazzel Relucio 7:53 AM Y Tags and notes Tagged as: Posi…" at bounding box center [489, 265] width 409 height 92
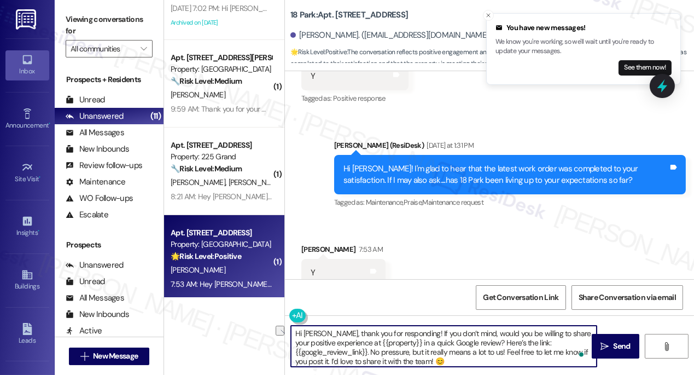
drag, startPoint x: 358, startPoint y: 342, endPoint x: 408, endPoint y: 342, distance: 49.8
click at [408, 342] on textarea "Hi Eunice, thank you for responding! If you don’t mind, would you be willing to…" at bounding box center [444, 345] width 306 height 41
type textarea "Hi Eunice, thank you for responding! If you don’t mind, would you be willing to…"
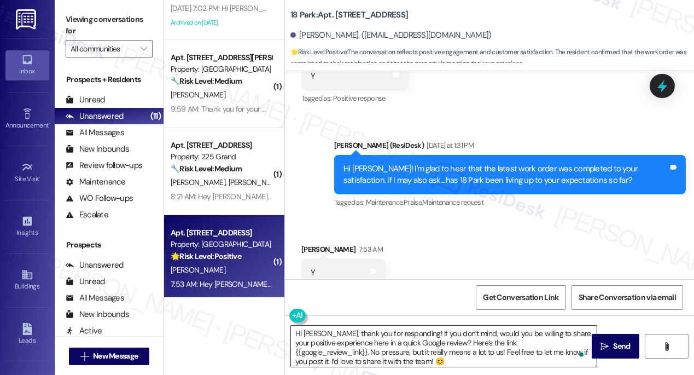
click at [426, 347] on textarea "Hi Eunice, thank you for responding! If you don’t mind, would you be willing to…" at bounding box center [444, 345] width 306 height 41
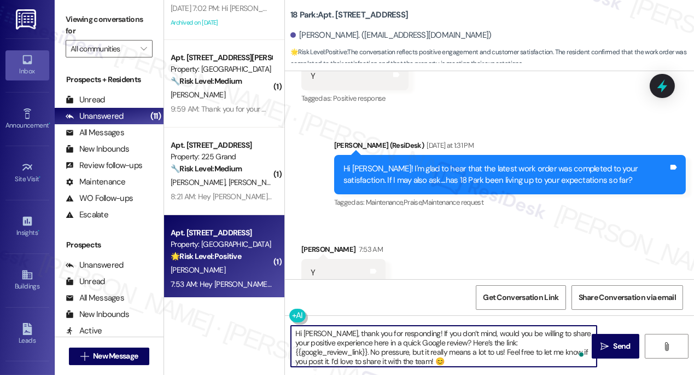
click at [344, 348] on textarea "Hi Eunice, thank you for responding! If you don’t mind, would you be willing to…" at bounding box center [444, 345] width 306 height 41
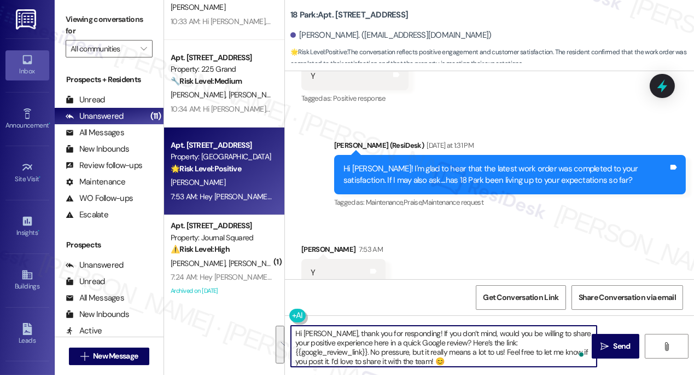
click at [449, 348] on textarea "Hi Eunice, thank you for responding! If you don’t mind, would you be willing to…" at bounding box center [444, 345] width 306 height 41
click at [617, 345] on span "Send" at bounding box center [622, 345] width 17 height 11
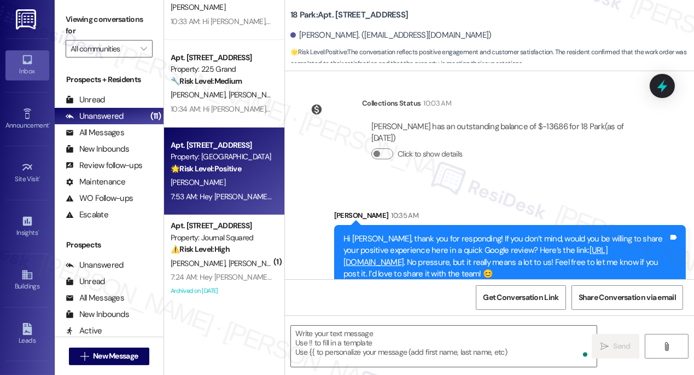
scroll to position [816, 0]
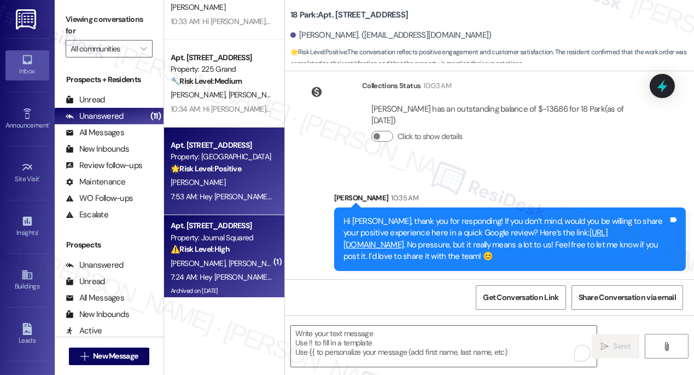
click at [230, 252] on strong "⚠️ Risk Level: High" at bounding box center [200, 249] width 59 height 10
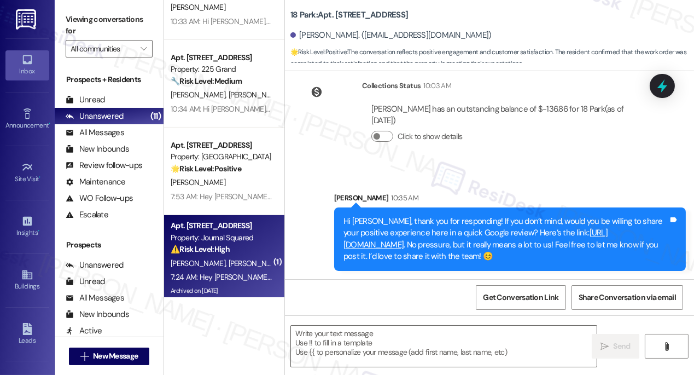
type textarea "Fetching suggested responses. Please feel free to read through the conversation…"
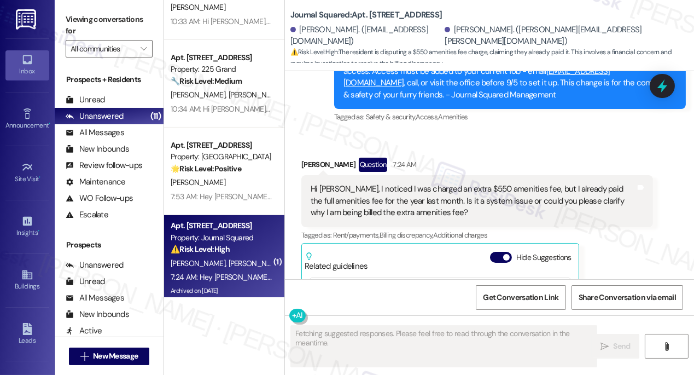
scroll to position [8982, 0]
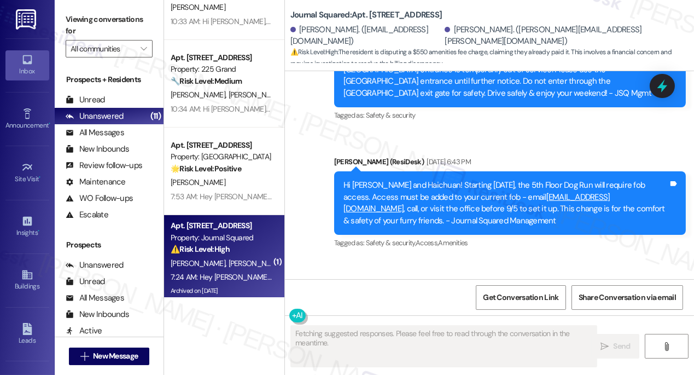
click at [366, 301] on div "Hi Jane, I noticed I was charged an extra $550 amenities fee, but I already pai…" at bounding box center [477, 326] width 352 height 51
click at [494, 309] on div "Hi Jane, I noticed I was charged an extra $550 amenities fee, but I already pai…" at bounding box center [473, 326] width 325 height 35
click at [395, 309] on div "Hi Jane, I noticed I was charged an extra $550 amenities fee, but I already pai…" at bounding box center [473, 326] width 325 height 35
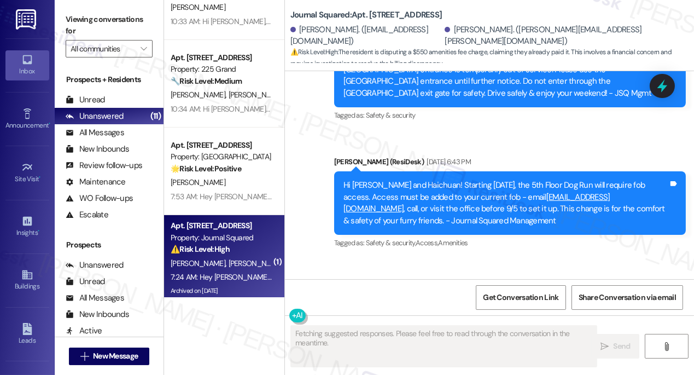
click at [395, 309] on div "Hi Jane, I noticed I was charged an extra $550 amenities fee, but I already pai…" at bounding box center [473, 326] width 325 height 35
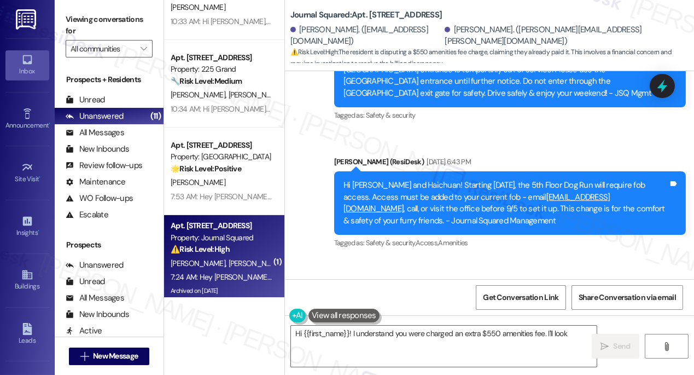
copy div "Hi Jane, I noticed I was charged an extra $550 amenities fee, but I already pai…"
click at [101, 15] on label "Viewing conversations for" at bounding box center [109, 25] width 87 height 29
click at [383, 309] on div "Hi Jane, I noticed I was charged an extra $550 amenities fee, but I already pai…" at bounding box center [473, 326] width 325 height 35
click at [89, 22] on label "Viewing conversations for" at bounding box center [109, 25] width 87 height 29
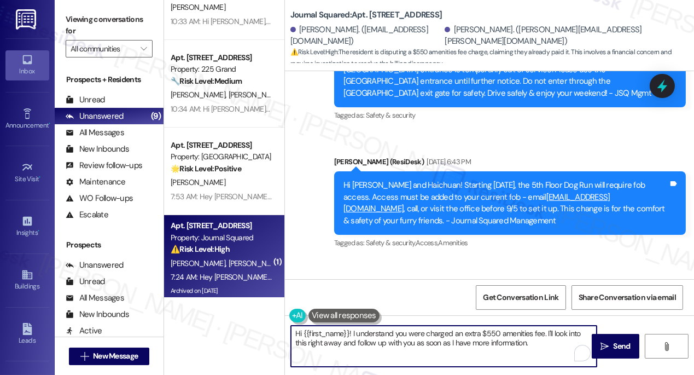
click at [545, 332] on textarea "Hi {{first_name}}! I understand you were charged an extra $550 amenities fee. I…" at bounding box center [444, 345] width 306 height 41
paste textarea "f you have a receipt or screenshot of the payment, that would also be helpful f…"
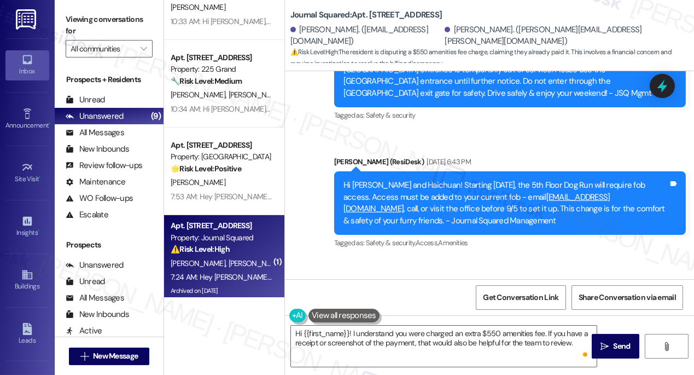
click at [307, 283] on div "Yifan Zhang Question 7:24 AM" at bounding box center [477, 291] width 352 height 17
copy div "Yifan"
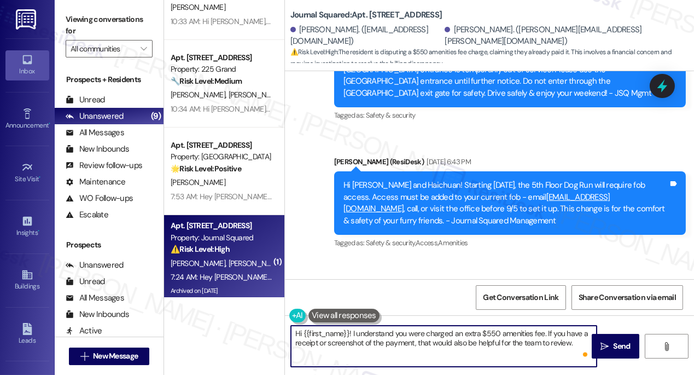
drag, startPoint x: 303, startPoint y: 334, endPoint x: 350, endPoint y: 330, distance: 47.1
click at [350, 330] on textarea "Hi {{first_name}}! I understand you were charged an extra $550 amenities fee. I…" at bounding box center [444, 345] width 306 height 41
paste textarea "Yifan"
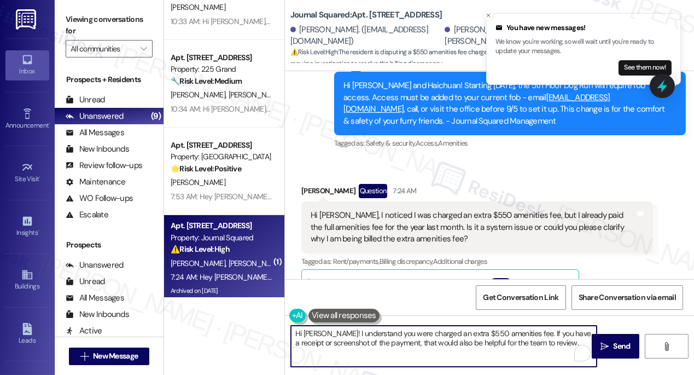
scroll to position [696, 0]
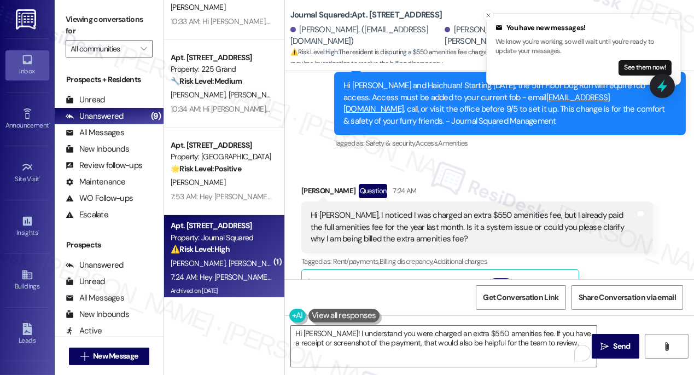
click at [505, 280] on span "button" at bounding box center [506, 283] width 7 height 7
click at [334, 209] on div "Hi Jane, I noticed I was charged an extra $550 amenities fee, but I already pai…" at bounding box center [473, 226] width 325 height 35
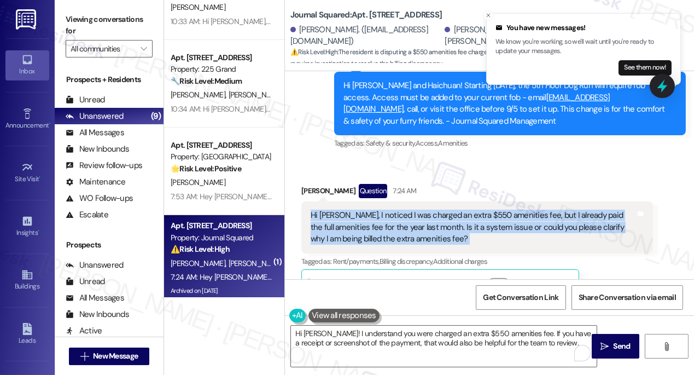
click at [334, 209] on div "Hi Jane, I noticed I was charged an extra $550 amenities fee, but I already pai…" at bounding box center [473, 226] width 325 height 35
click at [346, 209] on div "Hi Jane, I noticed I was charged an extra $550 amenities fee, but I already pai…" at bounding box center [473, 226] width 325 height 35
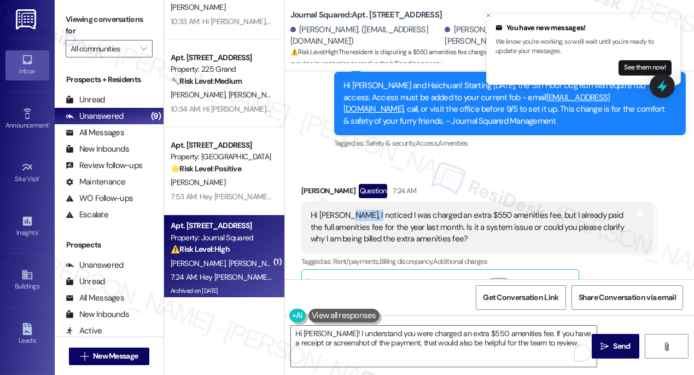
click at [346, 209] on div "Hi Jane, I noticed I was charged an extra $550 amenities fee, but I already pai…" at bounding box center [473, 226] width 325 height 35
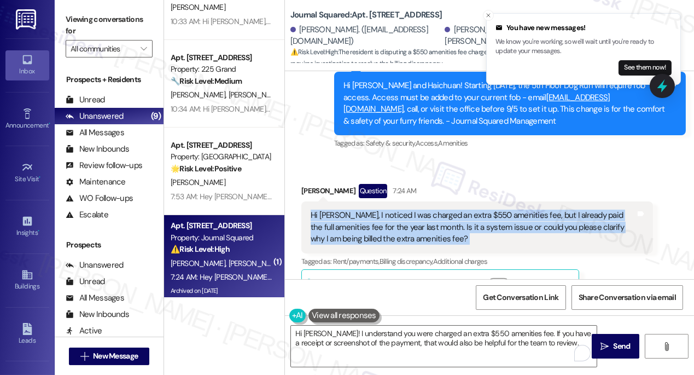
click at [346, 209] on div "Hi Jane, I noticed I was charged an extra $550 amenities fee, but I already pai…" at bounding box center [473, 226] width 325 height 35
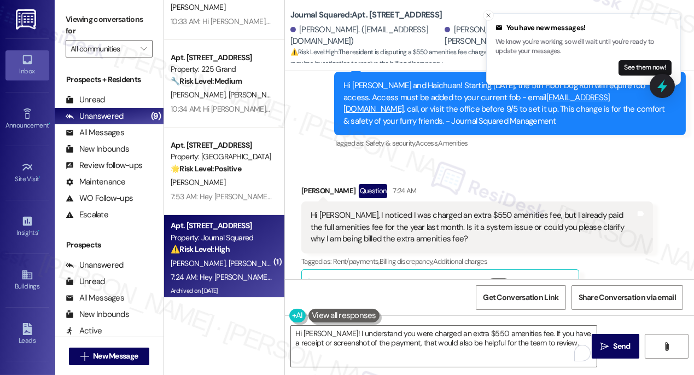
click at [126, 20] on label "Viewing conversations for" at bounding box center [109, 25] width 87 height 29
click at [431, 209] on div "Hi Jane, I noticed I was charged an extra $550 amenities fee, but I already pai…" at bounding box center [473, 226] width 325 height 35
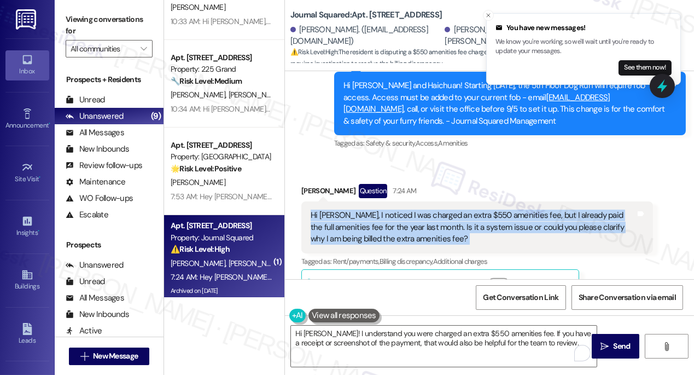
click at [431, 209] on div "Hi Jane, I noticed I was charged an extra $550 amenities fee, but I already pai…" at bounding box center [473, 226] width 325 height 35
click at [462, 209] on div "Hi Jane, I noticed I was charged an extra $550 amenities fee, but I already pai…" at bounding box center [473, 226] width 325 height 35
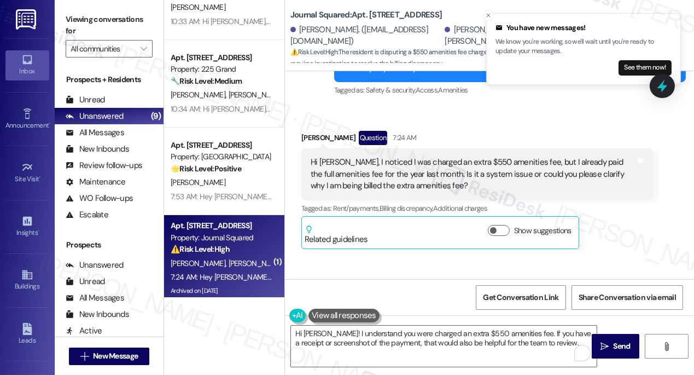
scroll to position [9135, 0]
click at [440, 304] on div "Hey Yifan and Haichuan, we appreciate your text! We'll be back at 11AM to help …" at bounding box center [505, 316] width 325 height 24
click at [402, 327] on textarea "Hi Yifan! I understand you were charged an extra $550 amenities fee. If you hav…" at bounding box center [444, 345] width 306 height 41
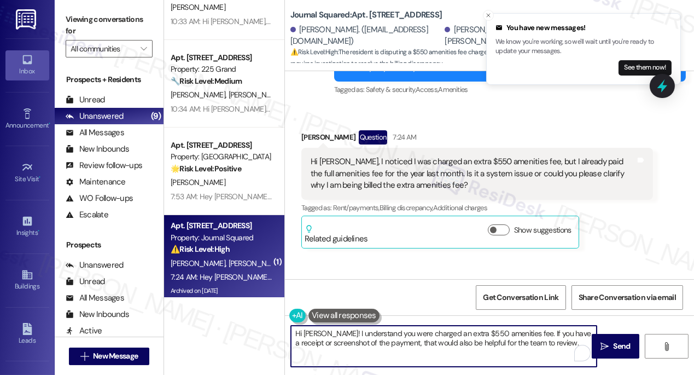
click at [402, 327] on textarea "Hi Yifan! I understand you were charged an extra $550 amenities fee. If you hav…" at bounding box center [444, 345] width 306 height 41
click at [402, 328] on textarea "Hi Yifan! I understand you were charged an extra $550 amenities fee. If you hav…" at bounding box center [444, 345] width 306 height 41
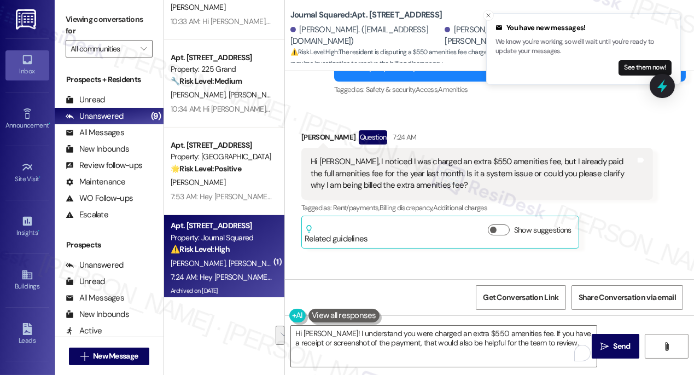
click at [443, 297] on div "Get Conversation Link Share Conversation via email" at bounding box center [489, 297] width 409 height 36
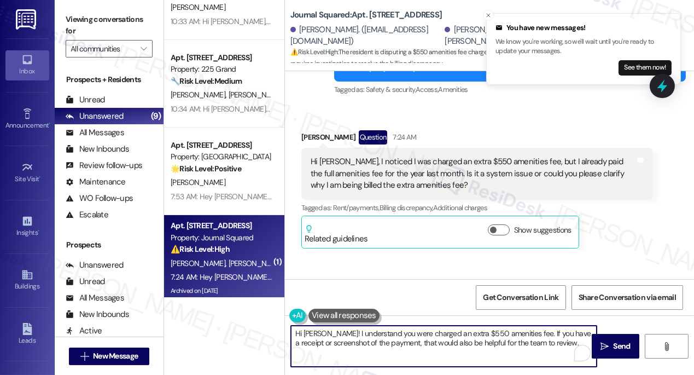
drag, startPoint x: 547, startPoint y: 345, endPoint x: 525, endPoint y: 338, distance: 22.8
click at [539, 341] on textarea "Hi Yifan! I understand you were charged an extra $550 amenities fee. If you hav…" at bounding box center [444, 345] width 306 height 41
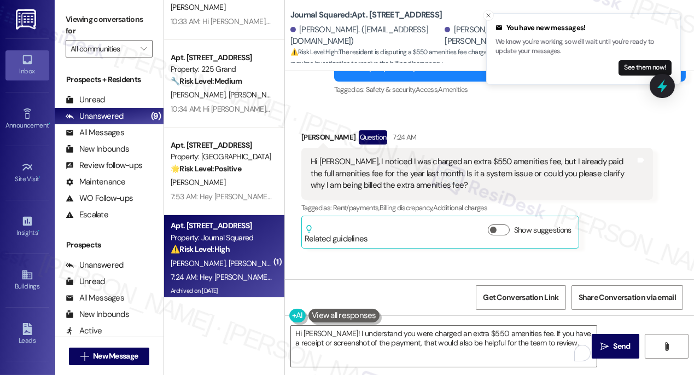
click at [91, 20] on label "Viewing conversations for" at bounding box center [109, 25] width 87 height 29
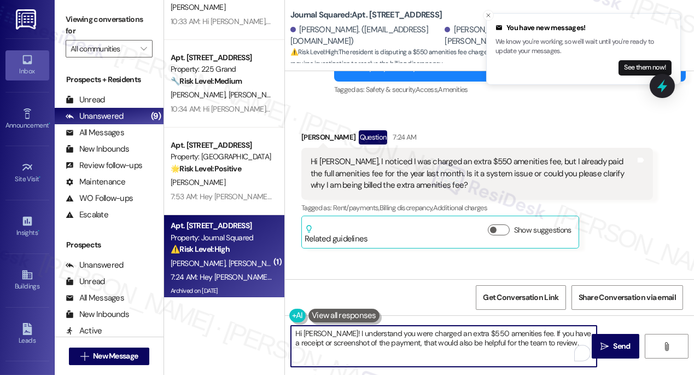
click at [512, 333] on textarea "Hi Yifan! I understand you were charged an extra $550 amenities fee. If you hav…" at bounding box center [444, 345] width 306 height 41
paste textarea "I’ll check in with the team to clarify this for you. In the meantime, could you…"
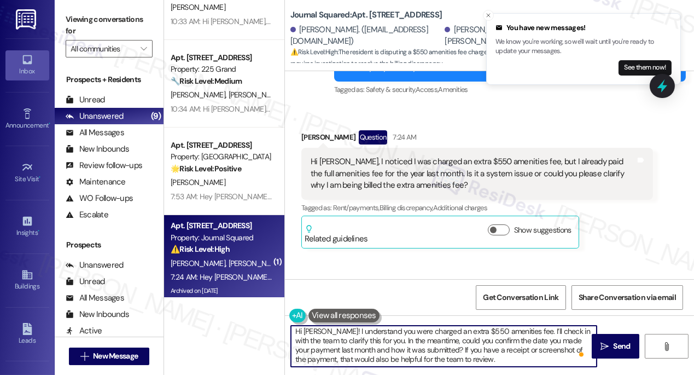
scroll to position [3, 0]
click at [497, 365] on textarea "Hi Yifan! I understand you were charged an extra $550 amenities fee. I’ll check…" at bounding box center [444, 345] width 306 height 41
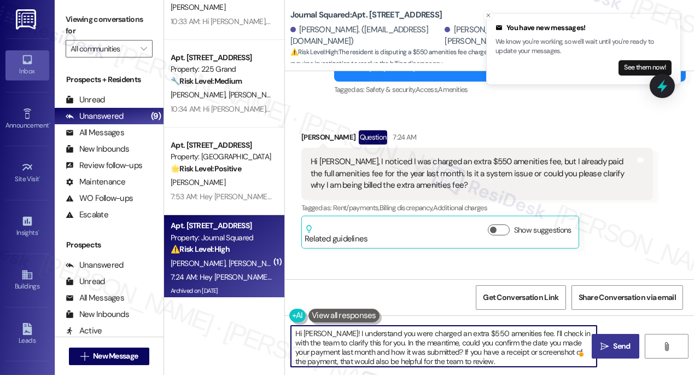
type textarea "Hi Yifan! I understand you were charged an extra $550 amenities fee. I’ll check…"
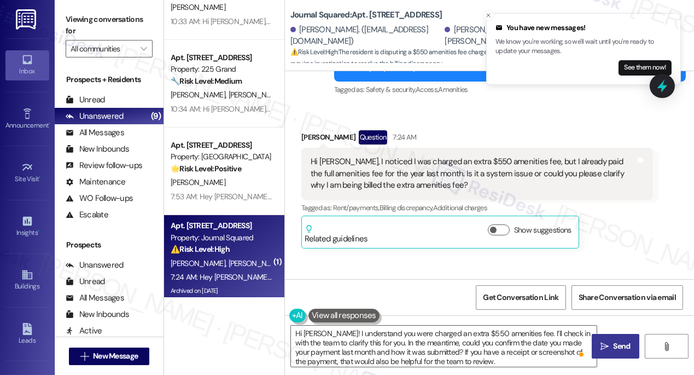
click at [615, 350] on span "Send" at bounding box center [622, 345] width 17 height 11
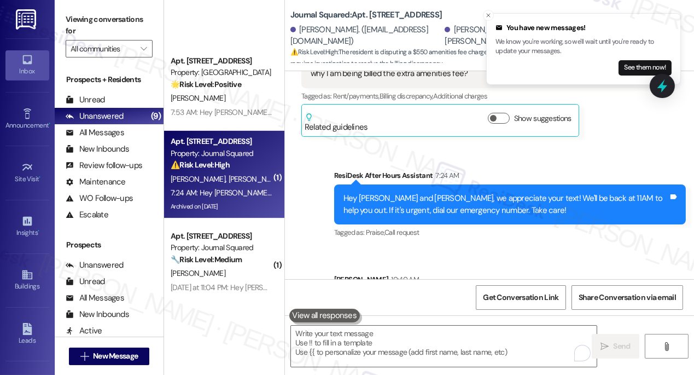
scroll to position [646, 0]
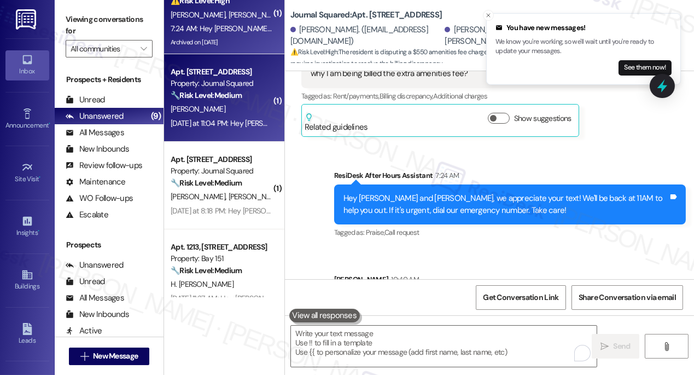
click at [241, 119] on div "Yesterday at 11:04 PM: Hey Na Kyeong, we appreciate your text! We'll be back at…" at bounding box center [417, 123] width 492 height 10
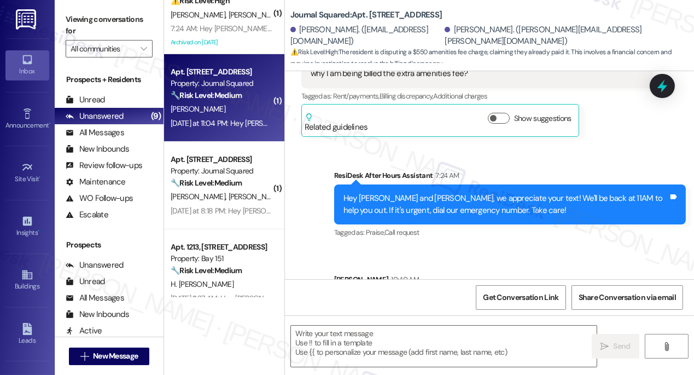
type textarea "Fetching suggested responses. Please feel free to read through the conversation…"
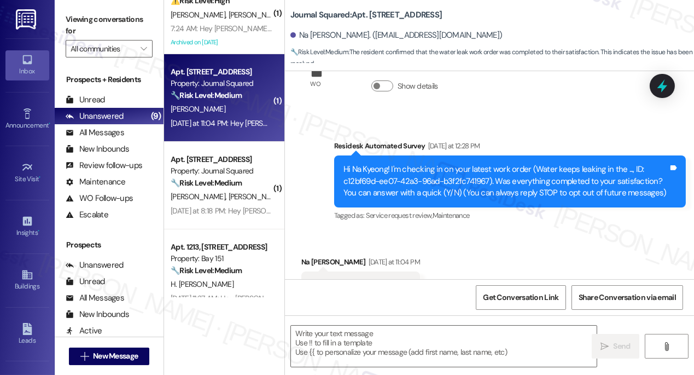
scroll to position [95, 0]
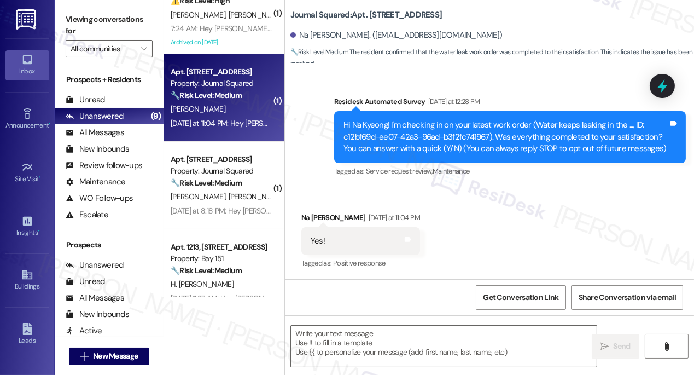
type textarea "Fetching suggested responses. Please feel free to read through the conversation…"
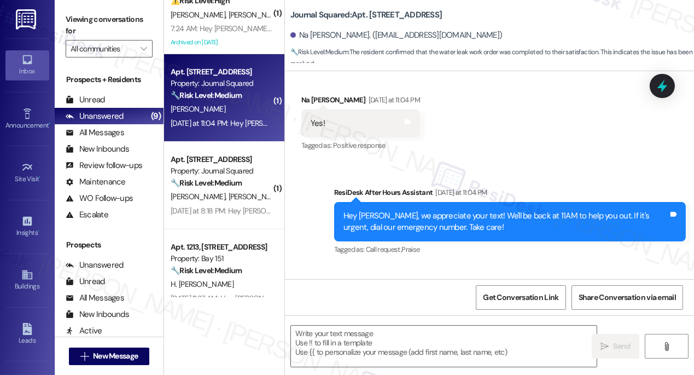
scroll to position [113, 0]
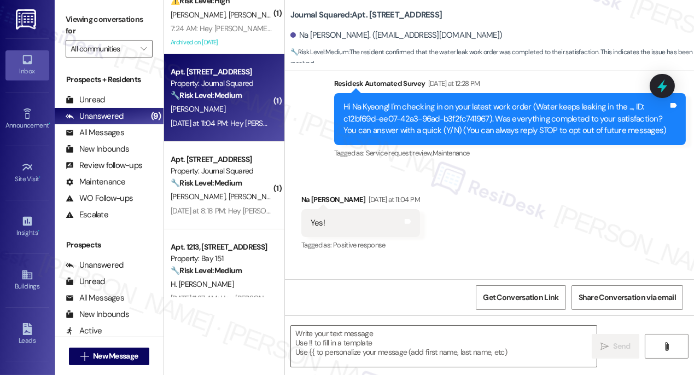
click at [95, 19] on label "Viewing conversations for" at bounding box center [109, 25] width 87 height 29
click at [340, 345] on textarea at bounding box center [444, 345] width 306 height 41
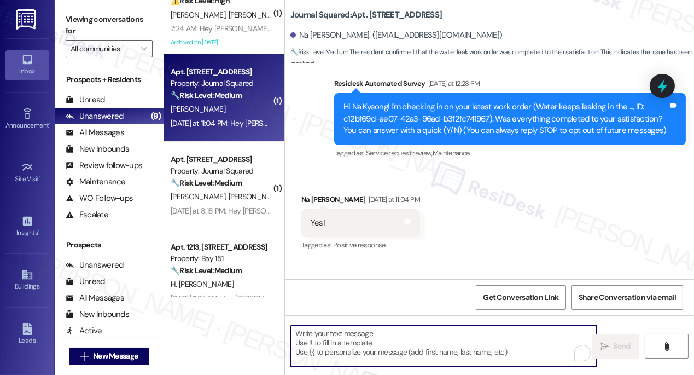
paste textarea "Hi {{first_name}}! I'm glad to hear that the latest work order was completed to…"
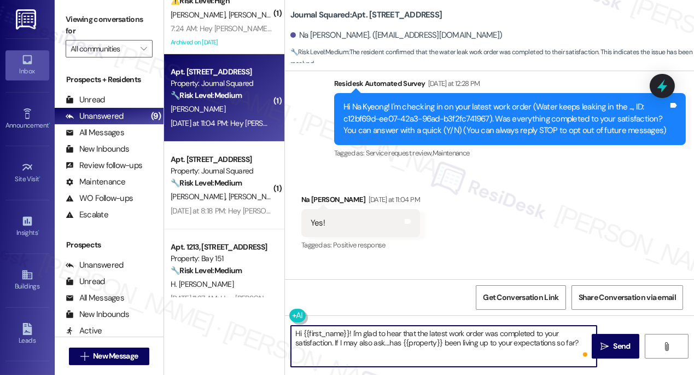
type textarea "Hi {{first_name}}! I'm glad to hear that the latest work order was completed to…"
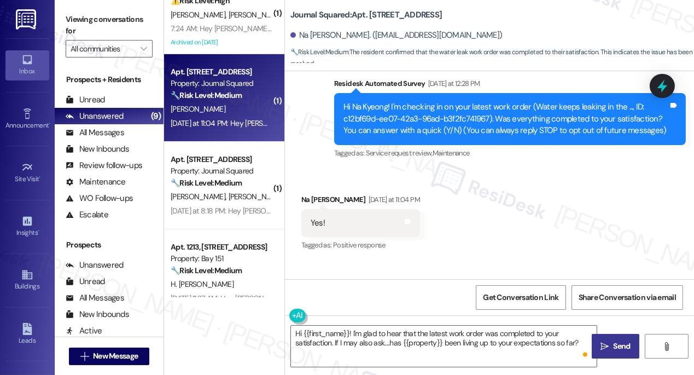
click at [599, 342] on span " Send" at bounding box center [615, 345] width 34 height 11
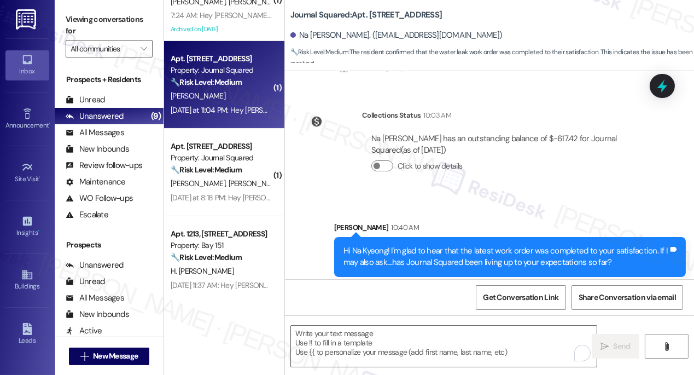
scroll to position [665, 0]
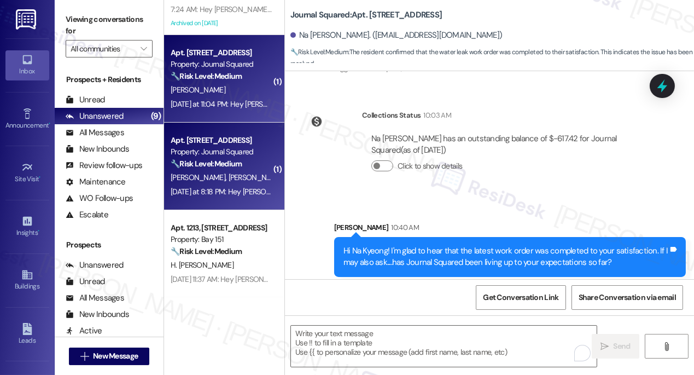
click at [240, 154] on div "Property: Journal Squared" at bounding box center [221, 151] width 101 height 11
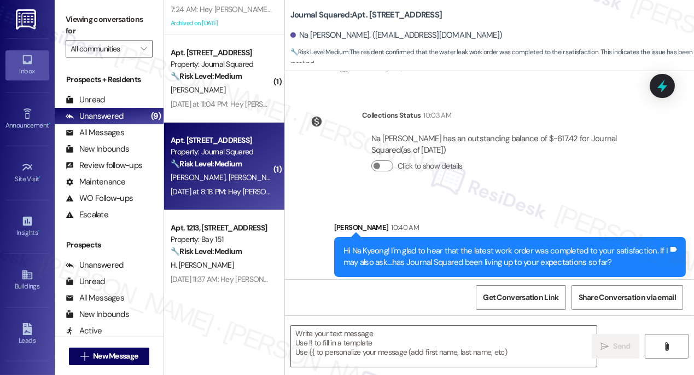
type textarea "Fetching suggested responses. Please feel free to read through the conversation…"
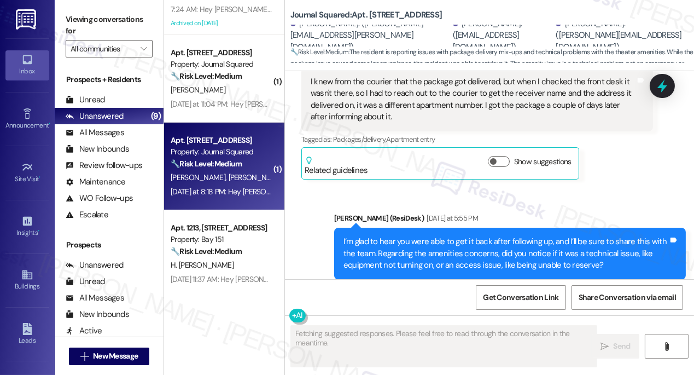
scroll to position [1258, 0]
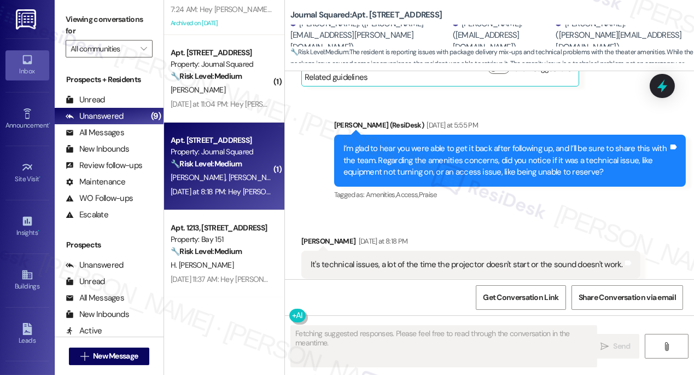
click at [480, 259] on div "It's technical issues, a lot of the time the projector doesn't start or the sou…" at bounding box center [467, 264] width 312 height 11
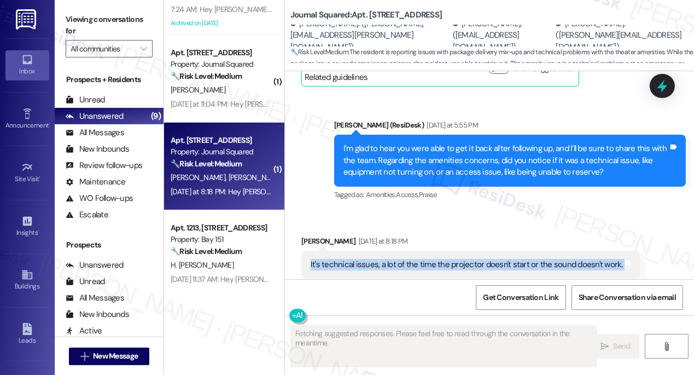
click at [480, 259] on div "It's technical issues, a lot of the time the projector doesn't start or the sou…" at bounding box center [467, 264] width 312 height 11
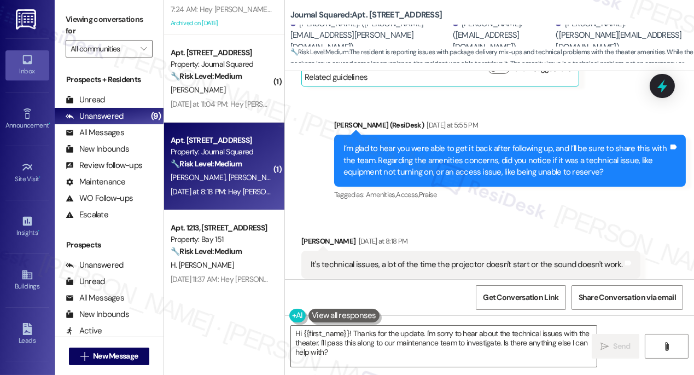
click at [445, 143] on div "I’m glad to hear you were able to get it back after following up, and I’ll be s…" at bounding box center [505, 160] width 325 height 35
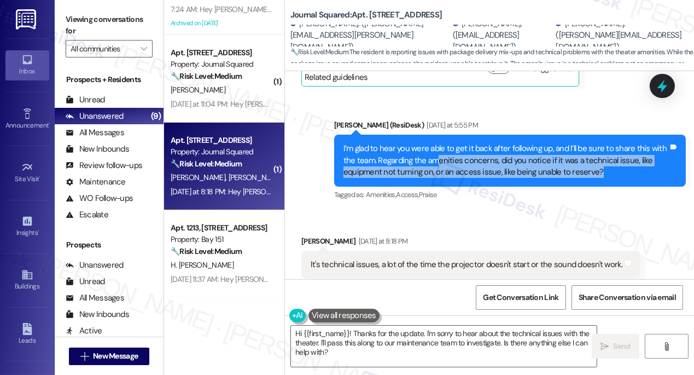
drag, startPoint x: 436, startPoint y: 136, endPoint x: 611, endPoint y: 145, distance: 175.8
click at [611, 145] on div "I’m glad to hear you were able to get it back after following up, and I’ll be s…" at bounding box center [505, 160] width 325 height 35
drag, startPoint x: 641, startPoint y: 155, endPoint x: 401, endPoint y: 141, distance: 240.5
click at [401, 141] on div "I’m glad to hear you were able to get it back after following up, and I’ll be s…" at bounding box center [510, 160] width 352 height 51
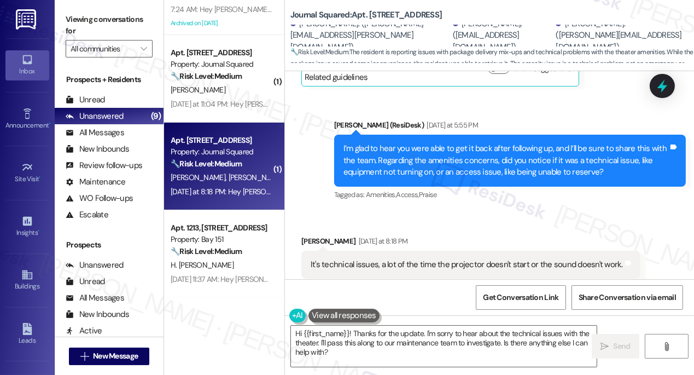
click at [542, 250] on div "It's technical issues, a lot of the time the projector doesn't start or the sou…" at bounding box center [470, 264] width 339 height 28
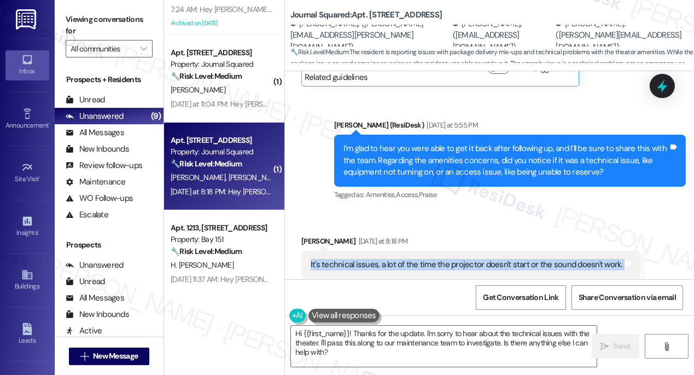
click at [542, 250] on div "It's technical issues, a lot of the time the projector doesn't start or the sou…" at bounding box center [470, 264] width 339 height 28
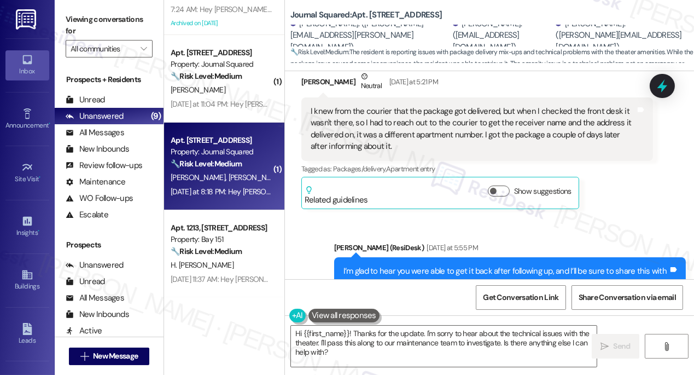
scroll to position [1059, 0]
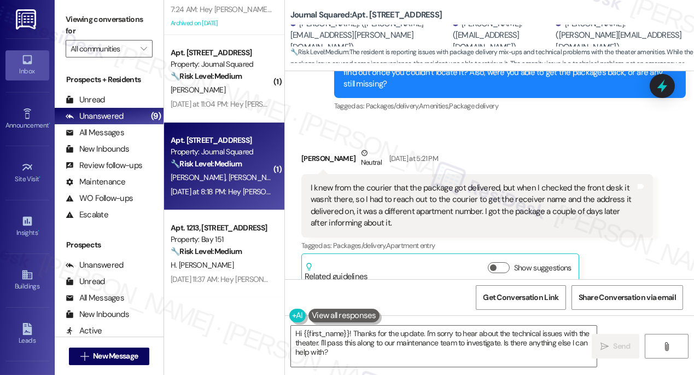
click at [89, 27] on label "Viewing conversations for" at bounding box center [109, 25] width 87 height 29
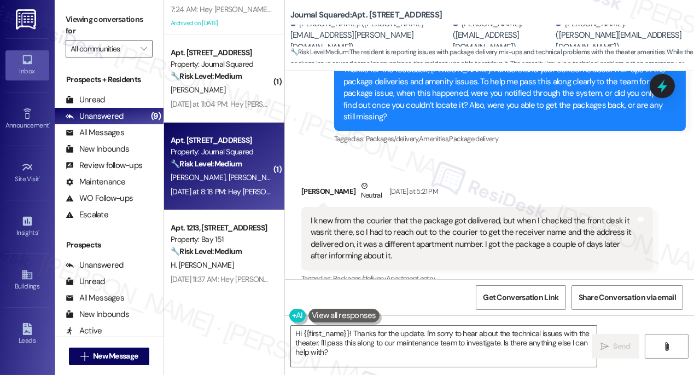
scroll to position [810, 0]
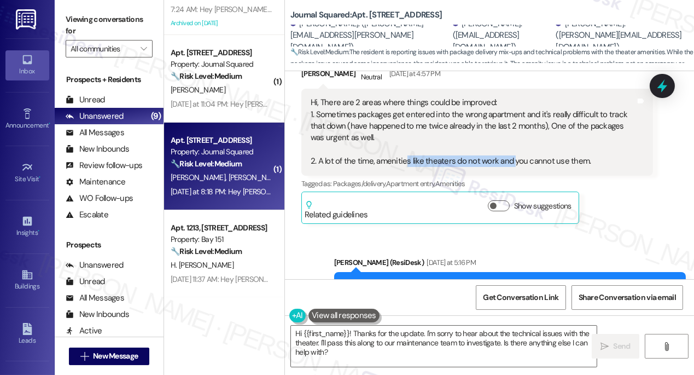
drag, startPoint x: 406, startPoint y: 146, endPoint x: 511, endPoint y: 150, distance: 105.1
click at [511, 150] on div "Hi, There are 2 areas where things could be improved: 1. Sometimes packages get…" at bounding box center [473, 132] width 325 height 71
click at [437, 151] on div "Hi, There are 2 areas where things could be improved: 1. Sometimes packages get…" at bounding box center [473, 132] width 325 height 71
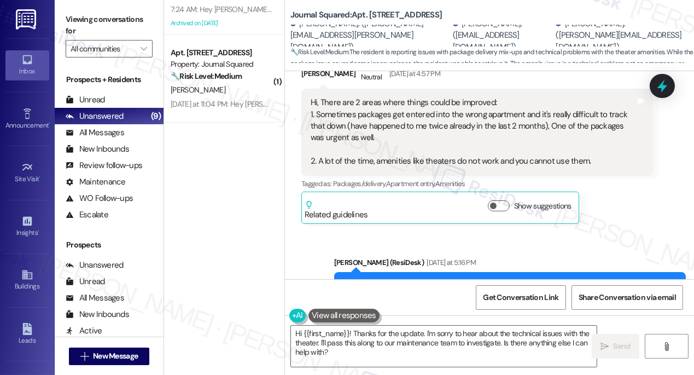
scroll to position [358, 0]
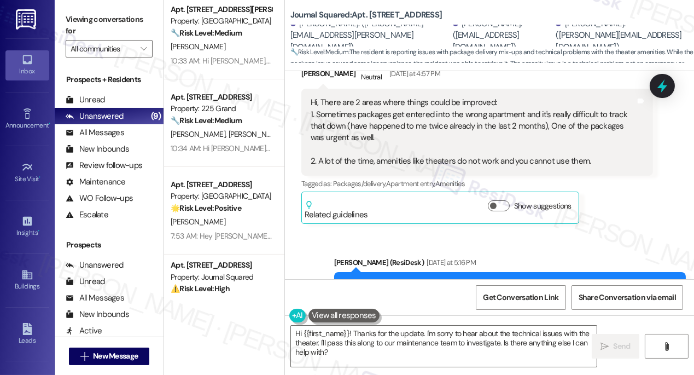
click at [75, 16] on label "Viewing conversations for" at bounding box center [109, 25] width 87 height 29
click at [71, 8] on div "Viewing conversations for All communities " at bounding box center [109, 34] width 109 height 68
click at [303, 12] on b "Journal Squared: Apt. 4604, 605 Pavonia Avenue" at bounding box center [365, 14] width 151 height 11
copy b "Journal"
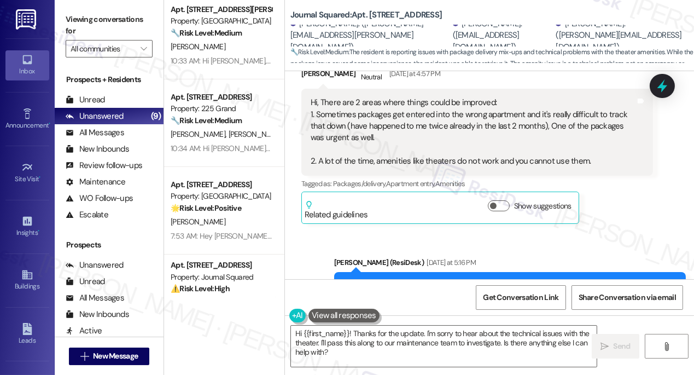
click at [99, 23] on label "Viewing conversations for" at bounding box center [109, 25] width 87 height 29
click at [385, 341] on textarea "Hi {{first_name}}! Thanks for the update. I'm sorry to hear about the technical…" at bounding box center [444, 345] width 306 height 41
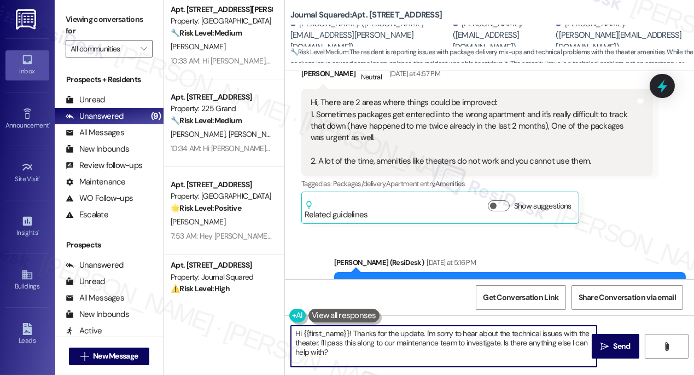
click at [385, 341] on textarea "Hi {{first_name}}! Thanks for the update. I'm sorry to hear about the technical…" at bounding box center [444, 345] width 306 height 41
click at [344, 351] on textarea "Hi {{first_name}}! Thanks for the update. I'm sorry to hear about the technical…" at bounding box center [444, 345] width 306 height 41
drag, startPoint x: 342, startPoint y: 351, endPoint x: 337, endPoint y: 332, distance: 19.2
click at [322, 342] on textarea "Hi {{first_name}}! Thanks for the update. I'm sorry to hear about the technical…" at bounding box center [444, 345] width 306 height 41
paste textarea "email us directly on mgmt@journalsquared.com with his concern about the theatre."
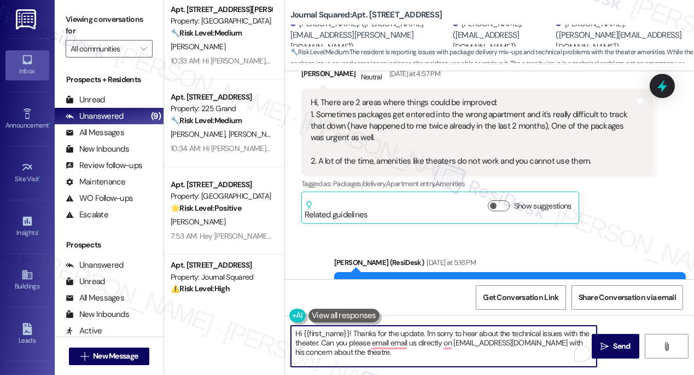
click at [375, 341] on textarea "Hi {{first_name}}! Thanks for the update. I'm sorry to hear about the technical…" at bounding box center [444, 345] width 306 height 41
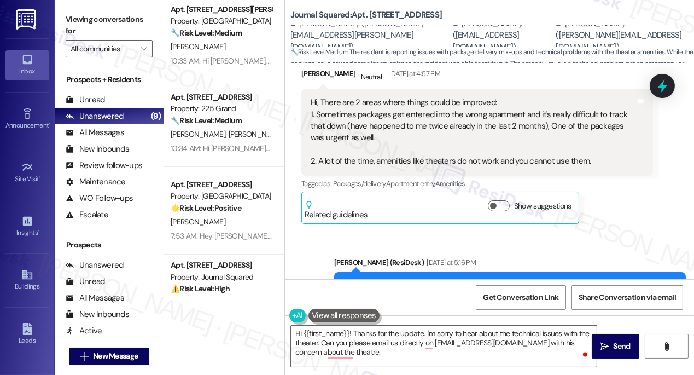
click at [100, 21] on label "Viewing conversations for" at bounding box center [109, 25] width 87 height 29
click at [73, 9] on div "Viewing conversations for All communities " at bounding box center [109, 34] width 109 height 68
click at [81, 22] on label "Viewing conversations for" at bounding box center [109, 25] width 87 height 29
click at [75, 21] on label "Viewing conversations for" at bounding box center [109, 25] width 87 height 29
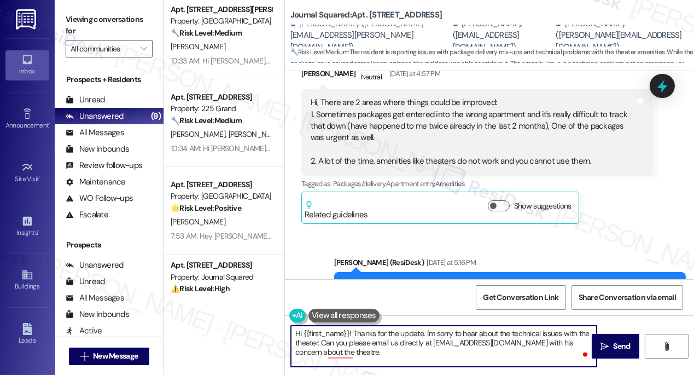
click at [545, 340] on textarea "Hi {{first_name}}! Thanks for the update. I'm sorry to hear about the technical…" at bounding box center [444, 345] width 306 height 41
click at [395, 353] on textarea "Hi {{first_name}}! Thanks for the update. I'm sorry to hear about the technical…" at bounding box center [444, 345] width 306 height 41
click at [542, 343] on textarea "Hi {{first_name}}! Thanks for the update. I'm sorry to hear about the technical…" at bounding box center [444, 345] width 306 height 41
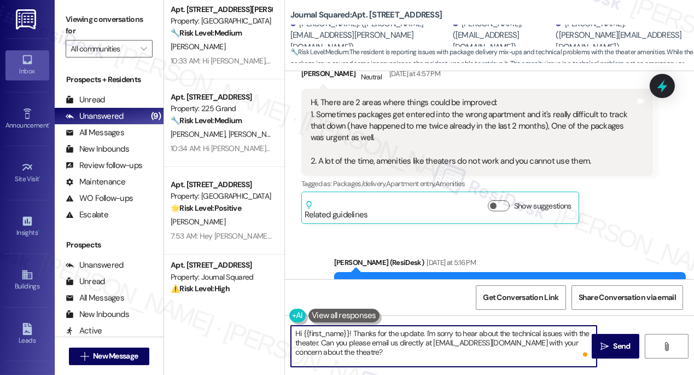
click at [369, 352] on textarea "Hi {{first_name}}! Thanks for the update. I'm sorry to hear about the technical…" at bounding box center [444, 345] width 306 height 41
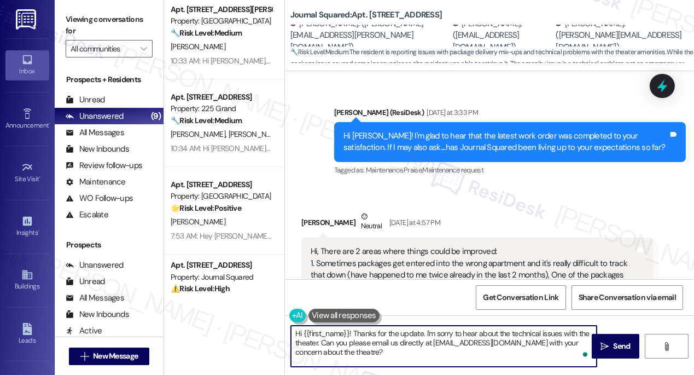
scroll to position [810, 0]
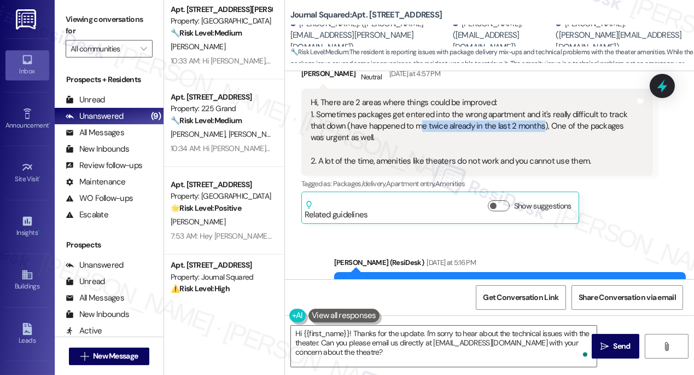
drag, startPoint x: 418, startPoint y: 110, endPoint x: 539, endPoint y: 119, distance: 121.7
click at [539, 119] on div "Hi, There are 2 areas where things could be improved: 1. Sometimes packages get…" at bounding box center [473, 132] width 325 height 71
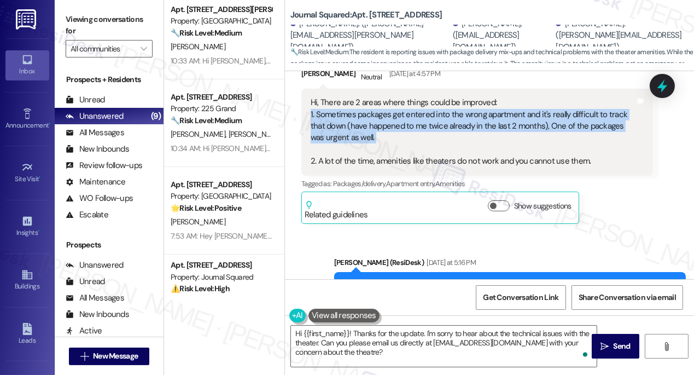
click at [539, 119] on div "Hi, There are 2 areas where things could be improved: 1. Sometimes packages get…" at bounding box center [473, 132] width 325 height 71
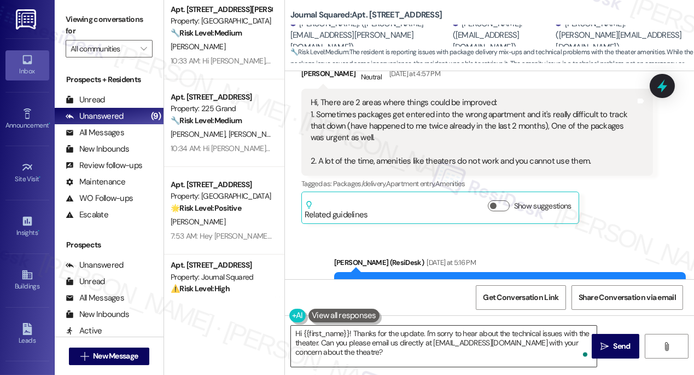
click at [421, 336] on textarea "Hi {{first_name}}! Thanks for the update. I'm sorry to hear about the technical…" at bounding box center [444, 345] width 306 height 41
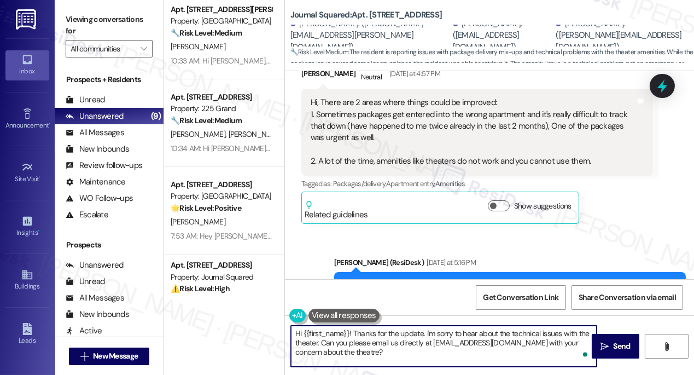
click at [421, 336] on textarea "Hi {{first_name}}! Thanks for the update. I'm sorry to hear about the technical…" at bounding box center [444, 345] width 306 height 41
click at [414, 350] on textarea "Hi {{first_name}}! Thanks for the update. I'm sorry to hear about the technical…" at bounding box center [444, 345] width 306 height 41
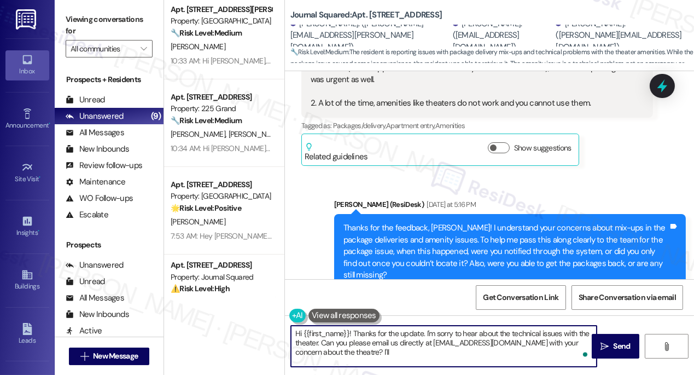
scroll to position [910, 0]
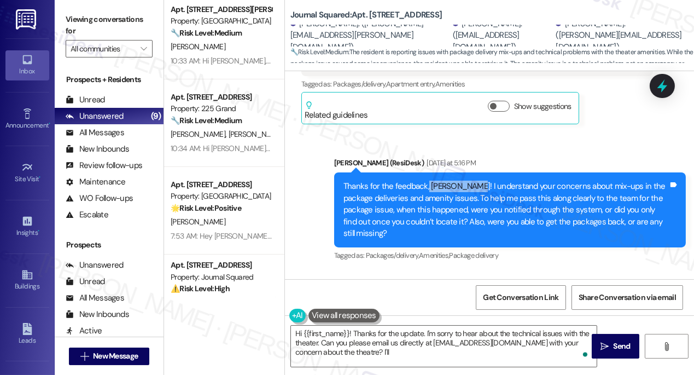
drag, startPoint x: 426, startPoint y: 174, endPoint x: 466, endPoint y: 174, distance: 39.9
click at [466, 180] on div "Thanks for the feedback, Tushar! I understand your concerns about mix-ups in th…" at bounding box center [505, 209] width 325 height 59
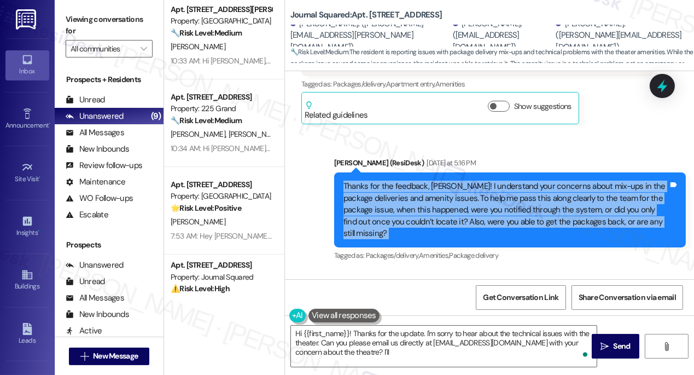
click at [465, 180] on div "Thanks for the feedback, Tushar! I understand your concerns about mix-ups in th…" at bounding box center [505, 209] width 325 height 59
click at [425, 188] on div "Thanks for the feedback, Tushar! I understand your concerns about mix-ups in th…" at bounding box center [505, 209] width 325 height 59
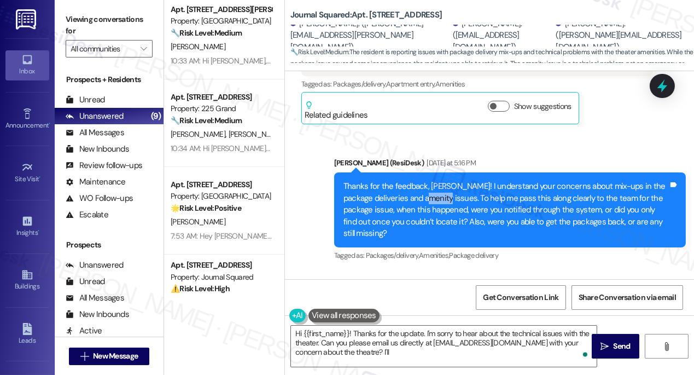
click at [425, 188] on div "Thanks for the feedback, Tushar! I understand your concerns about mix-ups in th…" at bounding box center [505, 209] width 325 height 59
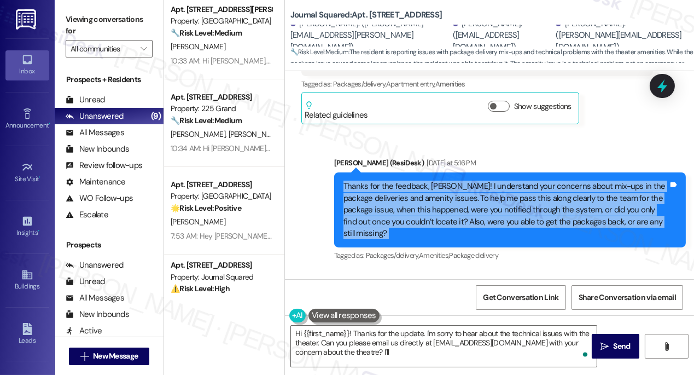
click at [425, 188] on div "Thanks for the feedback, Tushar! I understand your concerns about mix-ups in th…" at bounding box center [505, 209] width 325 height 59
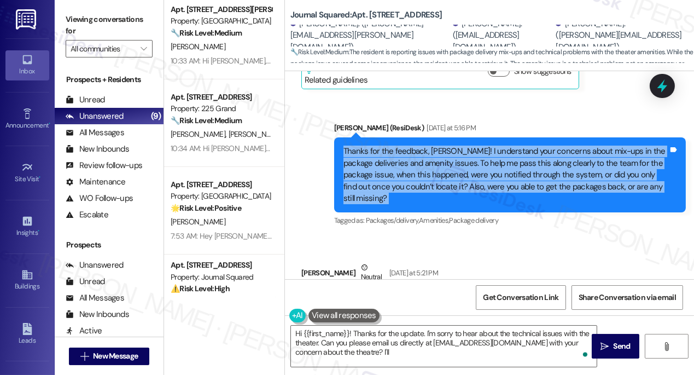
scroll to position [1009, 0]
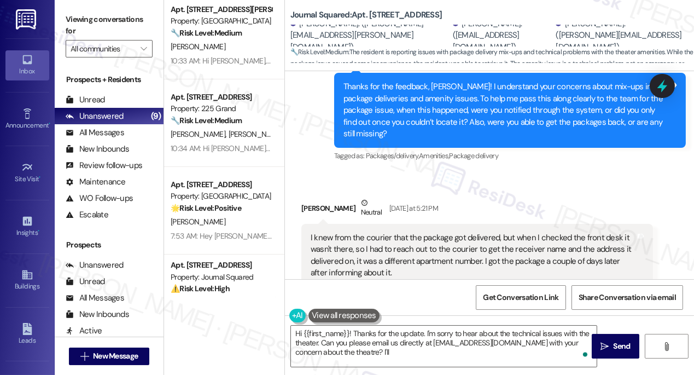
click at [398, 232] on div "I knew from the courier that the package got delivered, but when I checked the …" at bounding box center [473, 255] width 325 height 47
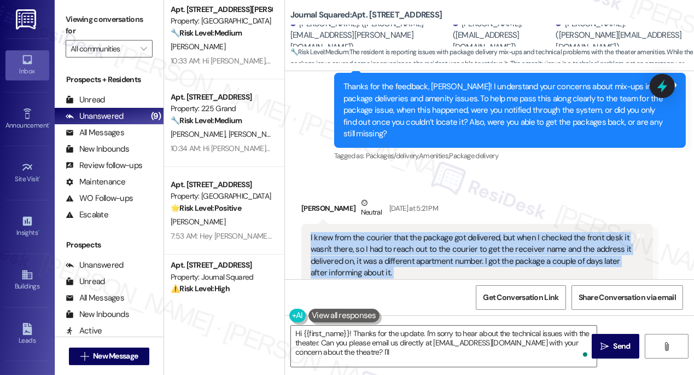
click at [398, 232] on div "I knew from the courier that the package got delivered, but when I checked the …" at bounding box center [473, 255] width 325 height 47
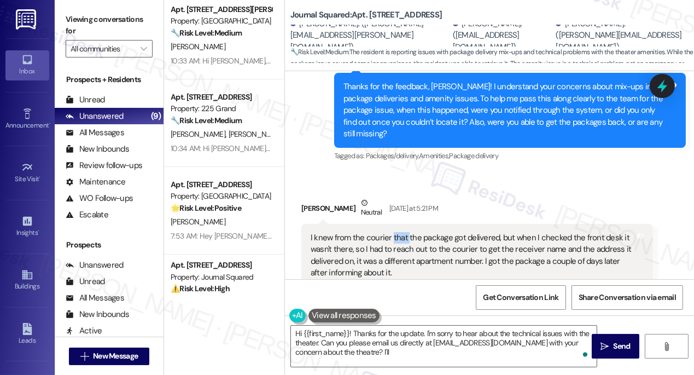
click at [398, 232] on div "I knew from the courier that the package got delivered, but when I checked the …" at bounding box center [473, 255] width 325 height 47
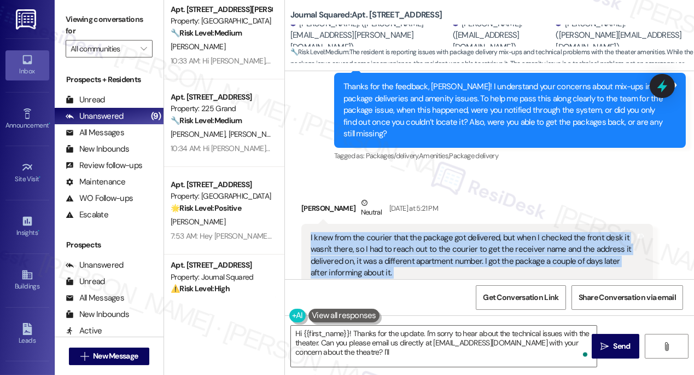
click at [398, 232] on div "I knew from the courier that the package got delivered, but when I checked the …" at bounding box center [473, 255] width 325 height 47
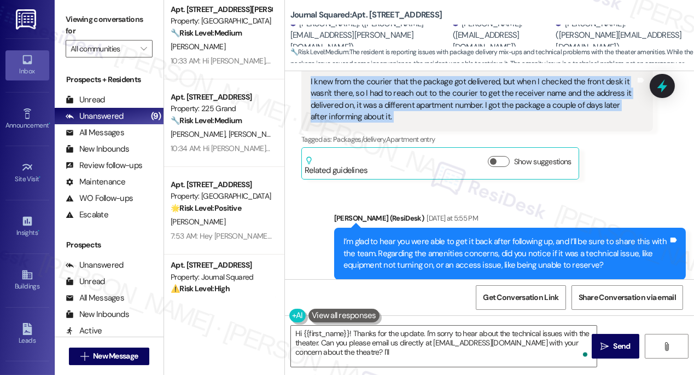
scroll to position [1209, 0]
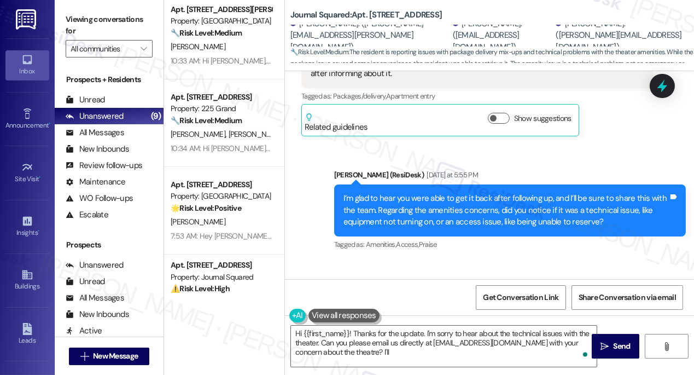
click at [409, 169] on div "Jane (ResiDesk) Yesterday at 5:55 PM" at bounding box center [510, 176] width 352 height 15
click at [421, 192] on div "I’m glad to hear you were able to get it back after following up, and I’ll be s…" at bounding box center [505, 209] width 325 height 35
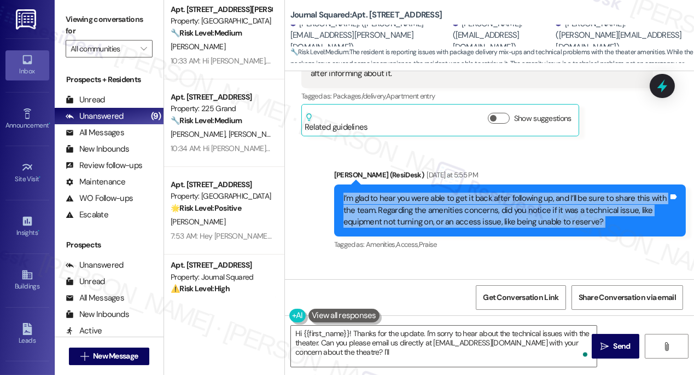
click at [421, 192] on div "I’m glad to hear you were able to get it back after following up, and I’ll be s…" at bounding box center [505, 209] width 325 height 35
click at [423, 192] on div "I’m glad to hear you were able to get it back after following up, and I’ll be s…" at bounding box center [505, 209] width 325 height 35
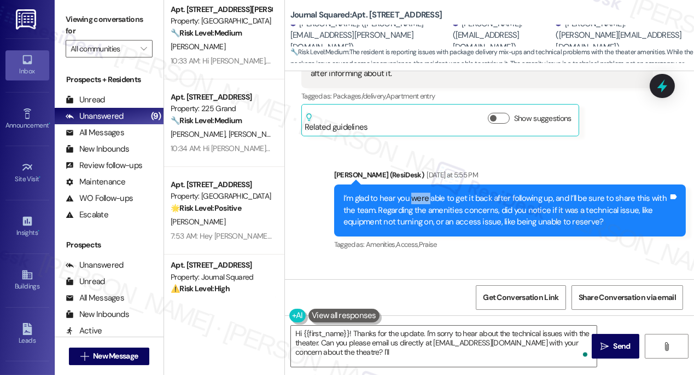
click at [423, 192] on div "I’m glad to hear you were able to get it back after following up, and I’ll be s…" at bounding box center [505, 209] width 325 height 35
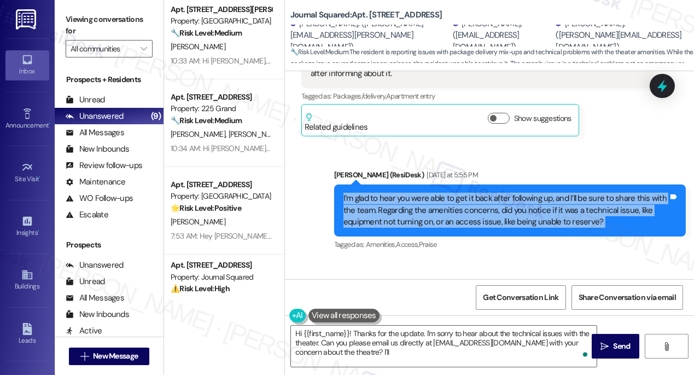
click at [423, 192] on div "I’m glad to hear you were able to get it back after following up, and I’ll be s…" at bounding box center [505, 209] width 325 height 35
click at [581, 192] on div "I’m glad to hear you were able to get it back after following up, and I’ll be s…" at bounding box center [505, 209] width 325 height 35
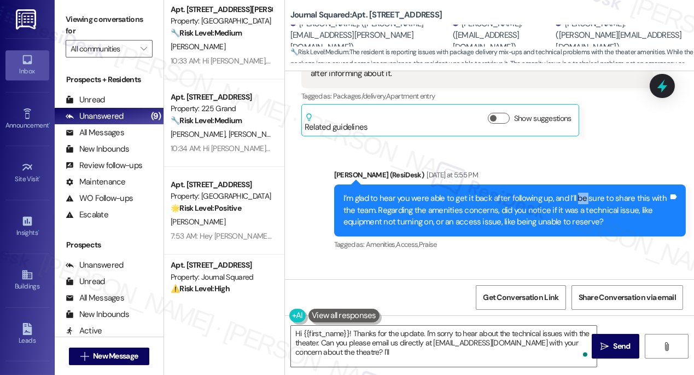
click at [581, 192] on div "I’m glad to hear you were able to get it back after following up, and I’ll be s…" at bounding box center [505, 209] width 325 height 35
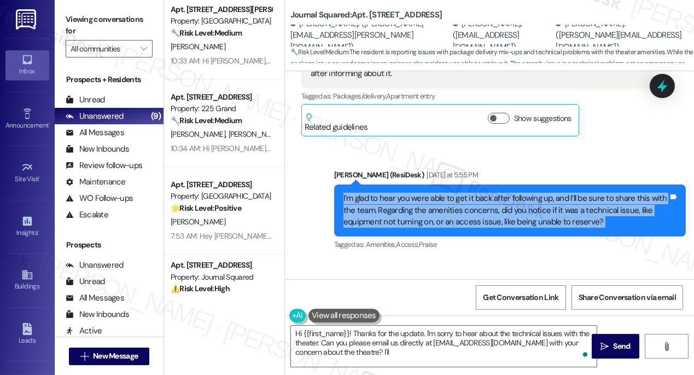
click at [579, 192] on div "I’m glad to hear you were able to get it back after following up, and I’ll be s…" at bounding box center [505, 209] width 325 height 35
click at [494, 194] on div "I’m glad to hear you were able to get it back after following up, and I’ll be s…" at bounding box center [505, 209] width 325 height 35
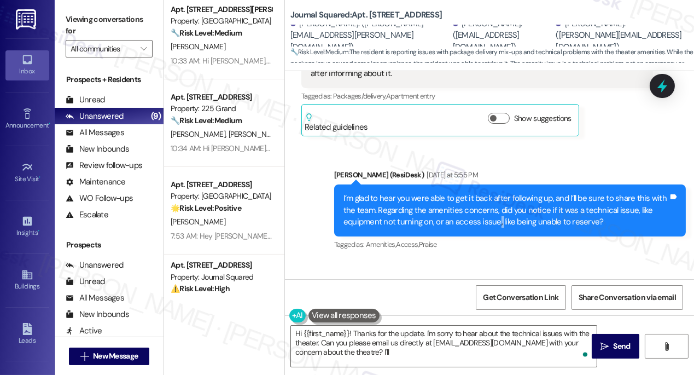
click at [494, 194] on div "I’m glad to hear you were able to get it back after following up, and I’ll be s…" at bounding box center [505, 209] width 325 height 35
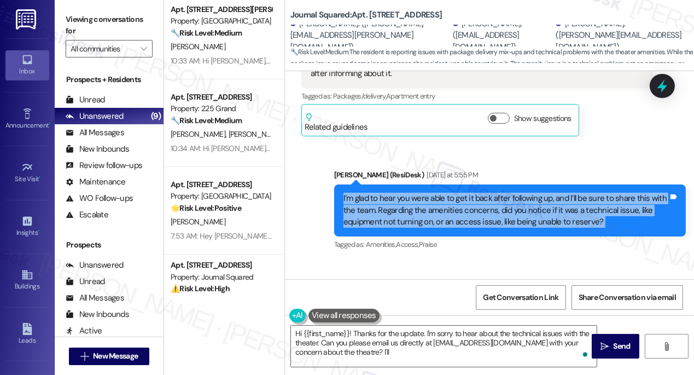
click at [494, 194] on div "I’m glad to hear you were able to get it back after following up, and I’ll be s…" at bounding box center [505, 209] width 325 height 35
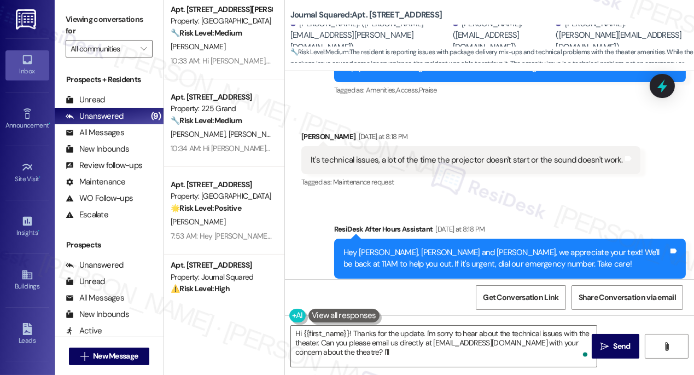
click at [361, 154] on div "It's technical issues, a lot of the time the projector doesn't start or the sou…" at bounding box center [467, 159] width 312 height 11
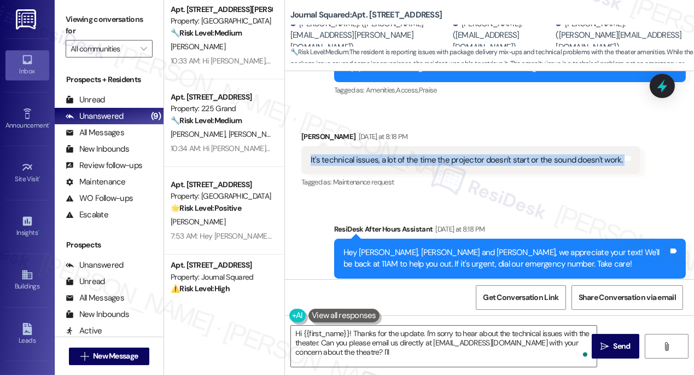
click at [361, 154] on div "It's technical issues, a lot of the time the projector doesn't start or the sou…" at bounding box center [467, 159] width 312 height 11
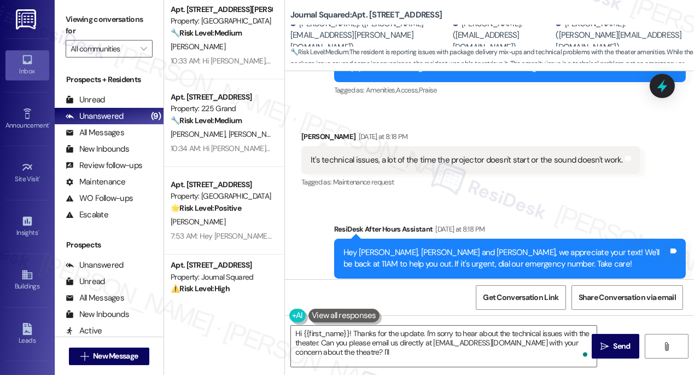
click at [311, 131] on div "Tushar Mittal Yesterday at 8:18 PM" at bounding box center [470, 138] width 339 height 15
copy div "Tushar"
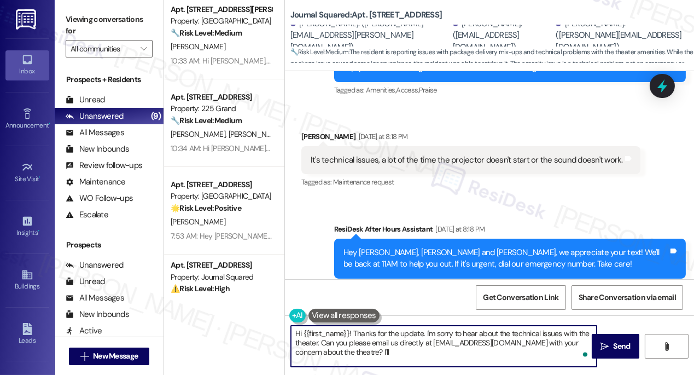
drag, startPoint x: 353, startPoint y: 332, endPoint x: 255, endPoint y: 328, distance: 98.5
click at [255, 328] on div "Apt. 5103, 605 Pavonia Avenue Property: Journal Squared M. Pasamonte-Solis V. C…" at bounding box center [429, 187] width 530 height 375
click at [364, 336] on textarea "Thanks for the update. I'm sorry to hear about the technical issues with the th…" at bounding box center [444, 345] width 306 height 41
paste textarea "Tushar"
click at [351, 352] on textarea "Thanks for the update, Tushar. I'm sorry to hear about the technical issues wit…" at bounding box center [444, 345] width 306 height 41
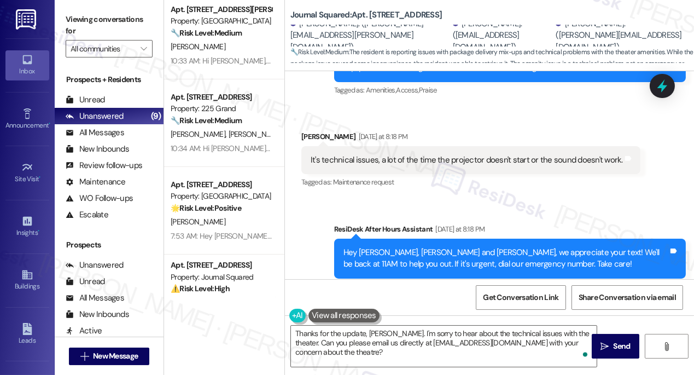
click at [90, 20] on label "Viewing conversations for" at bounding box center [109, 25] width 87 height 29
click at [353, 357] on textarea "Thanks for the update, Tushar. I'm sorry to hear about the technical issues wit…" at bounding box center [444, 345] width 306 height 41
click at [101, 26] on label "Viewing conversations for" at bounding box center [109, 25] width 87 height 29
click at [380, 353] on textarea "Thanks for the update, Tushar. I'm sorry to hear about the technical issues wit…" at bounding box center [444, 345] width 306 height 41
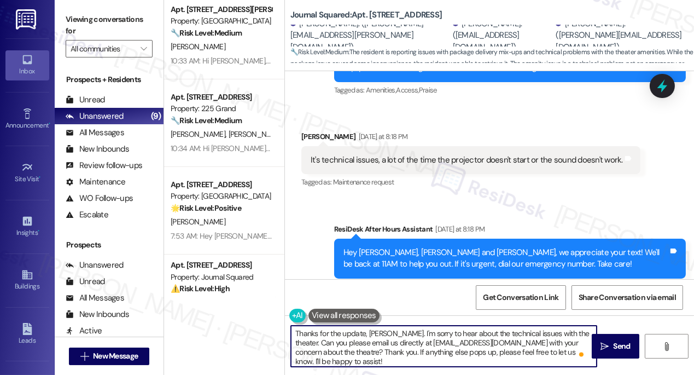
click at [401, 335] on textarea "Thanks for the update, Tushar. I'm sorry to hear about the technical issues wit…" at bounding box center [444, 345] width 306 height 41
click at [340, 342] on textarea "Thanks for the update, Tushar. I'm sorry to hear about the technical issues wit…" at bounding box center [444, 345] width 306 height 41
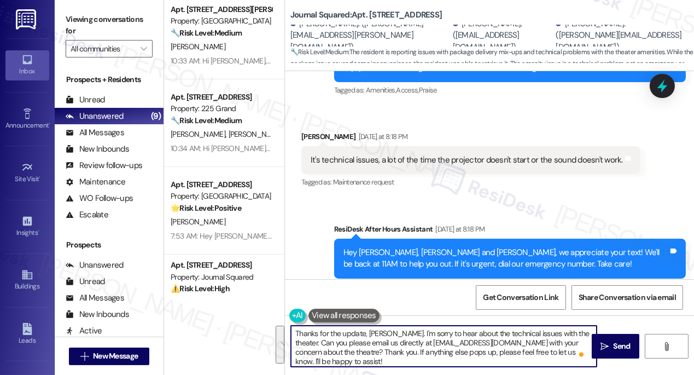
click at [340, 342] on textarea "Thanks for the update, Tushar. I'm sorry to hear about the technical issues wit…" at bounding box center [444, 345] width 306 height 41
click at [312, 350] on textarea "Thanks for the update, Tushar. I'm sorry to hear about the technical issues wit…" at bounding box center [444, 345] width 306 height 41
type textarea "Thanks for the update, Tushar. I'm sorry to hear about the technical issues wit…"
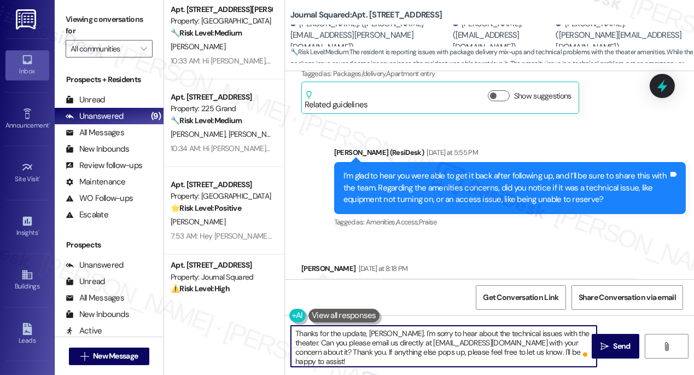
scroll to position [1214, 0]
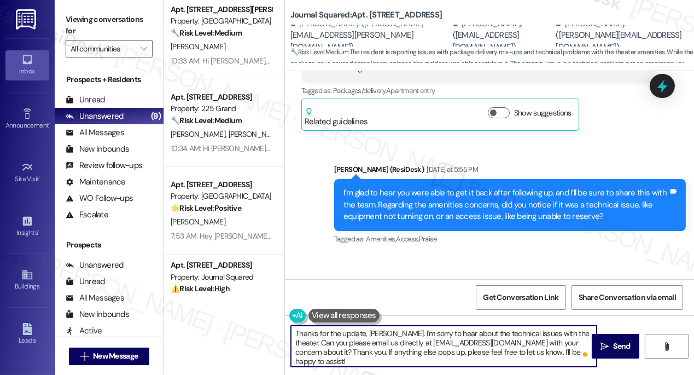
click at [452, 187] on div "I’m glad to hear you were able to get it back after following up, and I’ll be s…" at bounding box center [505, 204] width 325 height 35
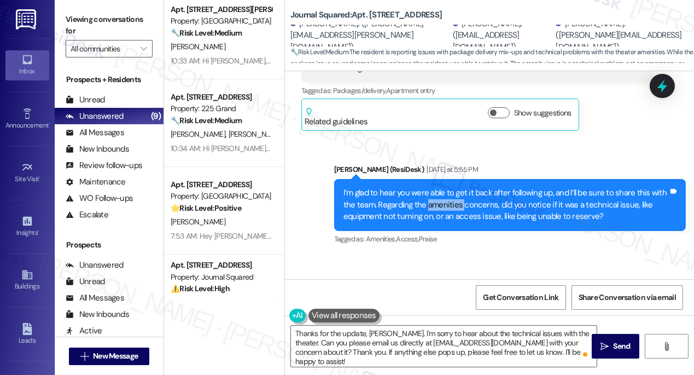
click at [452, 187] on div "I’m glad to hear you were able to get it back after following up, and I’ll be s…" at bounding box center [505, 204] width 325 height 35
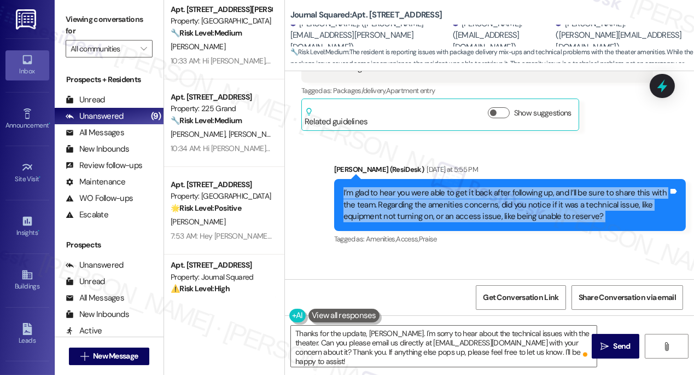
click at [452, 187] on div "I’m glad to hear you were able to get it back after following up, and I’ll be s…" at bounding box center [505, 204] width 325 height 35
click at [443, 187] on div "I’m glad to hear you were able to get it back after following up, and I’ll be s…" at bounding box center [505, 204] width 325 height 35
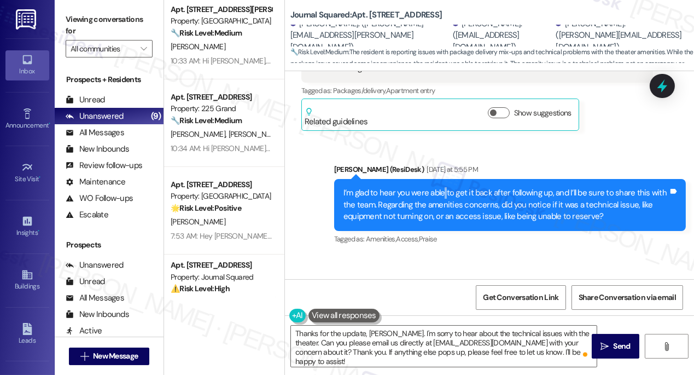
click at [443, 187] on div "I’m glad to hear you were able to get it back after following up, and I’ll be s…" at bounding box center [505, 204] width 325 height 35
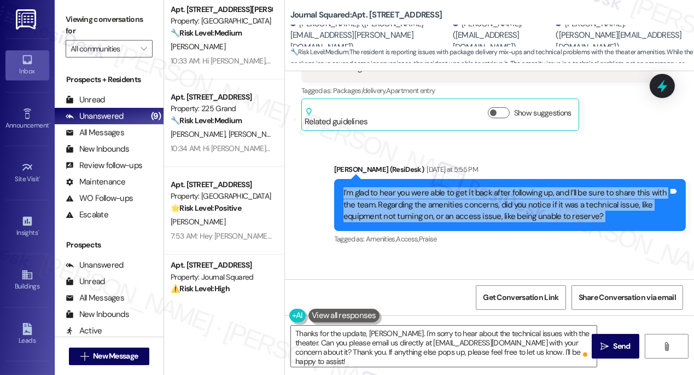
click at [443, 187] on div "I’m glad to hear you were able to get it back after following up, and I’ll be s…" at bounding box center [505, 204] width 325 height 35
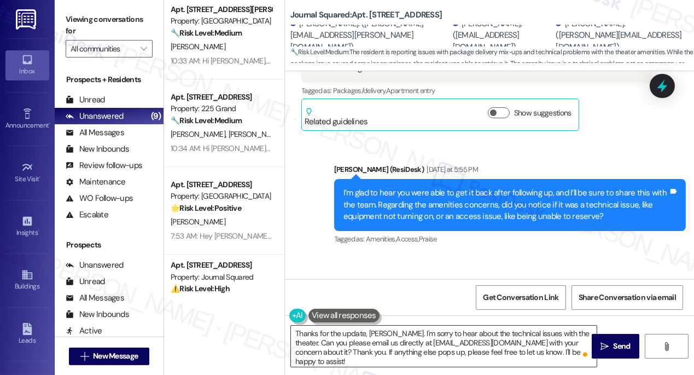
click at [455, 345] on textarea "Thanks for the update, Tushar. I'm sorry to hear about the technical issues wit…" at bounding box center [444, 345] width 306 height 41
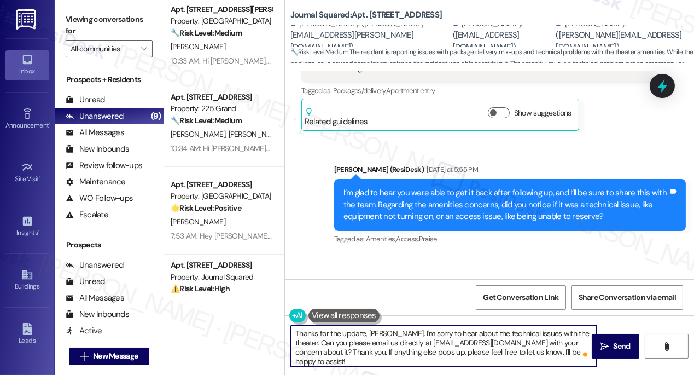
click at [455, 345] on textarea "Thanks for the update, Tushar. I'm sorry to hear about the technical issues wit…" at bounding box center [444, 345] width 306 height 41
drag, startPoint x: 455, startPoint y: 346, endPoint x: 497, endPoint y: 342, distance: 42.2
click at [455, 345] on textarea "Thanks for the update, Tushar. I'm sorry to hear about the technical issues wit…" at bounding box center [444, 345] width 306 height 41
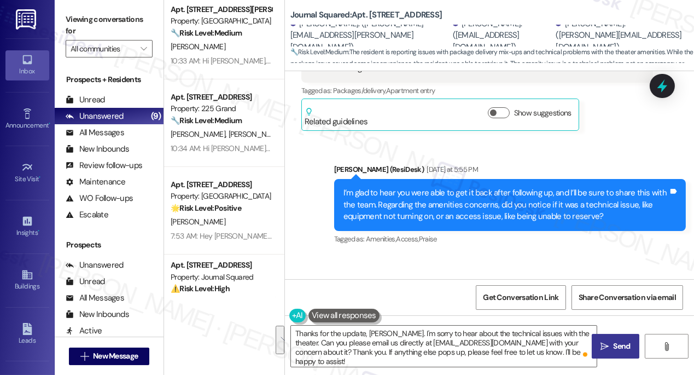
click at [606, 340] on span " Send" at bounding box center [615, 345] width 34 height 11
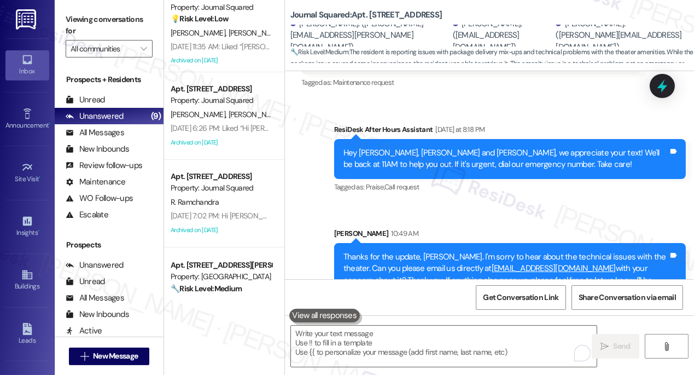
scroll to position [0, 0]
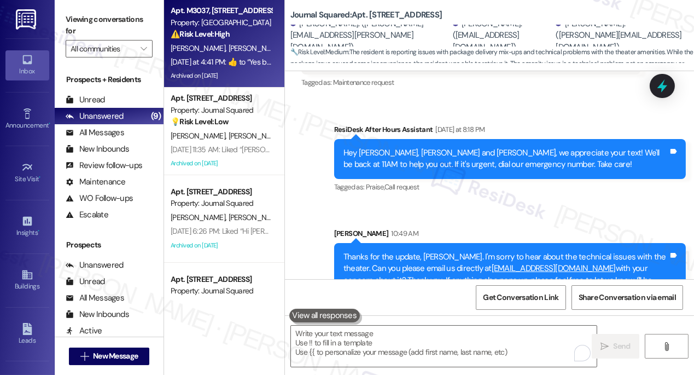
click at [221, 67] on div "Yesterday at 4:41 PM:  ​👍​ to “ Yes but the lights on the path are still have a…" at bounding box center [221, 62] width 103 height 14
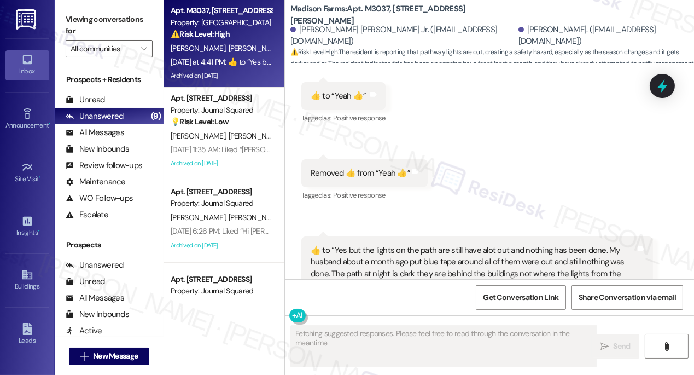
scroll to position [3145, 0]
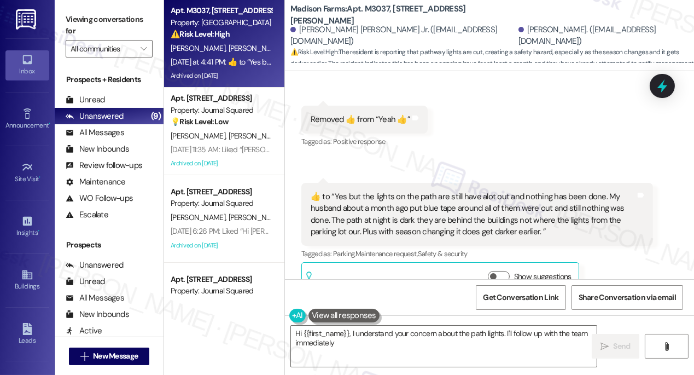
click at [466, 191] on div "​👍​ to “ Yes but the lights on the path are still have alot out and nothing has…" at bounding box center [473, 214] width 325 height 47
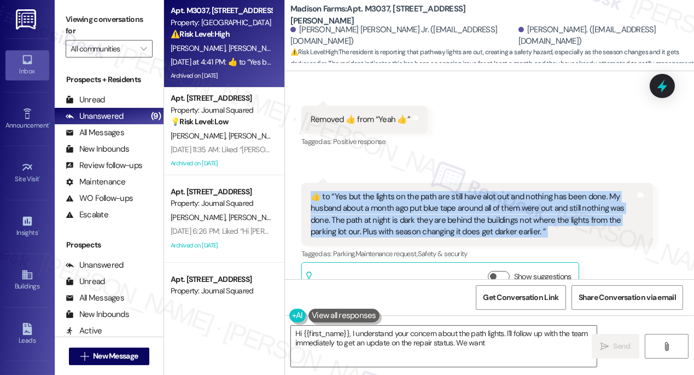
click at [466, 191] on div "​👍​ to “ Yes but the lights on the path are still have alot out and nothing has…" at bounding box center [473, 214] width 325 height 47
type textarea "Hi {{first_name}}, I understand your concern about the path lights. I'll follow…"
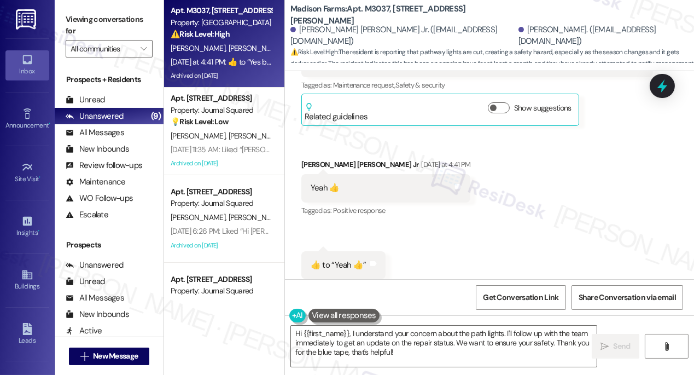
scroll to position [2847, 0]
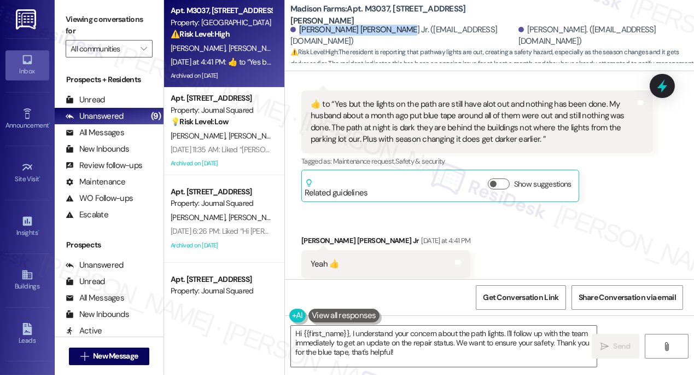
drag, startPoint x: 300, startPoint y: 36, endPoint x: 396, endPoint y: 40, distance: 96.3
click at [396, 40] on div "Charles Madison Bowman Jr. (cmadb1234@gmail.com)" at bounding box center [402, 36] width 225 height 24
copy div "Charles Madison Bowman Jr."
click at [120, 354] on span "New Message" at bounding box center [115, 355] width 45 height 11
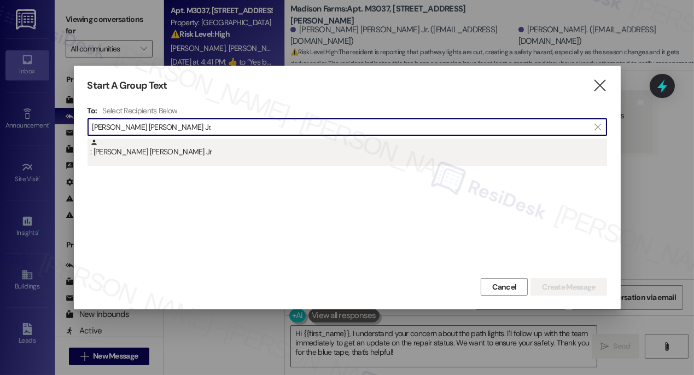
type input "Charles Madison Bowman Jr."
click at [228, 151] on div ": Charles Madison Bowman Jr" at bounding box center [348, 147] width 517 height 19
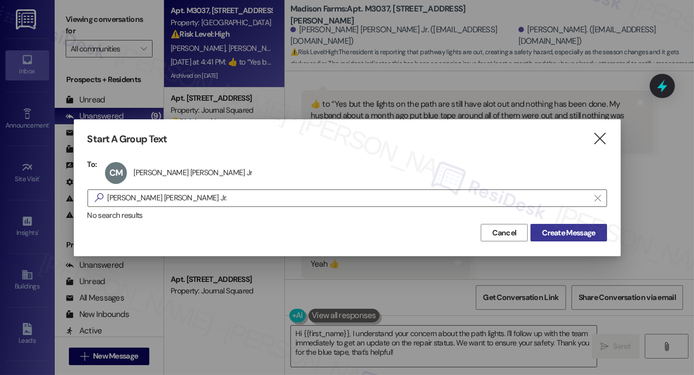
click at [572, 233] on span "Create Message" at bounding box center [568, 232] width 53 height 11
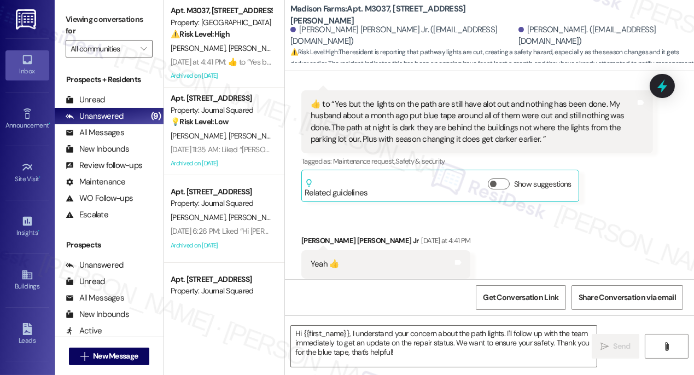
type textarea "Fetching suggested responses. Please feel free to read through the conversation…"
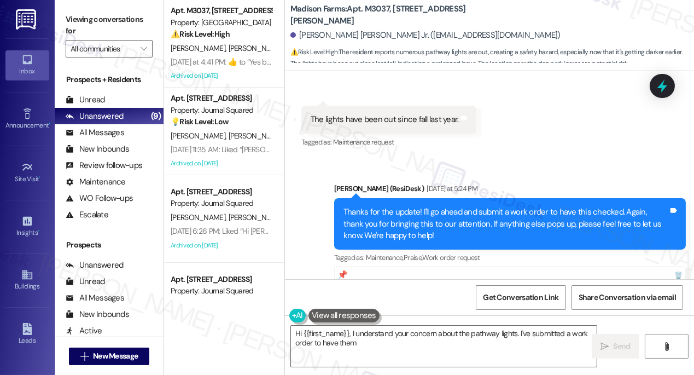
scroll to position [491, 0]
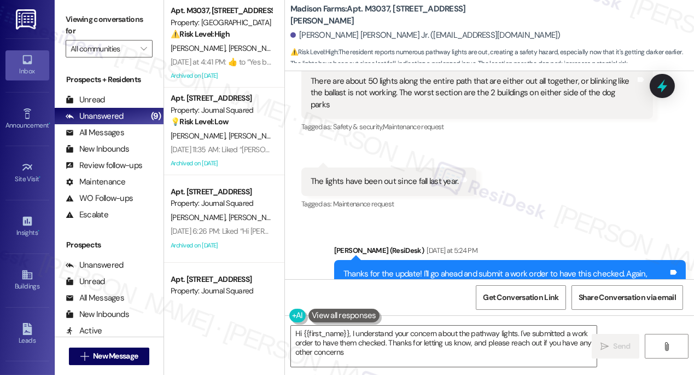
type textarea "Hi {{first_name}}, I understand your concern about the pathway lights. I've sub…"
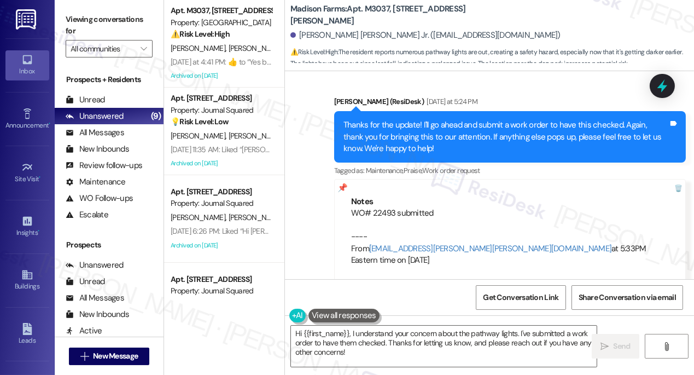
click at [426, 138] on div "Thanks for the update! I'll go ahead and submit a work order to have this check…" at bounding box center [505, 136] width 325 height 35
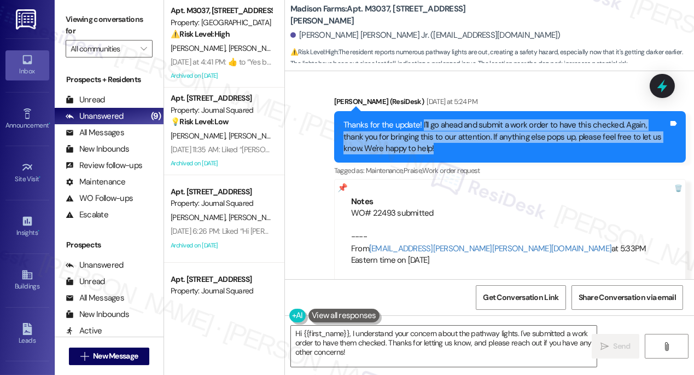
drag, startPoint x: 447, startPoint y: 138, endPoint x: 421, endPoint y: 110, distance: 38.3
click at [421, 119] on div "Thanks for the update! I'll go ahead and submit a work order to have this check…" at bounding box center [505, 136] width 325 height 35
copy div "I'll go ahead and submit a work order to have this checked. Again, thank you fo…"
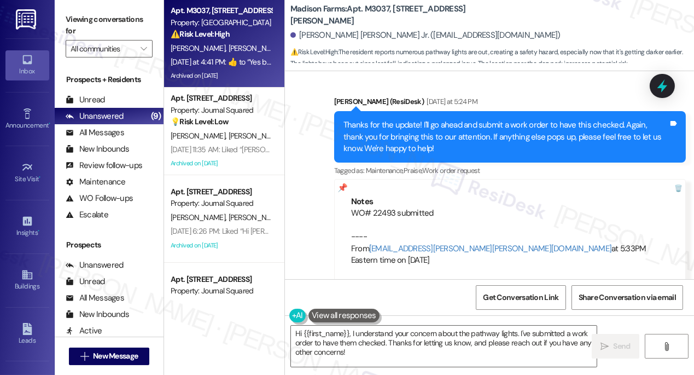
click at [239, 54] on div "L. Bowman C. Bowman Jr" at bounding box center [221, 49] width 103 height 14
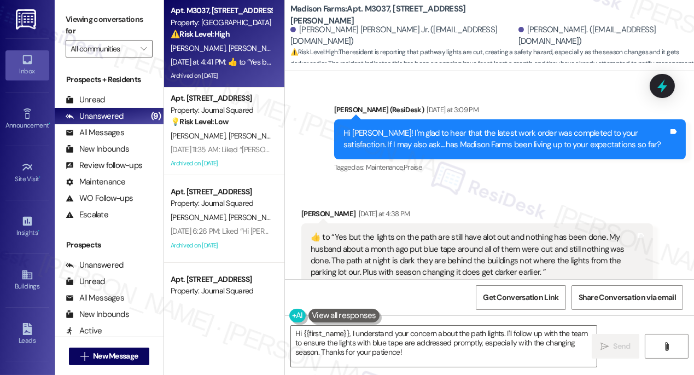
scroll to position [2549, 0]
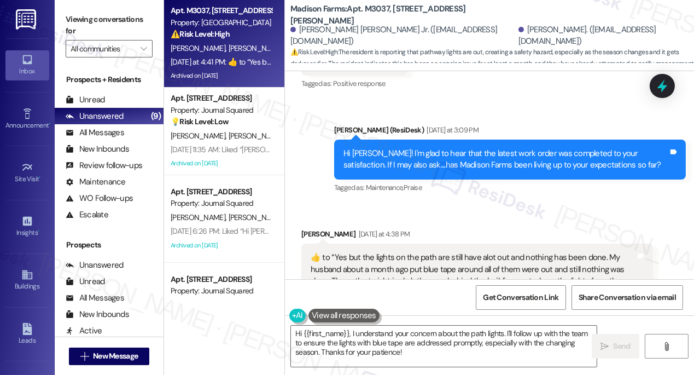
click at [513, 148] on div "Hi Loretta! I'm glad to hear that the latest work order was completed to your s…" at bounding box center [505, 160] width 325 height 24
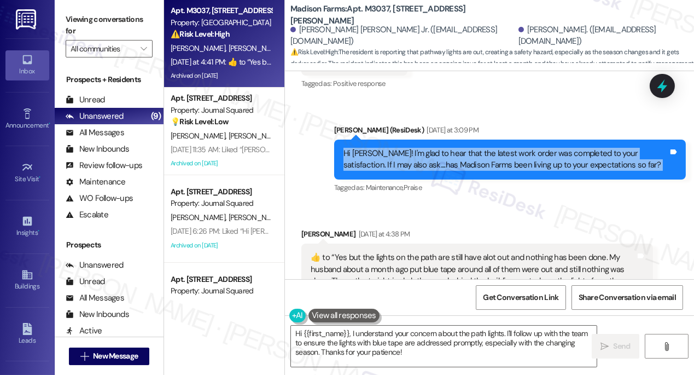
click at [513, 148] on div "Hi Loretta! I'm glad to hear that the latest work order was completed to your s…" at bounding box center [505, 160] width 325 height 24
click at [412, 338] on textarea "Hi {{first_name}}, I understand your concern about the path lights. I'll follow…" at bounding box center [444, 345] width 306 height 41
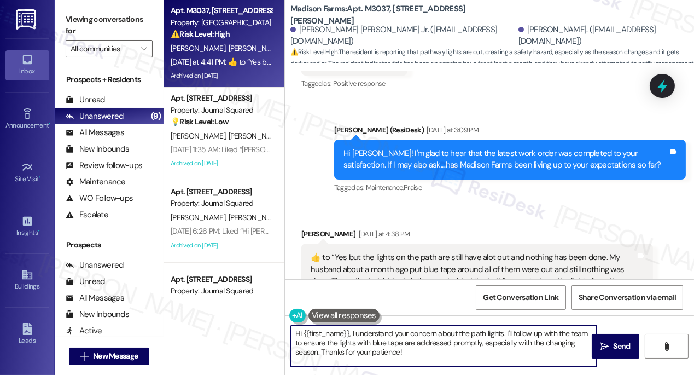
click at [412, 338] on textarea "Hi {{first_name}}, I understand your concern about the path lights. I'll follow…" at bounding box center [444, 345] width 306 height 41
click at [436, 347] on textarea "Hi {{first_name}}, I understand your concern about the path lights. I'll follow…" at bounding box center [444, 345] width 306 height 41
drag, startPoint x: 429, startPoint y: 353, endPoint x: 352, endPoint y: 333, distance: 79.6
click at [352, 333] on textarea "Hi {{first_name}}, I understand your concern about the path lights. I'll follow…" at bounding box center [444, 345] width 306 height 41
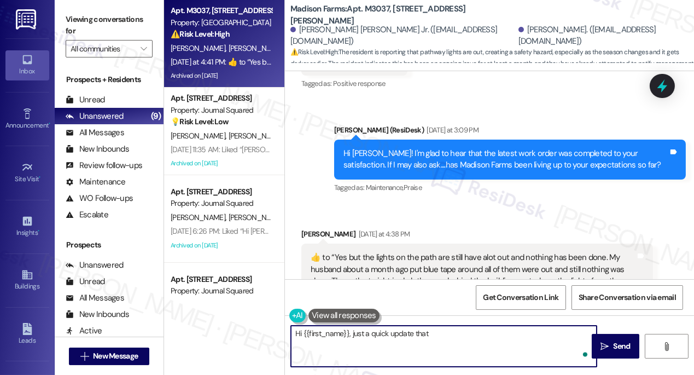
paste textarea "I'll go ahead and submit a work order to have this checked. Again, thank you fo…"
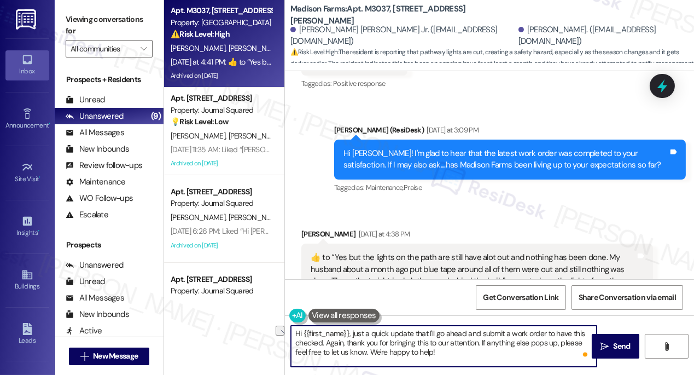
drag, startPoint x: 478, startPoint y: 332, endPoint x: 430, endPoint y: 331, distance: 48.1
click at [430, 331] on textarea "Hi {{first_name}}, just a quick update that I'll go ahead and submit a work ord…" at bounding box center [444, 345] width 306 height 41
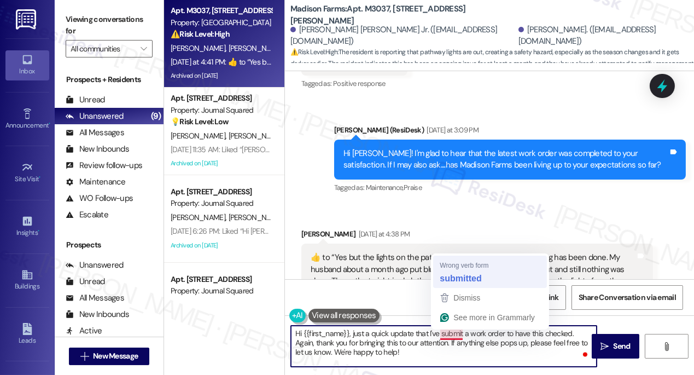
type textarea "Hi {{first_name}}, just a quick update that I've submitted a work order to have…"
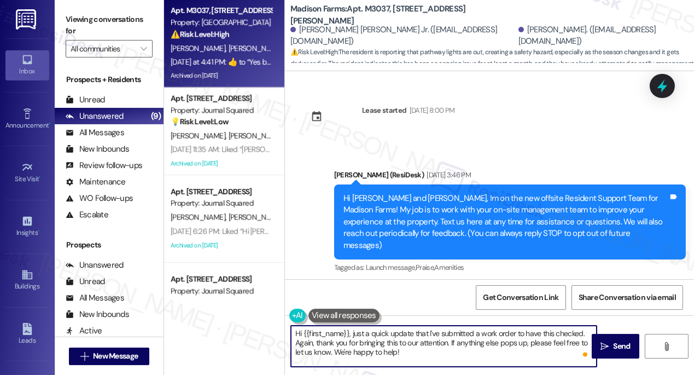
scroll to position [2549, 0]
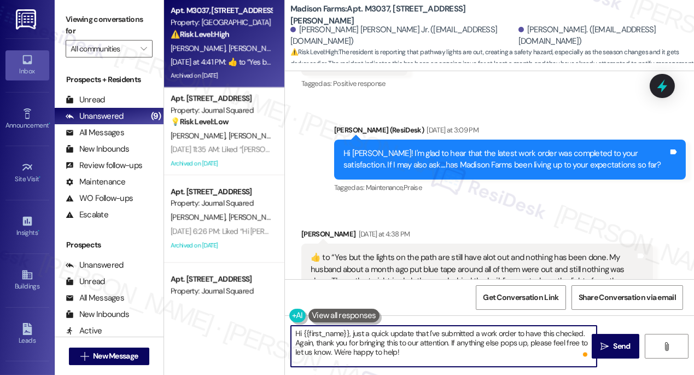
click at [546, 332] on textarea "Hi {{first_name}}, just a quick update that I've submitted a work order to have…" at bounding box center [444, 345] width 306 height 41
click at [550, 332] on textarea "Hi {{first_name}}, just a quick update that I've submitted a work order to have…" at bounding box center [444, 345] width 306 height 41
click at [546, 332] on textarea "Hi {{first_name}}, just a quick update that I've submitted a work order to have…" at bounding box center [444, 345] width 306 height 41
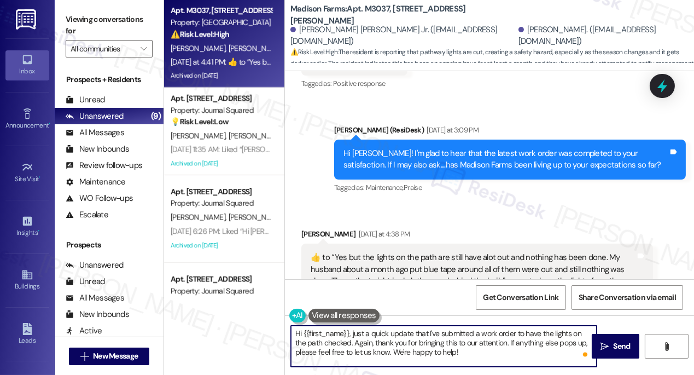
click at [309, 228] on div "Loretta Bowman Yesterday at 4:38 PM" at bounding box center [477, 235] width 352 height 15
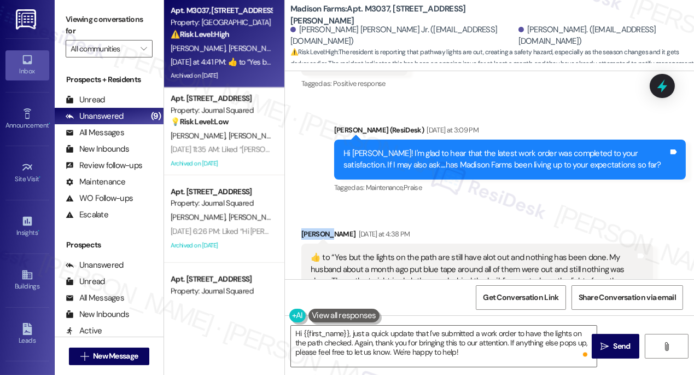
click at [309, 228] on div "Loretta Bowman Yesterday at 4:38 PM" at bounding box center [477, 235] width 352 height 15
copy div "Loretta"
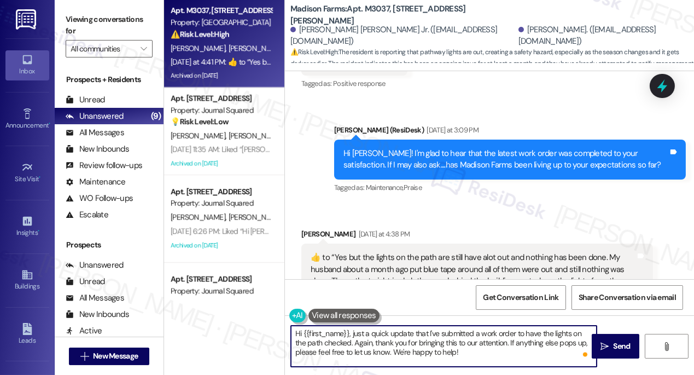
drag, startPoint x: 302, startPoint y: 330, endPoint x: 347, endPoint y: 320, distance: 45.8
click at [350, 325] on div "Hi {{first_name}}, just a quick update that I've submitted a work order to have…" at bounding box center [438, 346] width 307 height 42
paste textarea "Loretta"
click at [331, 328] on textarea "Hi Loretta, just a quick update that I've submitted a work order to have the li…" at bounding box center [444, 345] width 306 height 41
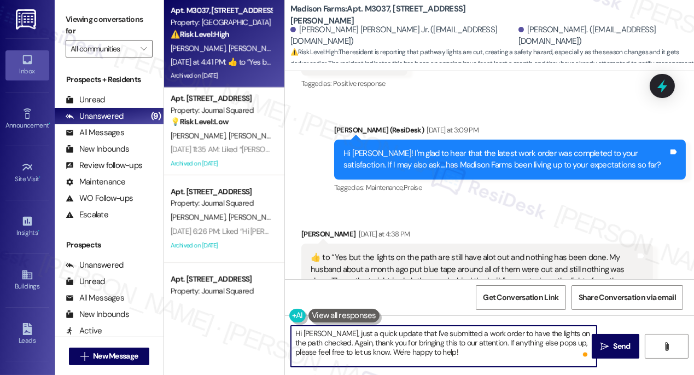
click at [331, 328] on textarea "Hi Loretta, just a quick update that I've submitted a work order to have the li…" at bounding box center [444, 345] width 306 height 41
type textarea "Hi Loretta, just a quick update that I've submitted a work order to have the li…"
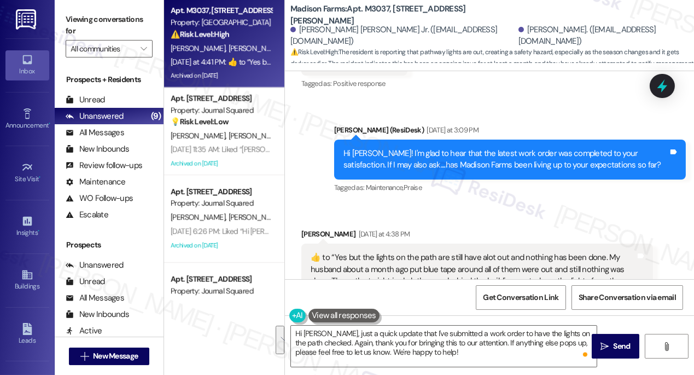
click at [338, 257] on div "​👍​ to “ Yes but the lights on the path are still have alot out and nothing has…" at bounding box center [473, 275] width 325 height 47
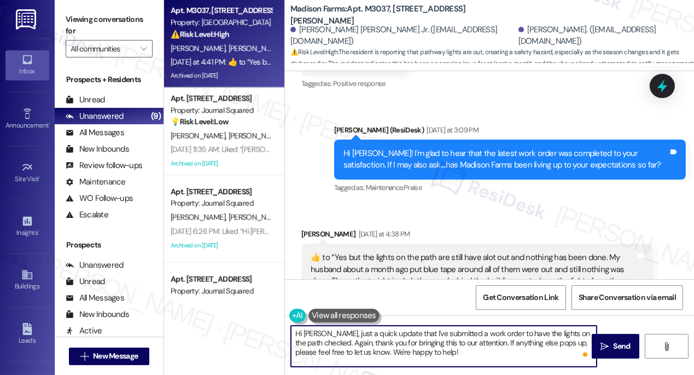
click at [345, 334] on textarea "Hi Loretta, just a quick update that I've submitted a work order to have the li…" at bounding box center [444, 345] width 306 height 41
click at [446, 343] on textarea "Hi Loretta, just a quick update that I've submitted a work order to have the li…" at bounding box center [444, 345] width 306 height 41
click at [376, 345] on textarea "Hi Loretta, just a quick update that I've submitted a work order to have the li…" at bounding box center [444, 345] width 306 height 41
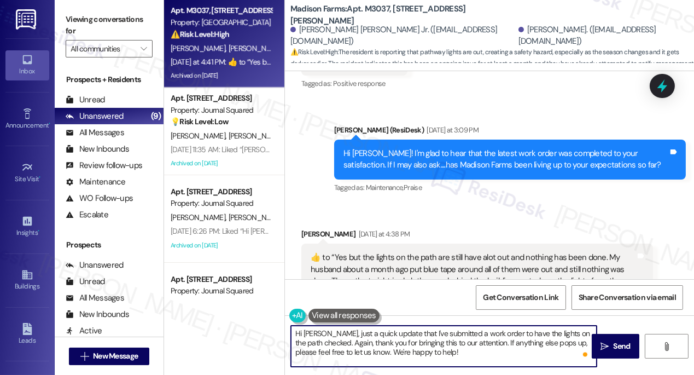
click at [376, 345] on textarea "Hi Loretta, just a quick update that I've submitted a work order to have the li…" at bounding box center [444, 345] width 306 height 41
click at [453, 348] on textarea "Hi Loretta, just a quick update that I've submitted a work order to have the li…" at bounding box center [444, 345] width 306 height 41
click at [604, 343] on icon "" at bounding box center [604, 346] width 8 height 9
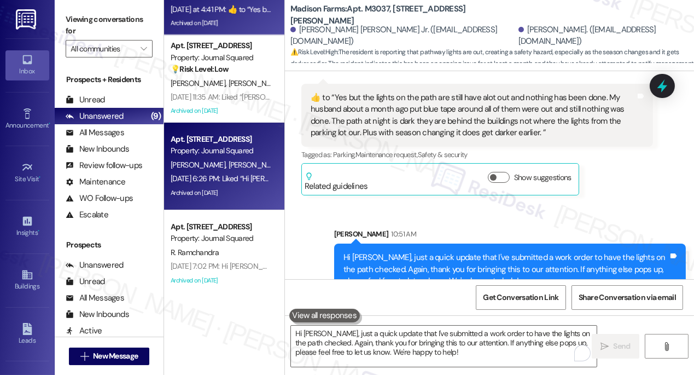
scroll to position [49, 0]
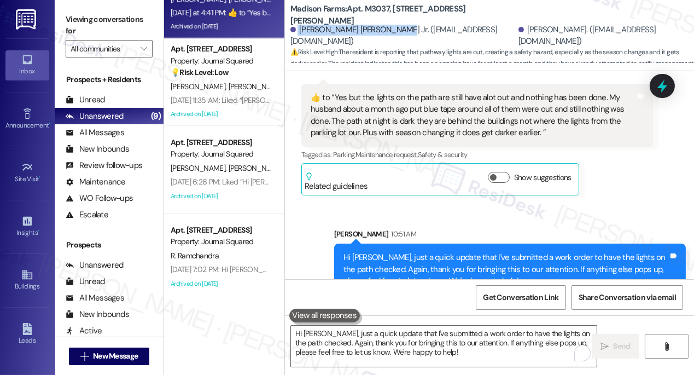
drag, startPoint x: 295, startPoint y: 35, endPoint x: 396, endPoint y: 31, distance: 101.3
click at [396, 31] on div "Charles Madison Bowman Jr. (cmadb1234@gmail.com)" at bounding box center [402, 36] width 225 height 24
copy div "Charles Madison Bowman Jr."
click at [127, 352] on span "New Message" at bounding box center [115, 355] width 45 height 11
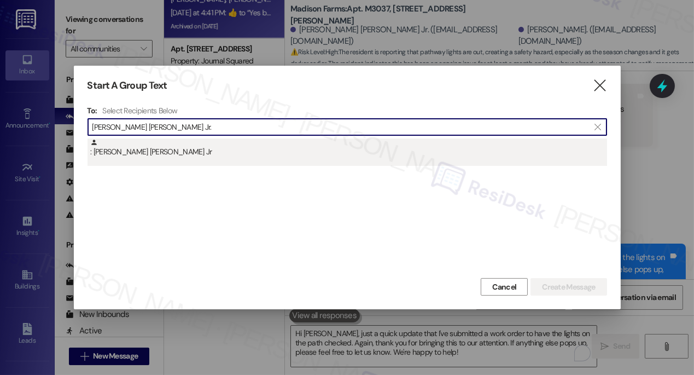
type input "Charles Madison Bowman Jr."
click at [217, 150] on div ": Charles Madison Bowman Jr" at bounding box center [348, 147] width 517 height 19
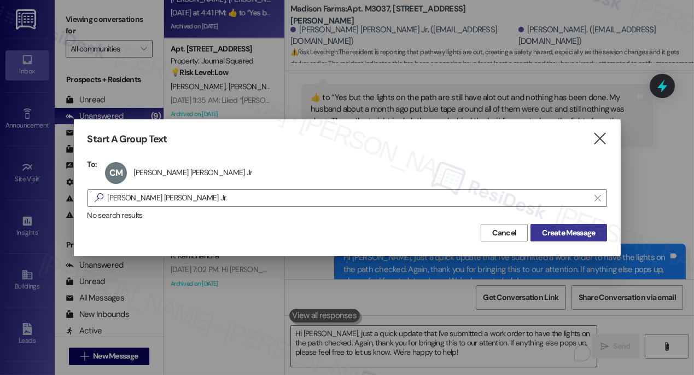
click at [547, 229] on span "Create Message" at bounding box center [568, 232] width 53 height 11
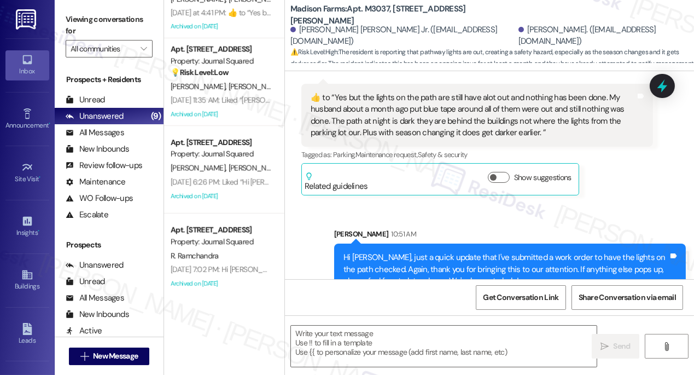
type textarea "Fetching suggested responses. Please feel free to read through the conversation…"
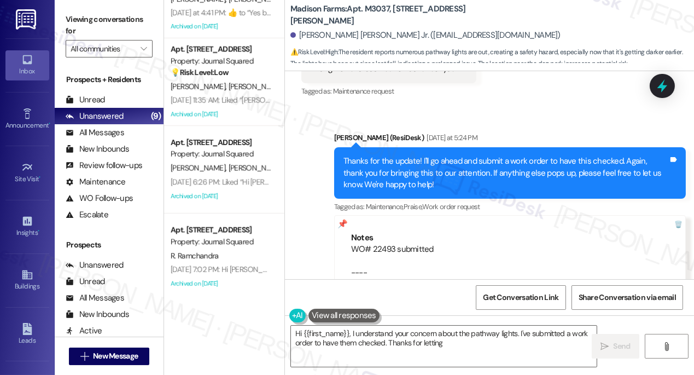
scroll to position [640, 0]
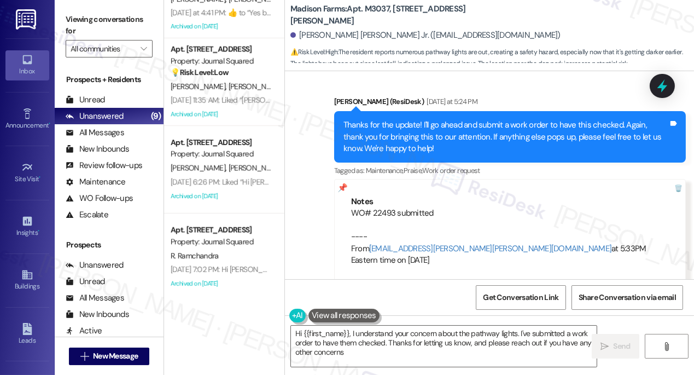
type textarea "Hi {{first_name}}, I understand your concern about the pathway lights. I've sub…"
drag, startPoint x: 435, startPoint y: 199, endPoint x: 352, endPoint y: 199, distance: 83.7
click at [352, 207] on div "WO# 22493 submitted ---- From automated-surveys-kre-katrina.lopez@kre.com at 5:…" at bounding box center [510, 236] width 318 height 59
copy div "WO# 22493 submitted"
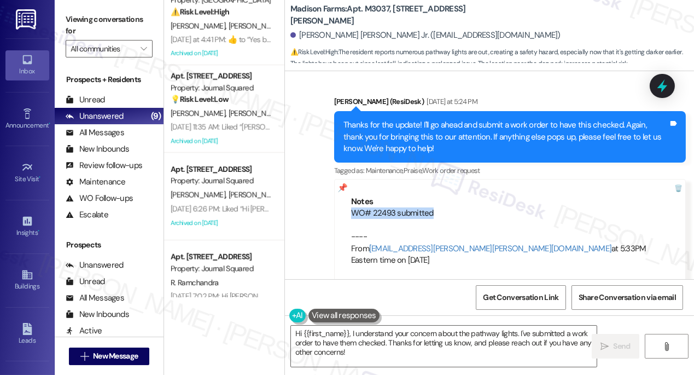
scroll to position [0, 0]
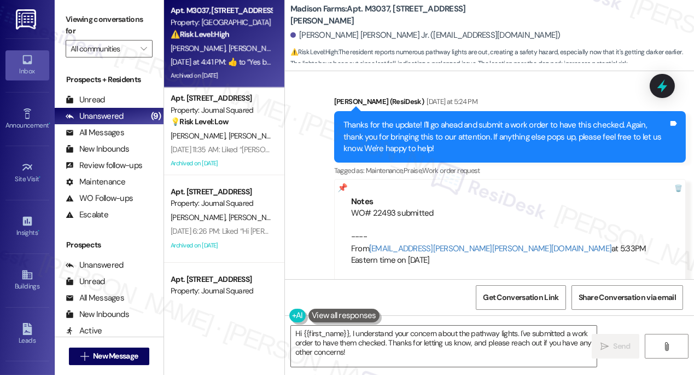
click at [236, 71] on div "Archived on [DATE]" at bounding box center [221, 76] width 103 height 14
type textarea "Hi {{first_name}}, I understand your concern about the pathway lights. I've sub…"
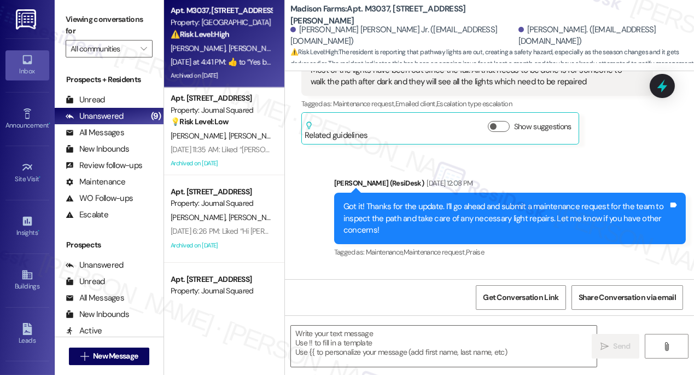
type textarea "Fetching suggested responses. Please feel free to read through the conversation…"
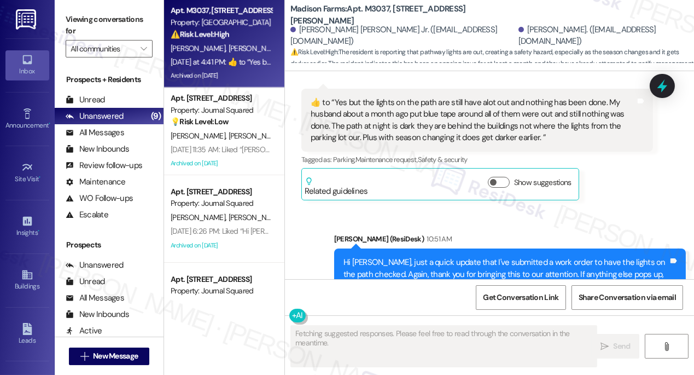
scroll to position [3260, 0]
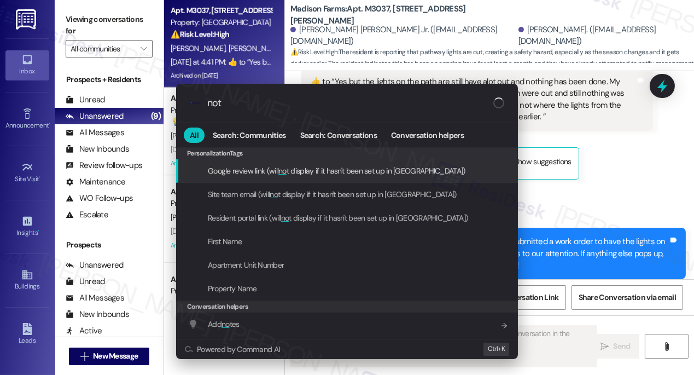
type input "note"
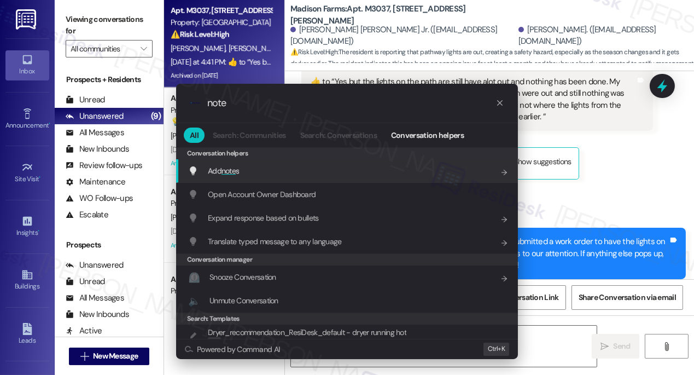
click at [264, 167] on div "Add note s Add shortcut" at bounding box center [348, 171] width 320 height 12
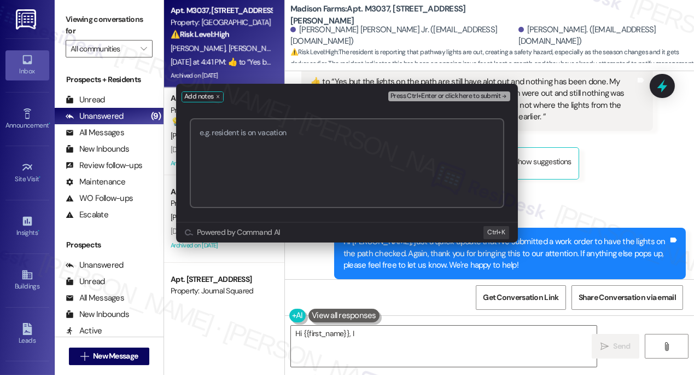
type textarea "Hi {{first_name}}, I understand"
paste textarea "WO# 22493 submitted"
type textarea "WO# 22493 submitted"
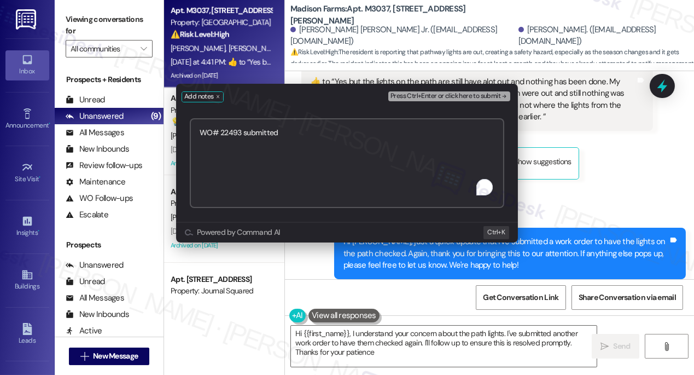
type textarea "Hi {{first_name}}, I understand your concern about the path lights. I've submit…"
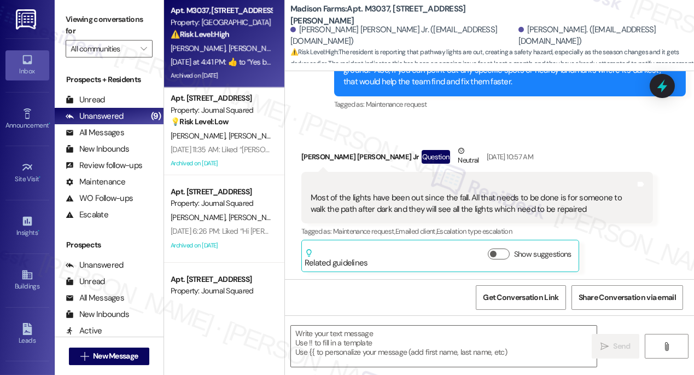
type textarea "Fetching suggested responses. Please feel free to read through the conversation…"
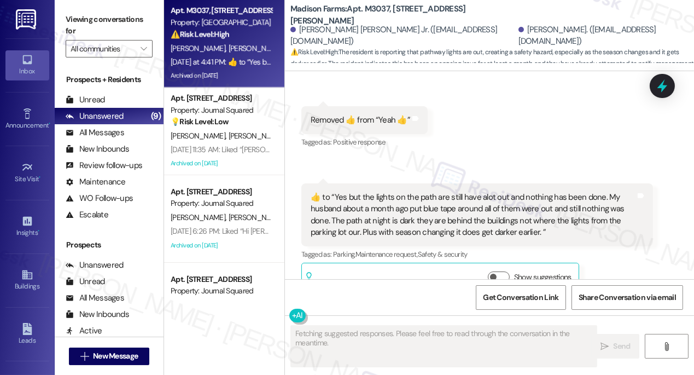
scroll to position [3365, 0]
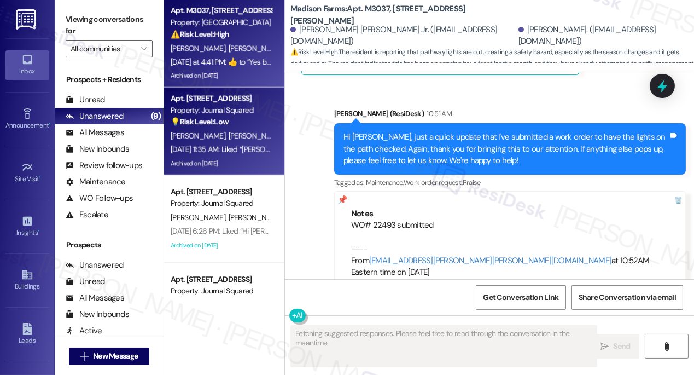
click at [261, 148] on div "Aug 18, 2025 at 11:35 AM: Liked “Jane (Journal Squared): Hi Isha, the team want…" at bounding box center [553, 149] width 765 height 10
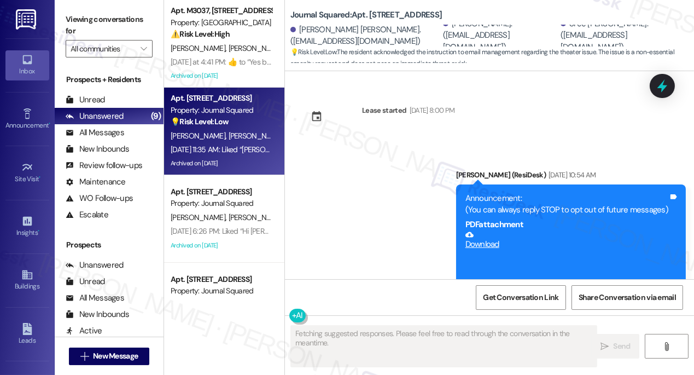
scroll to position [22369, 0]
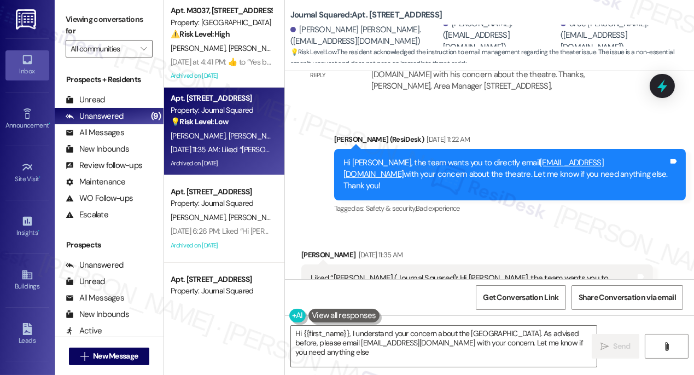
type textarea "Hi {{first_name}}, I understand your concern about the Tower 2 theatre. As advi…"
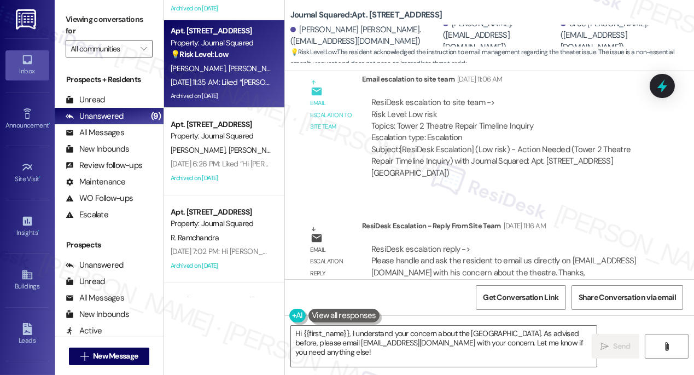
scroll to position [199, 0]
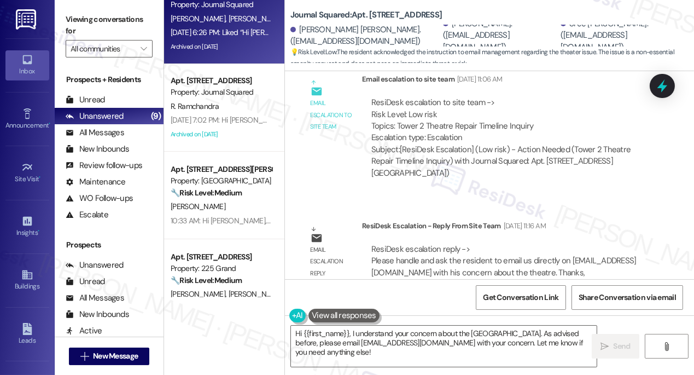
click at [242, 42] on div "Archived on [DATE]" at bounding box center [221, 47] width 103 height 14
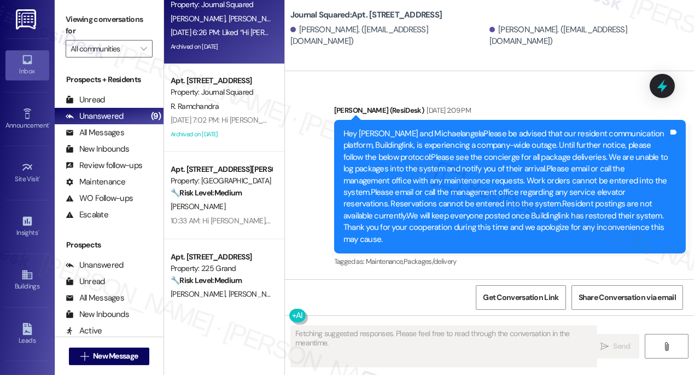
scroll to position [15881, 0]
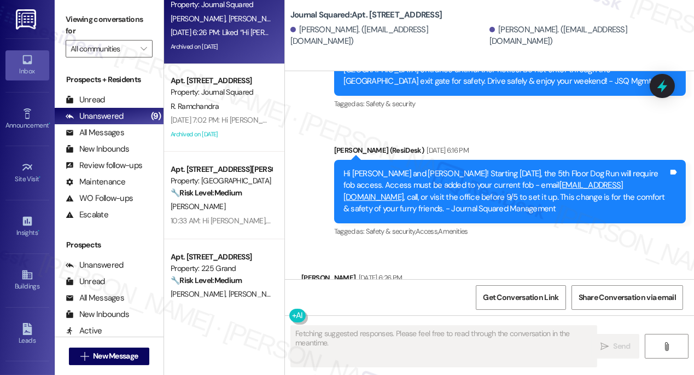
click at [357, 295] on div "Liked “Hi Van Kristian and Michaelangela! Starting 9/5/25…”" at bounding box center [424, 300] width 227 height 11
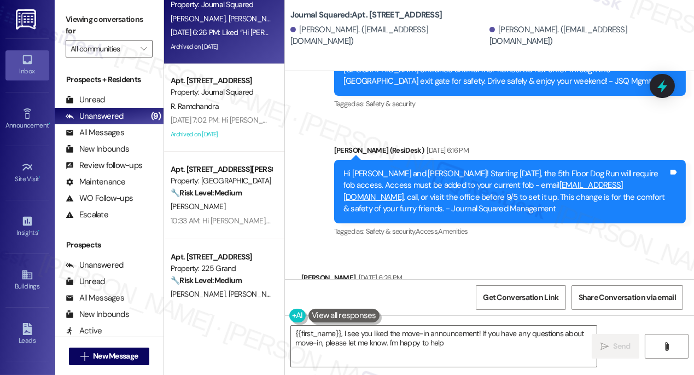
type textarea "{{first_name}}, I see you liked the move-in announcement! If you have any quest…"
click at [364, 295] on div "Liked “Hi Van Kristian and Michaelangela! Starting 9/5/25…”" at bounding box center [424, 300] width 227 height 11
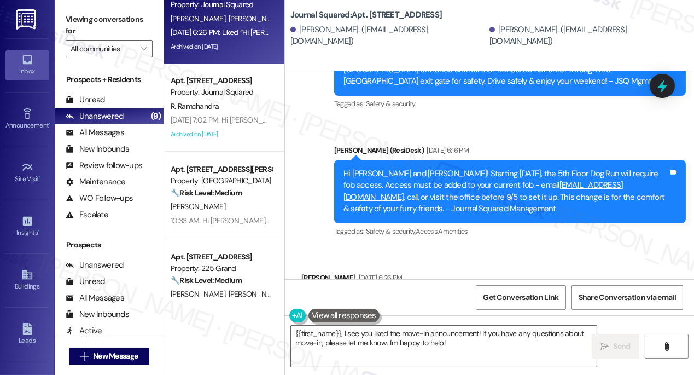
click at [366, 295] on div "Liked “Hi Van Kristian and Michaelangela! Starting 9/5/25…”" at bounding box center [424, 300] width 227 height 11
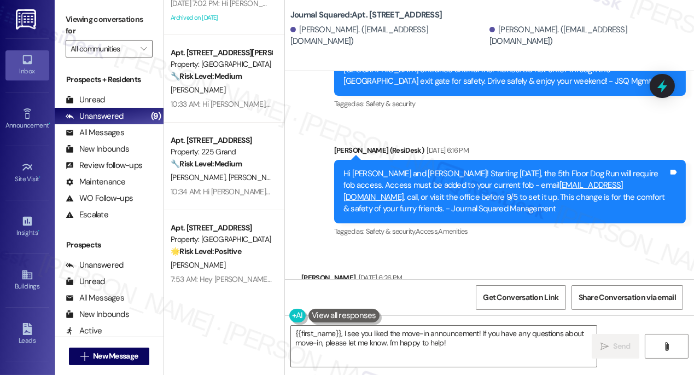
scroll to position [398, 0]
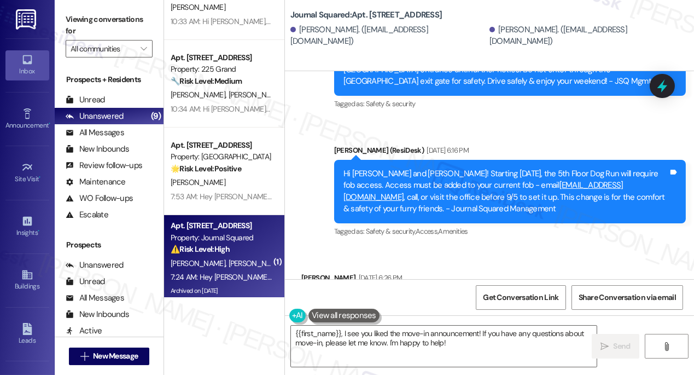
click at [235, 260] on div "H. Xu Y. Zhang" at bounding box center [221, 263] width 103 height 14
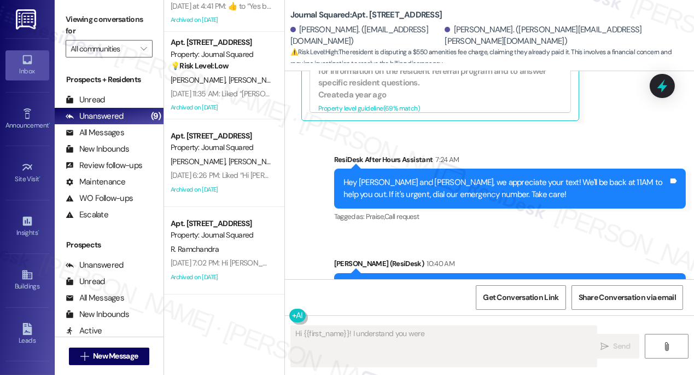
scroll to position [0, 0]
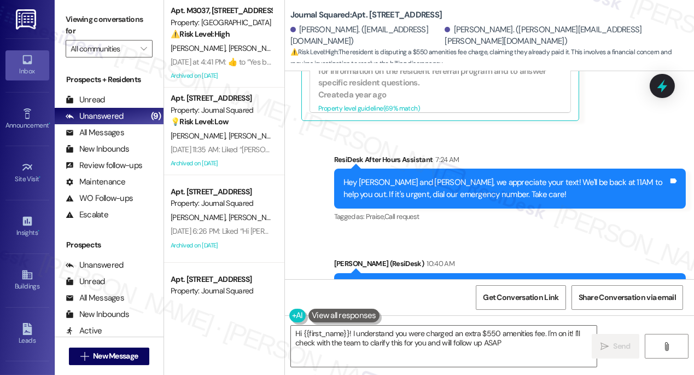
type textarea "Hi {{first_name}}! I understand you were charged an extra $550 amenities fee. I…"
